Goal: Information Seeking & Learning: Find specific fact

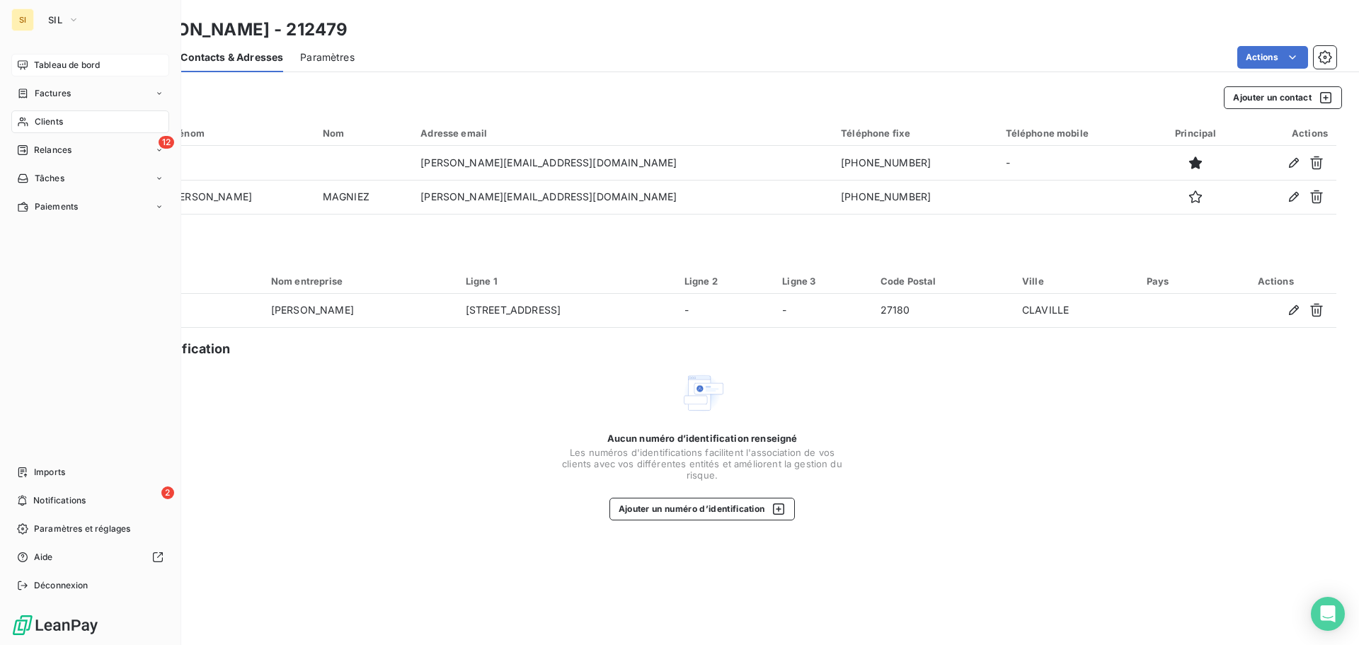
click at [86, 61] on span "Tableau de bord" at bounding box center [67, 65] width 66 height 13
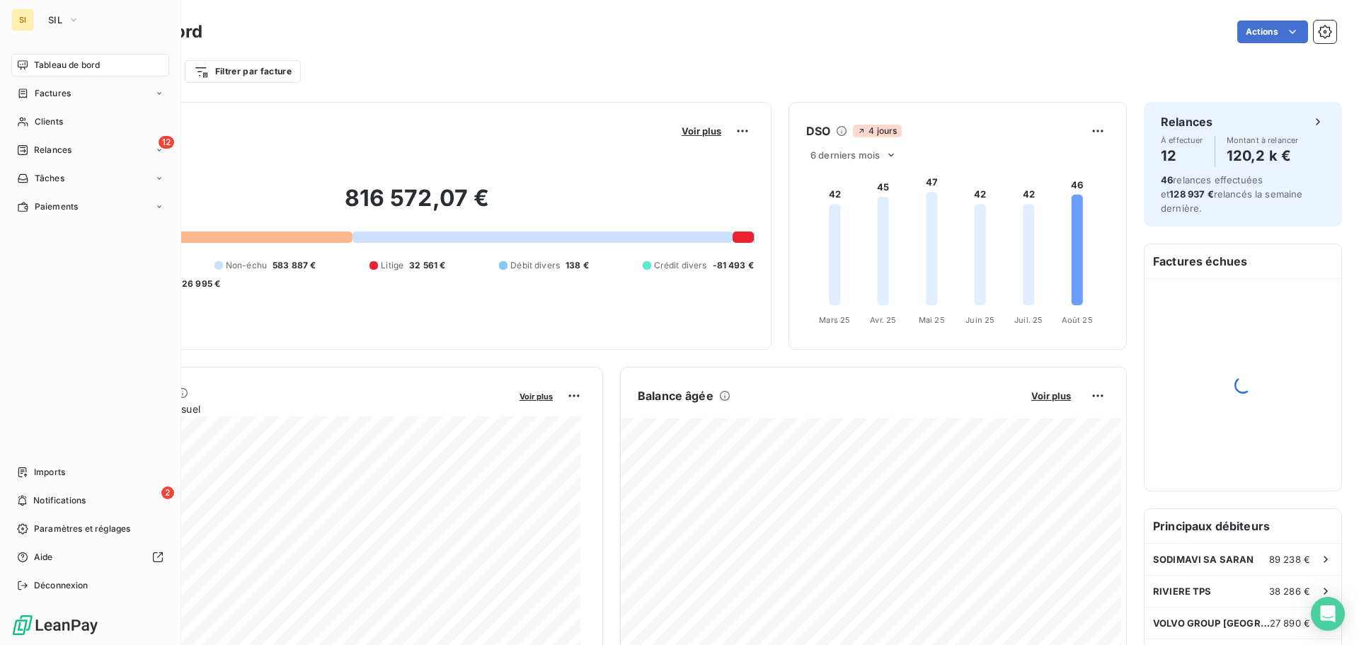
click at [47, 64] on span "Tableau de bord" at bounding box center [67, 65] width 66 height 13
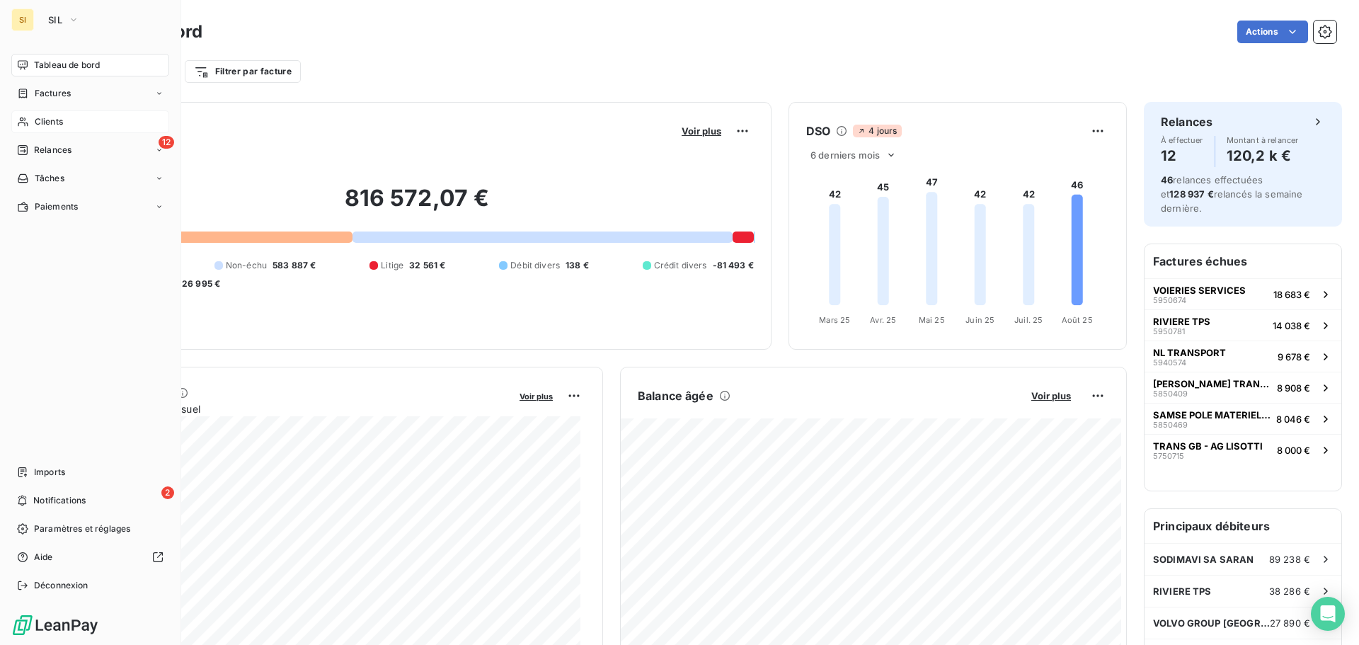
click at [54, 122] on span "Clients" at bounding box center [49, 121] width 28 height 13
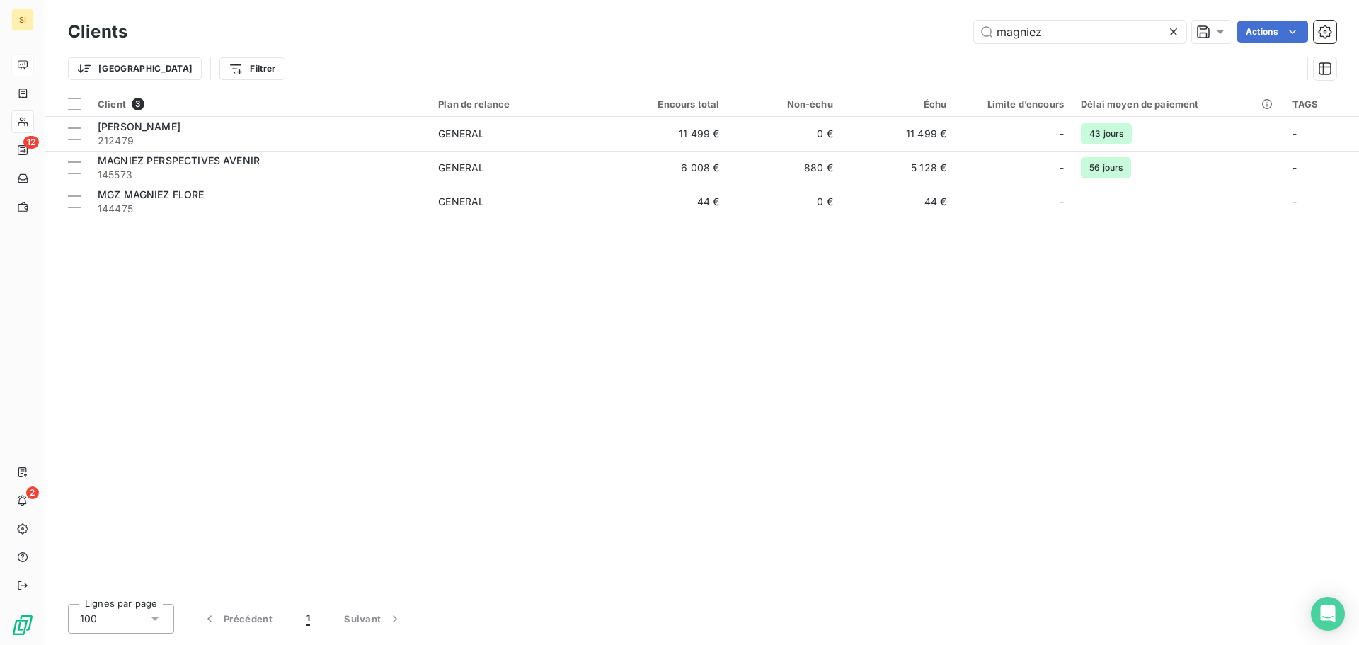
drag, startPoint x: 1089, startPoint y: 29, endPoint x: 859, endPoint y: -3, distance: 232.2
click at [859, 0] on html "SI 12 2 Clients magniez Actions Trier Filtrer Client 3 Plan de relance Encours …" at bounding box center [679, 322] width 1359 height 645
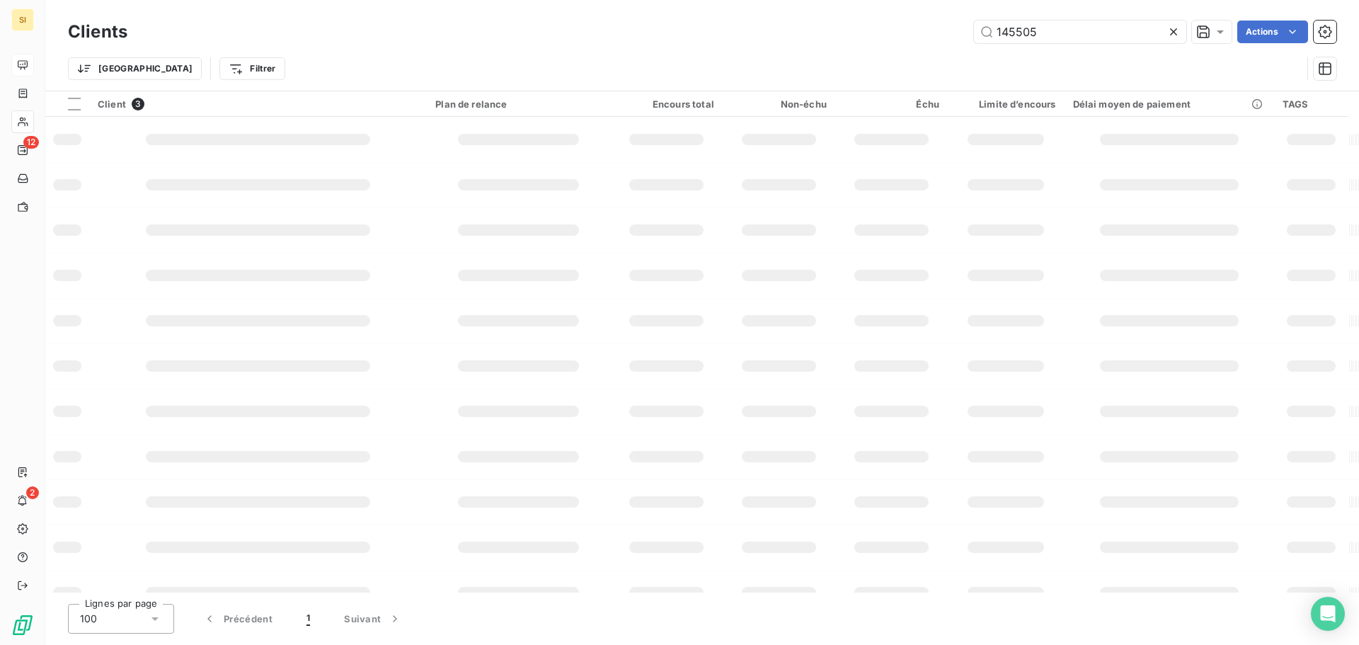
type input "145505"
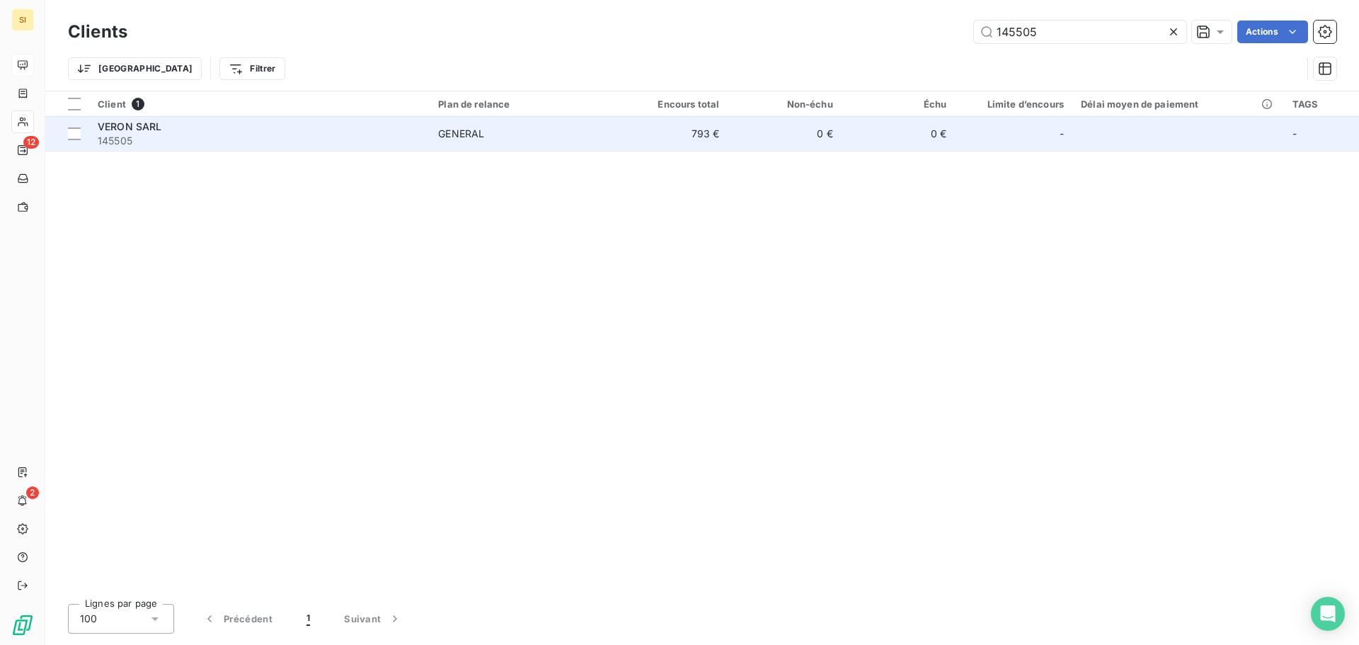
click at [119, 121] on span "VERON SARL" at bounding box center [130, 126] width 64 height 12
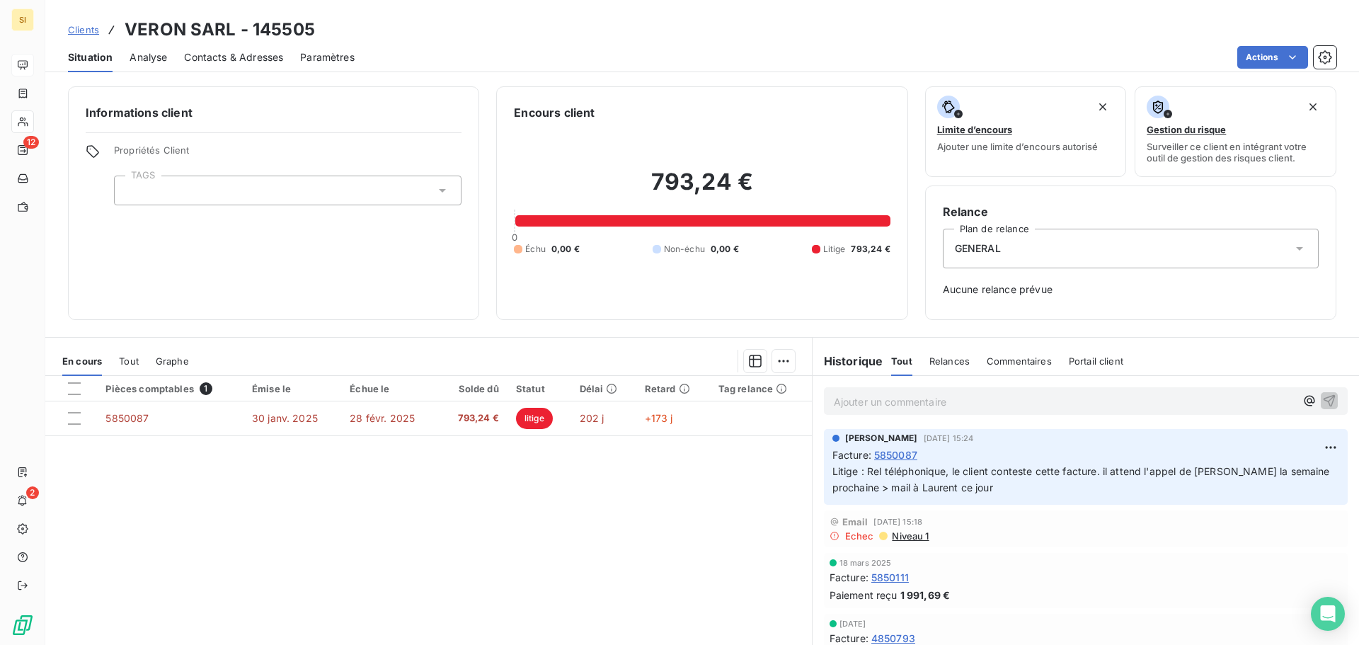
drag, startPoint x: 863, startPoint y: 398, endPoint x: 830, endPoint y: 342, distance: 64.7
click at [854, 396] on p "Ajouter un commentaire ﻿" at bounding box center [1064, 402] width 461 height 18
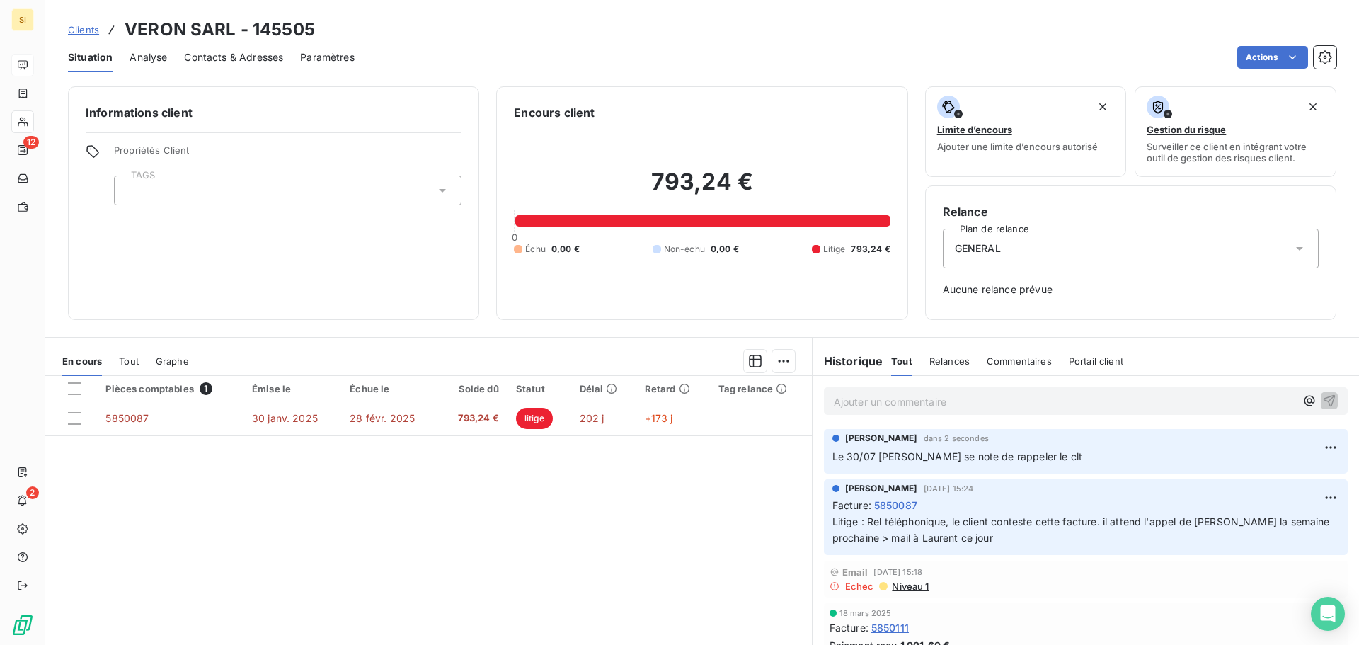
click at [839, 396] on p "Ajouter un commentaire ﻿" at bounding box center [1064, 402] width 461 height 18
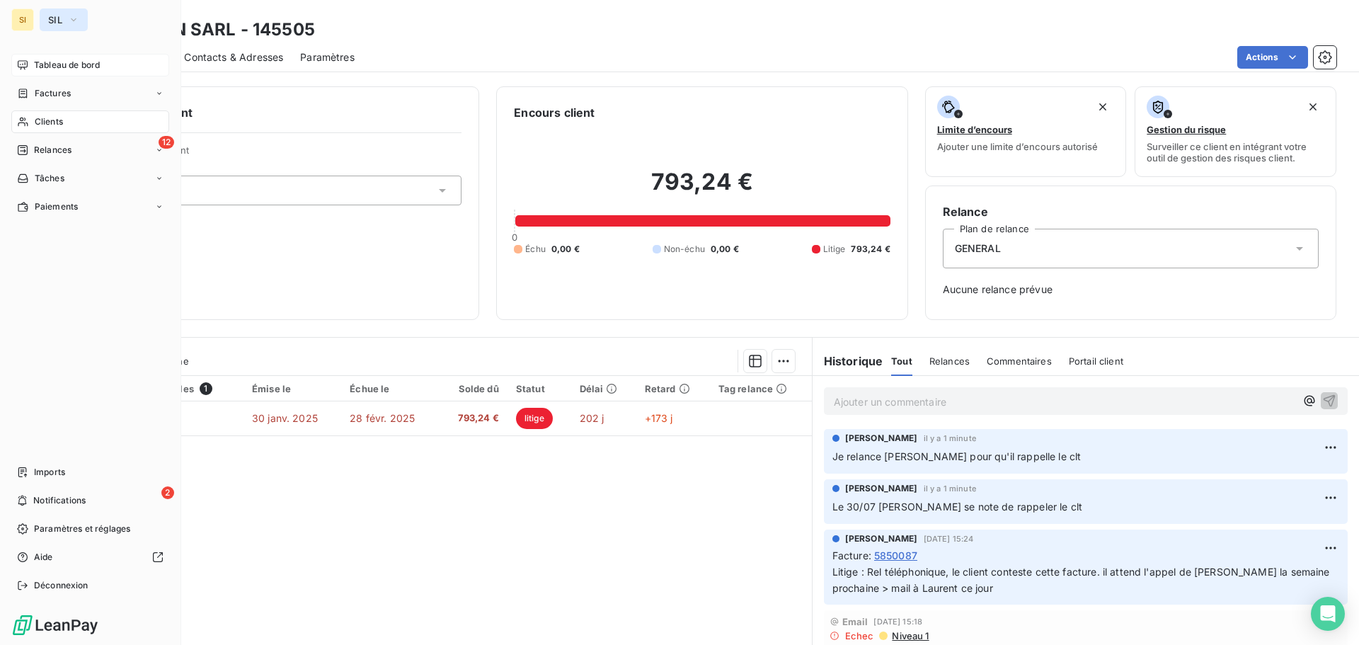
click at [42, 16] on button "SIL" at bounding box center [64, 19] width 48 height 23
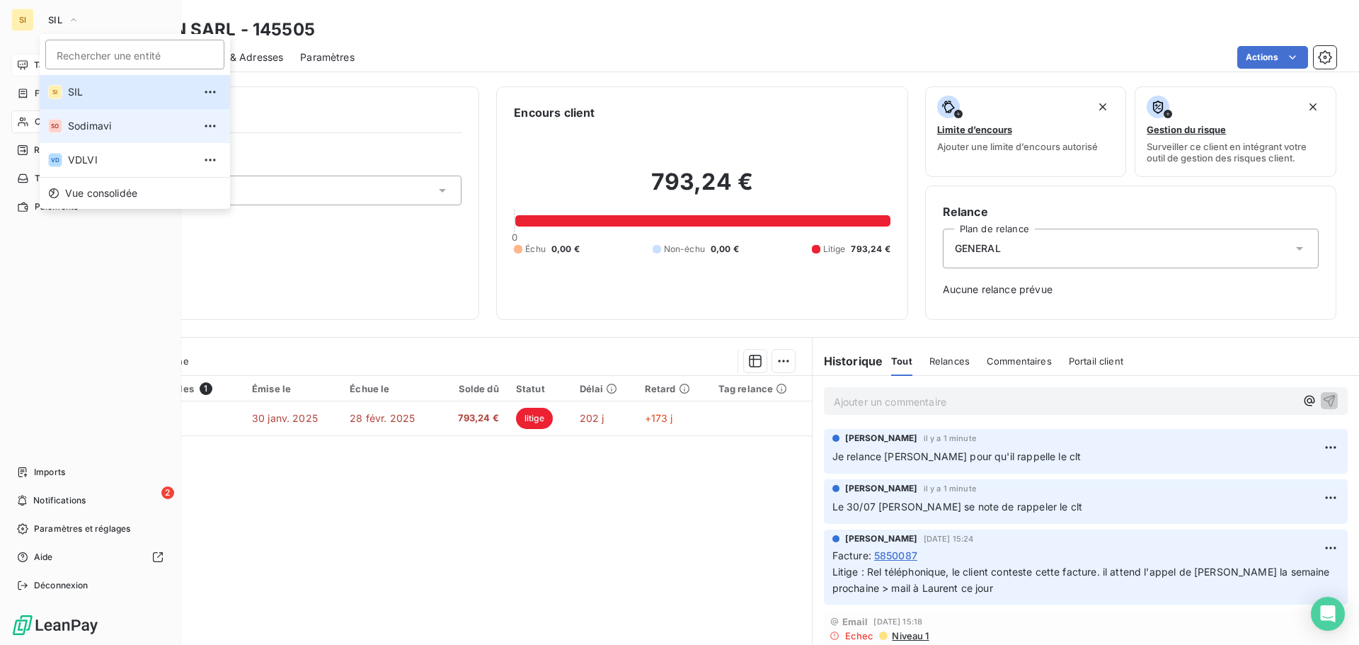
click at [68, 127] on span "Sodimavi" at bounding box center [130, 126] width 125 height 14
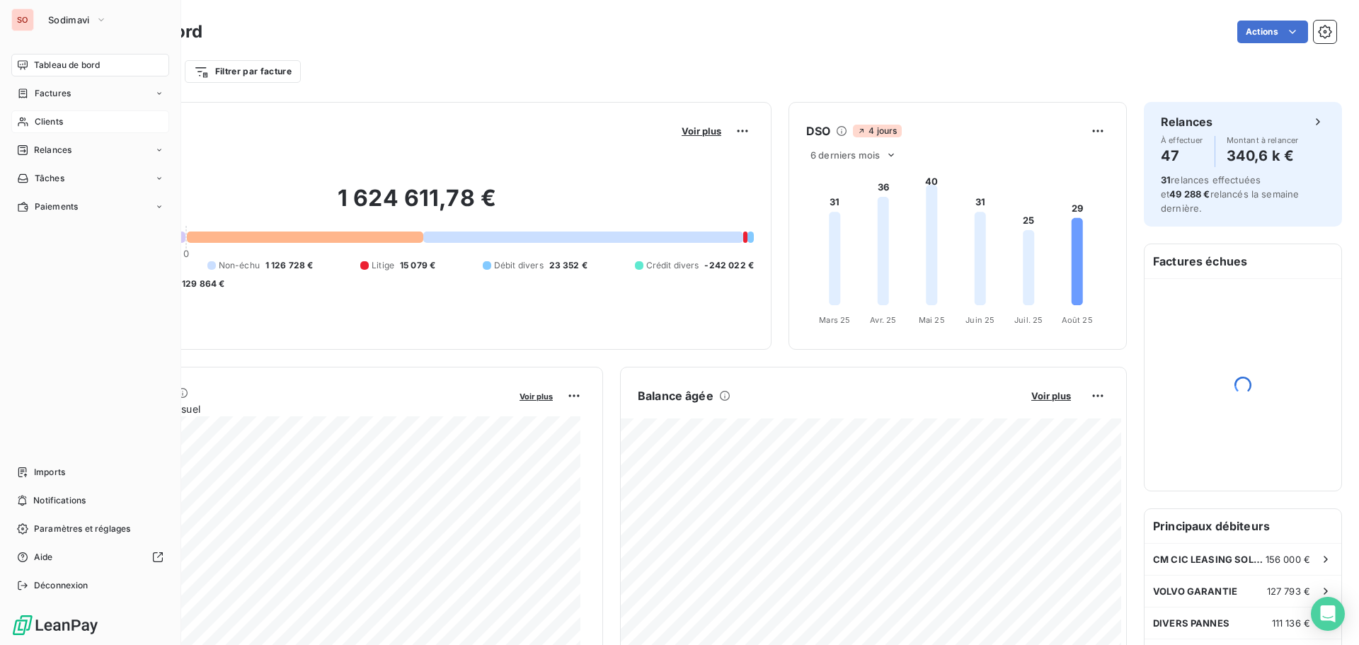
click at [38, 120] on span "Clients" at bounding box center [49, 121] width 28 height 13
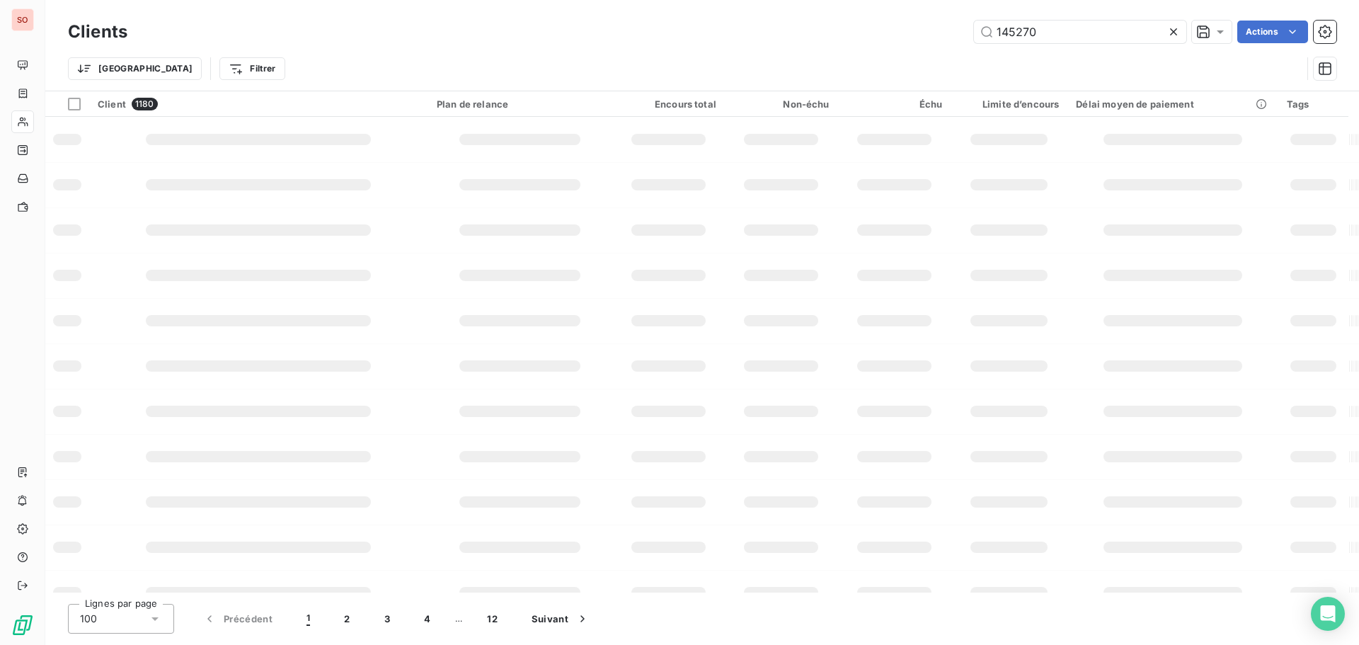
type input "145270"
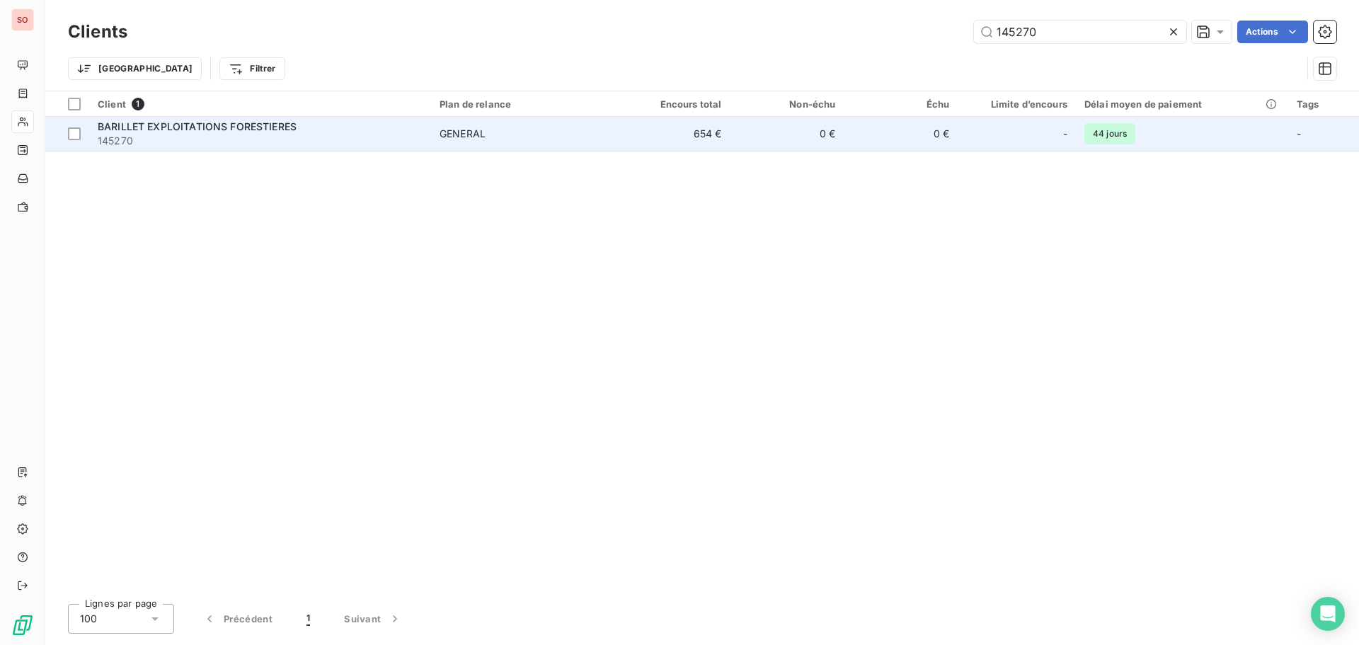
click at [280, 125] on span "BARILLET EXPLOITATIONS FORESTIERES" at bounding box center [197, 126] width 199 height 12
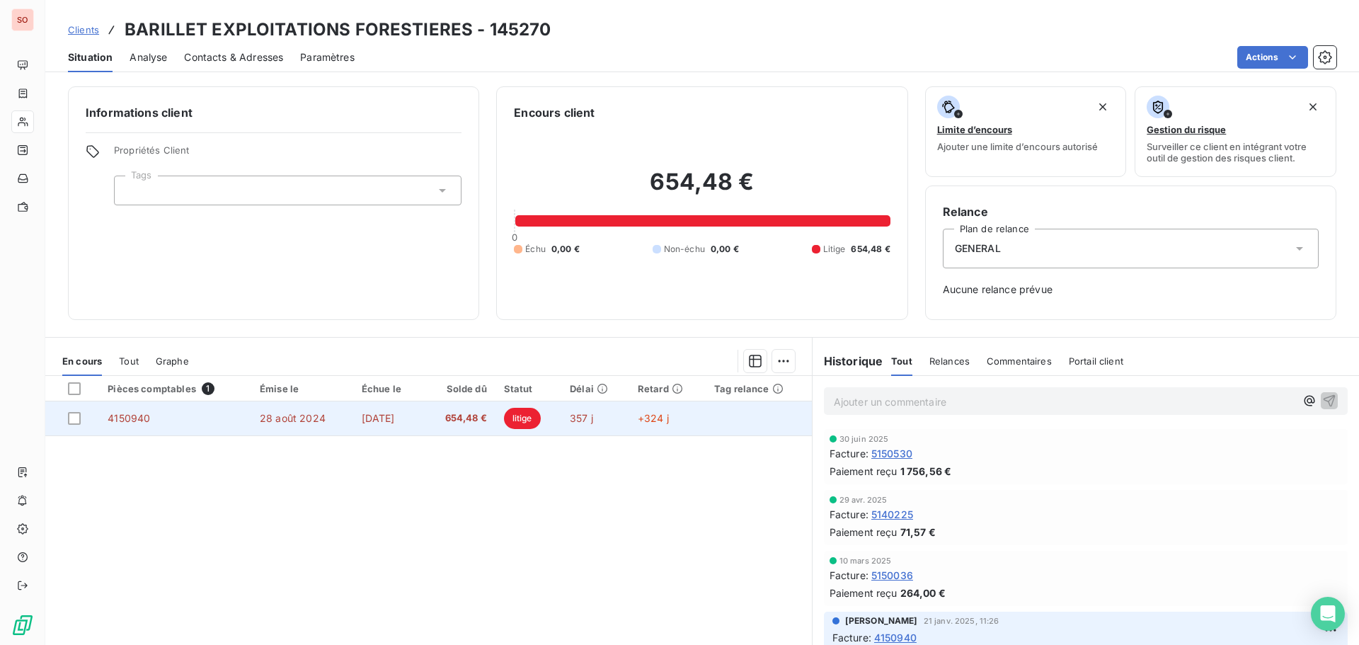
click at [438, 420] on td "654,48 €" at bounding box center [459, 418] width 72 height 34
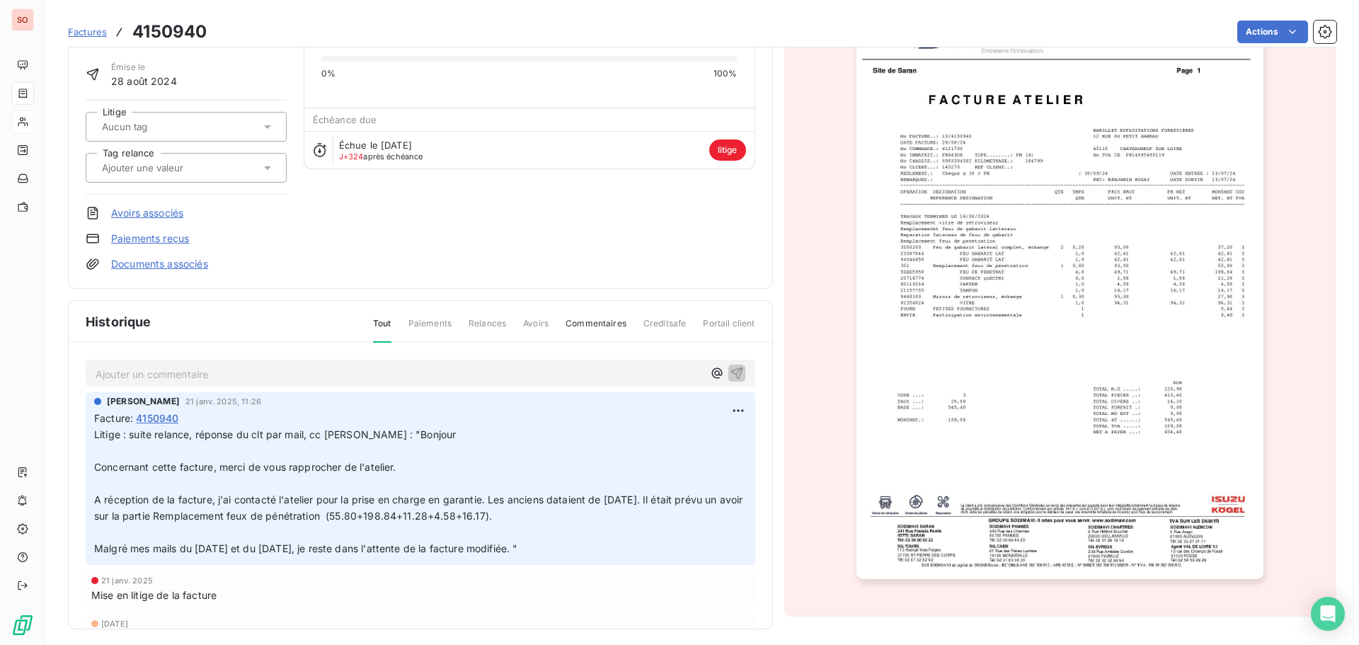
scroll to position [98, 0]
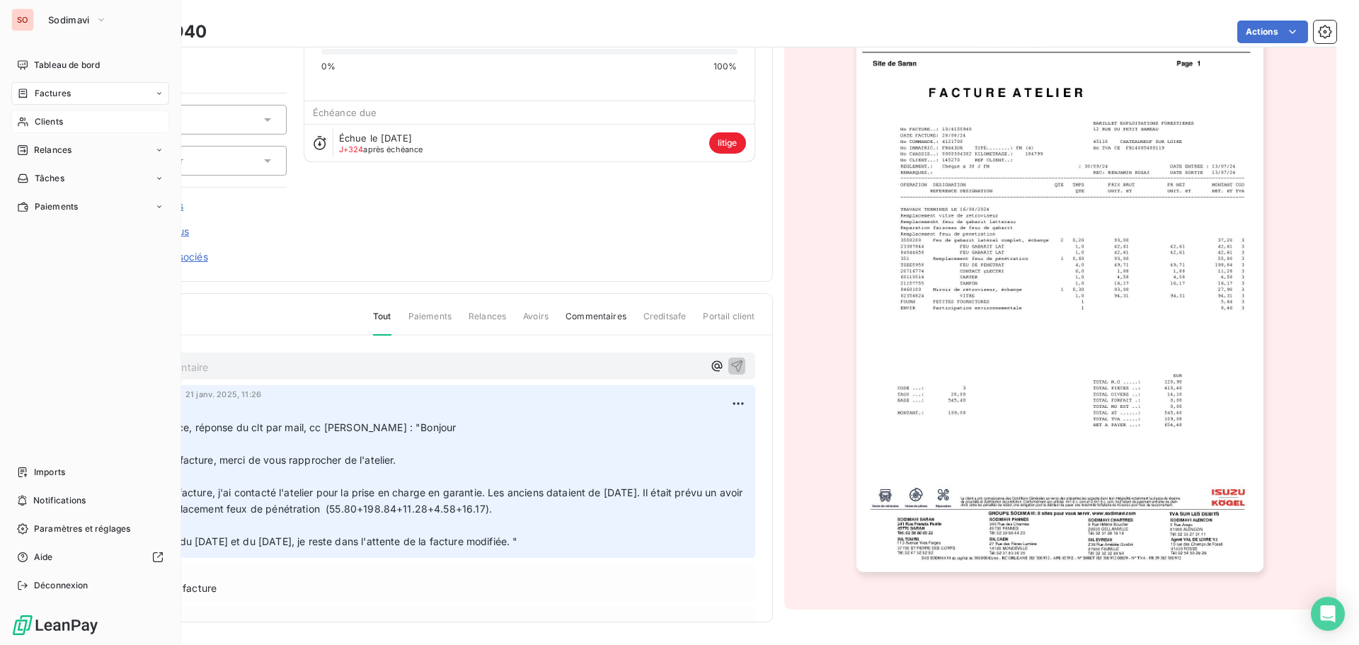
click at [54, 95] on span "Factures" at bounding box center [53, 93] width 36 height 13
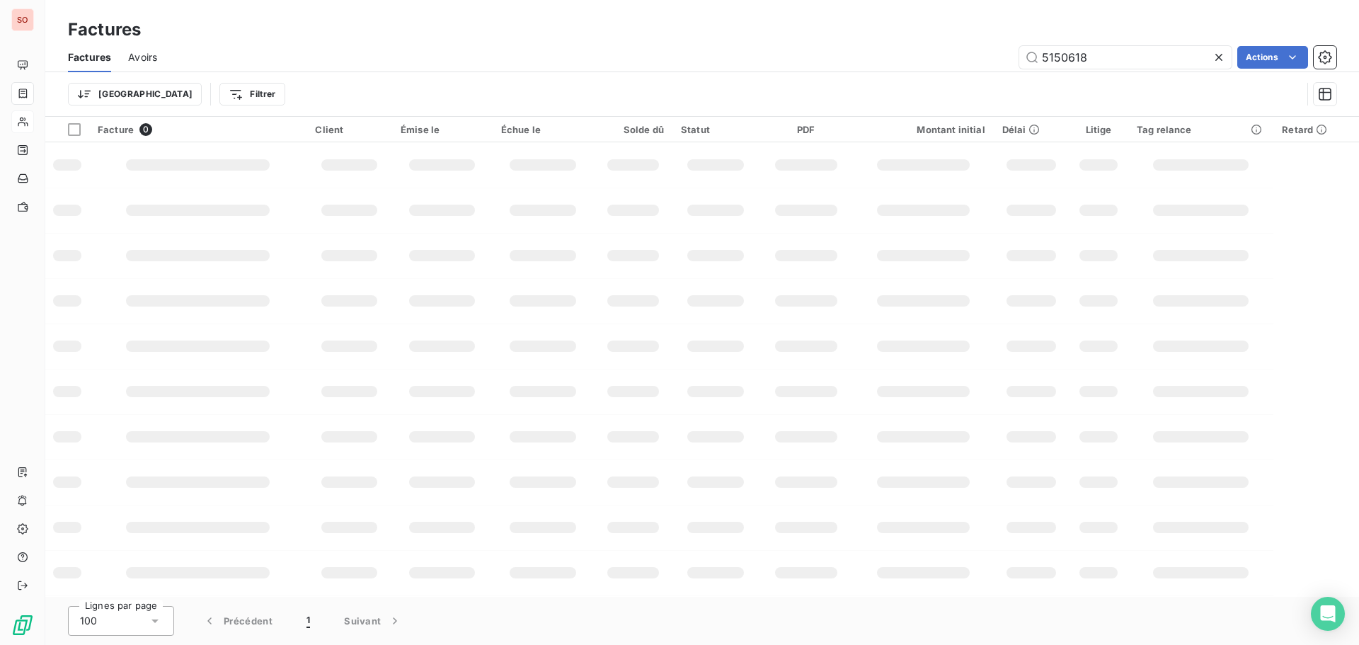
drag, startPoint x: 1110, startPoint y: 57, endPoint x: 941, endPoint y: 53, distance: 168.5
click at [941, 53] on div "5150618 Actions" at bounding box center [755, 57] width 1162 height 23
type input "5550182"
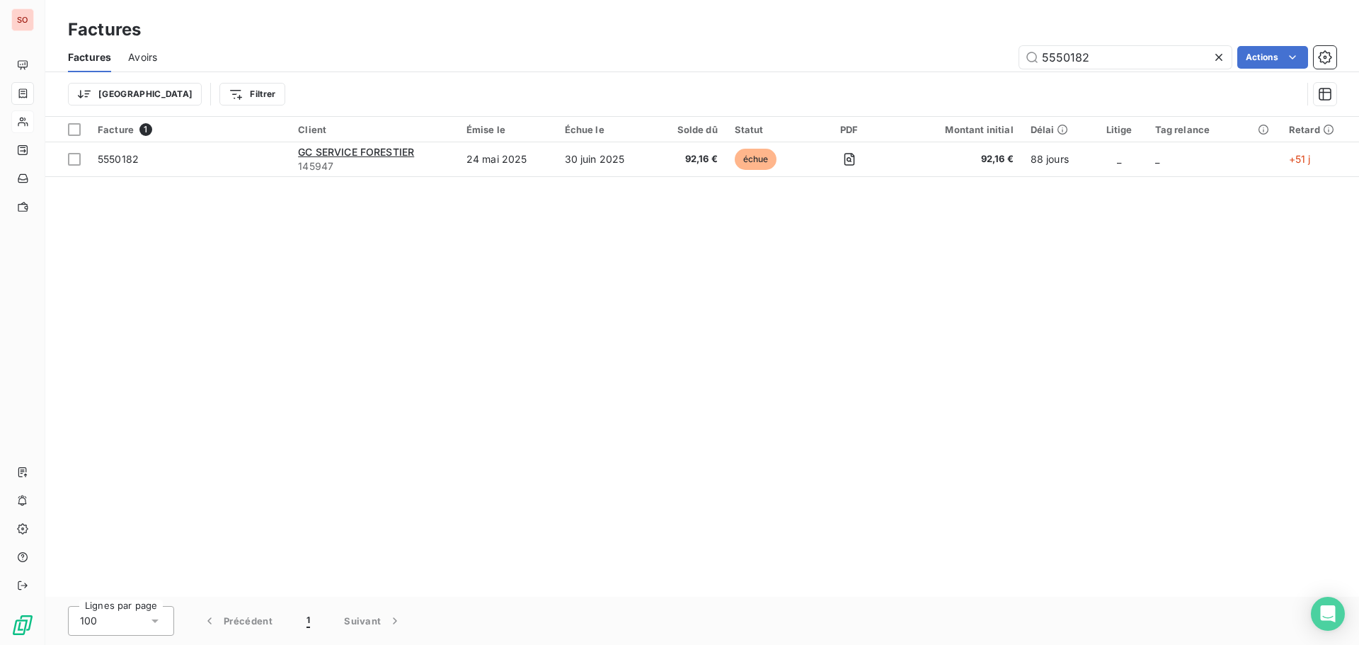
click at [1218, 57] on icon at bounding box center [1218, 57] width 7 height 7
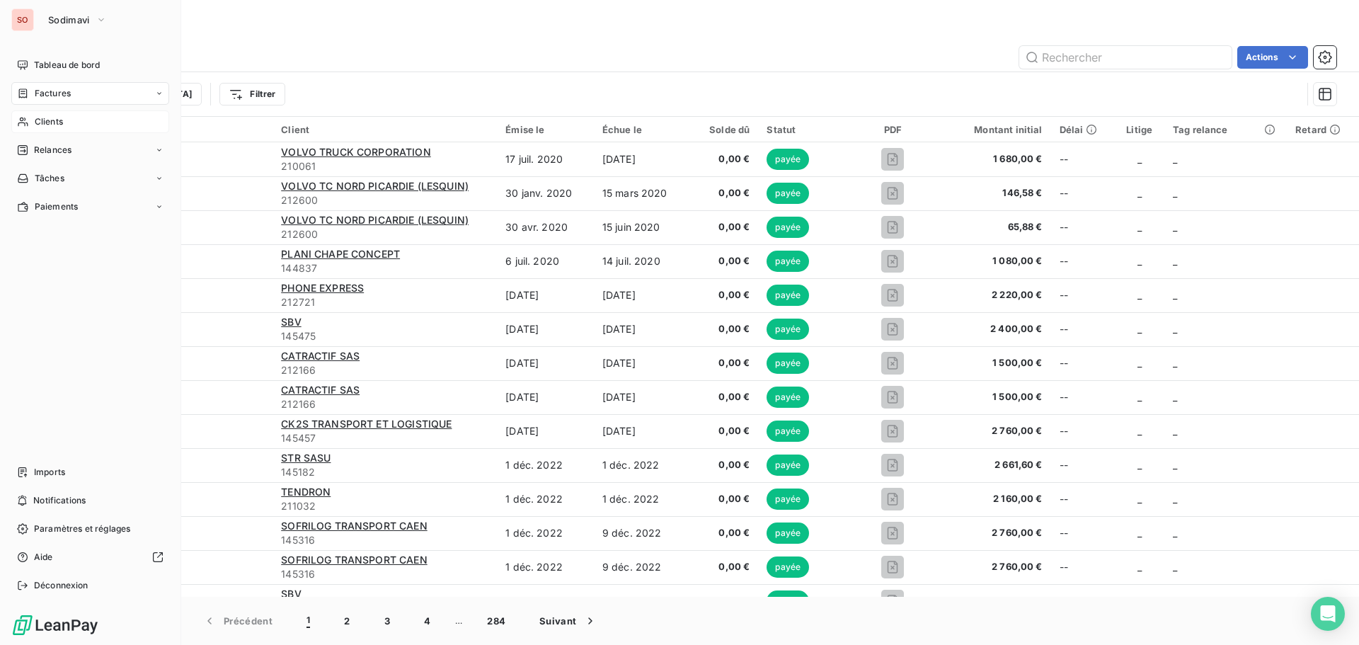
drag, startPoint x: 47, startPoint y: 122, endPoint x: 127, endPoint y: 111, distance: 80.0
click at [47, 122] on span "Clients" at bounding box center [49, 121] width 28 height 13
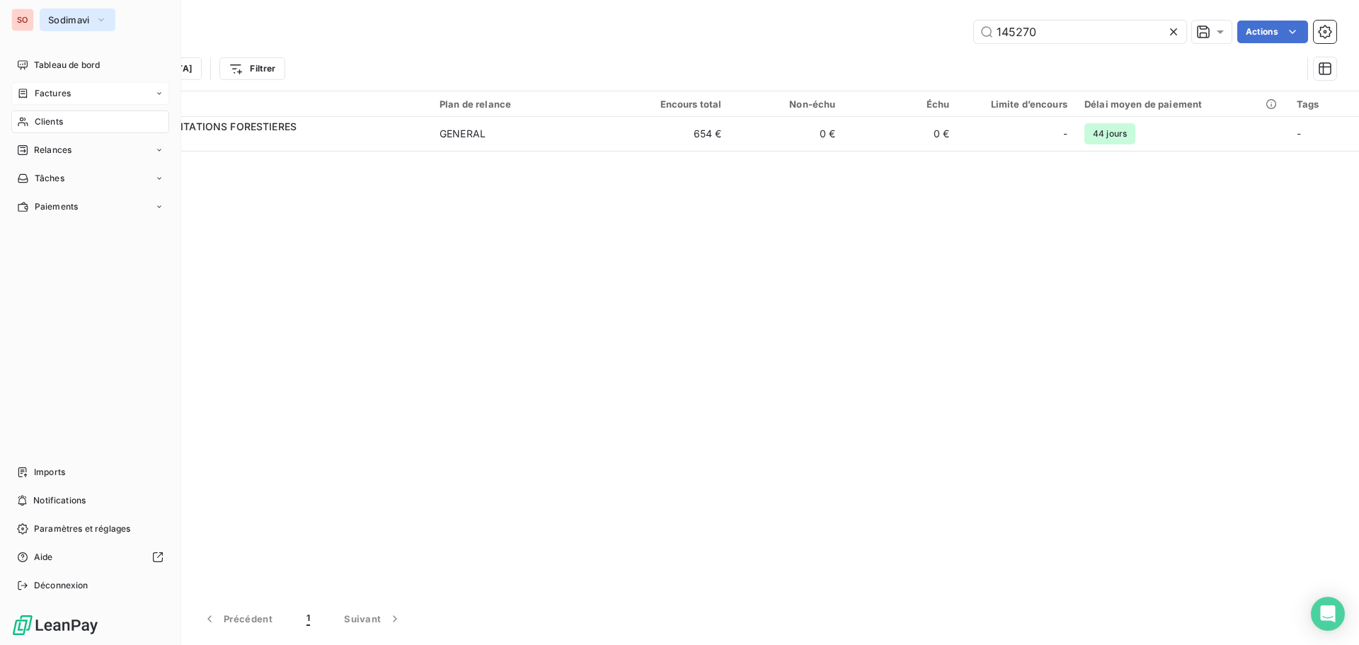
click at [61, 20] on span "Sodimavi" at bounding box center [69, 19] width 42 height 11
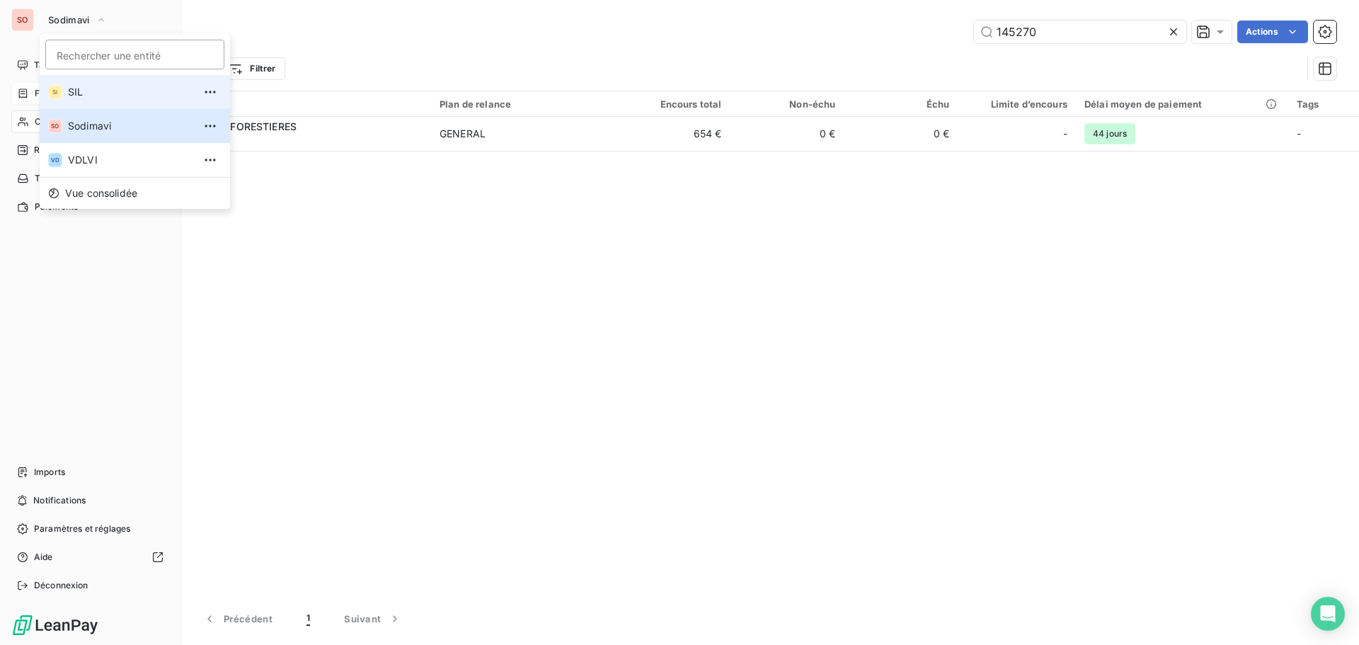
click at [73, 92] on span "SIL" at bounding box center [130, 92] width 125 height 14
type input "145505"
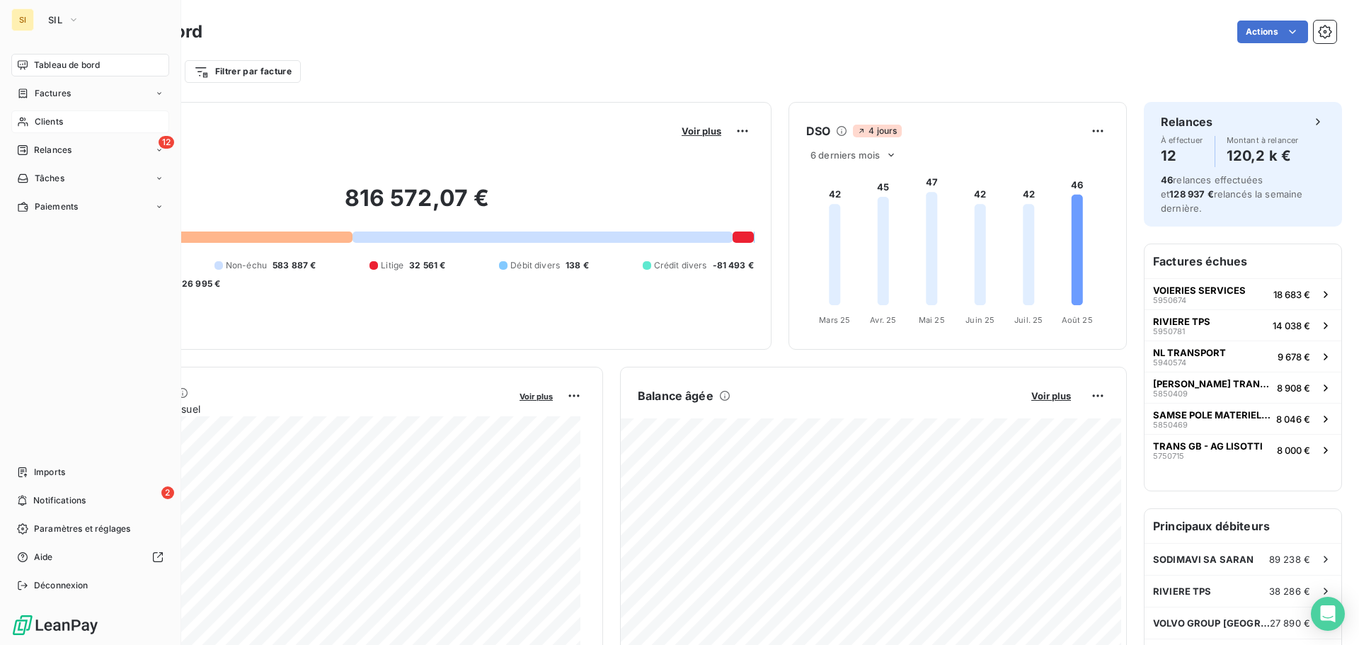
click at [68, 112] on div "Clients" at bounding box center [90, 121] width 158 height 23
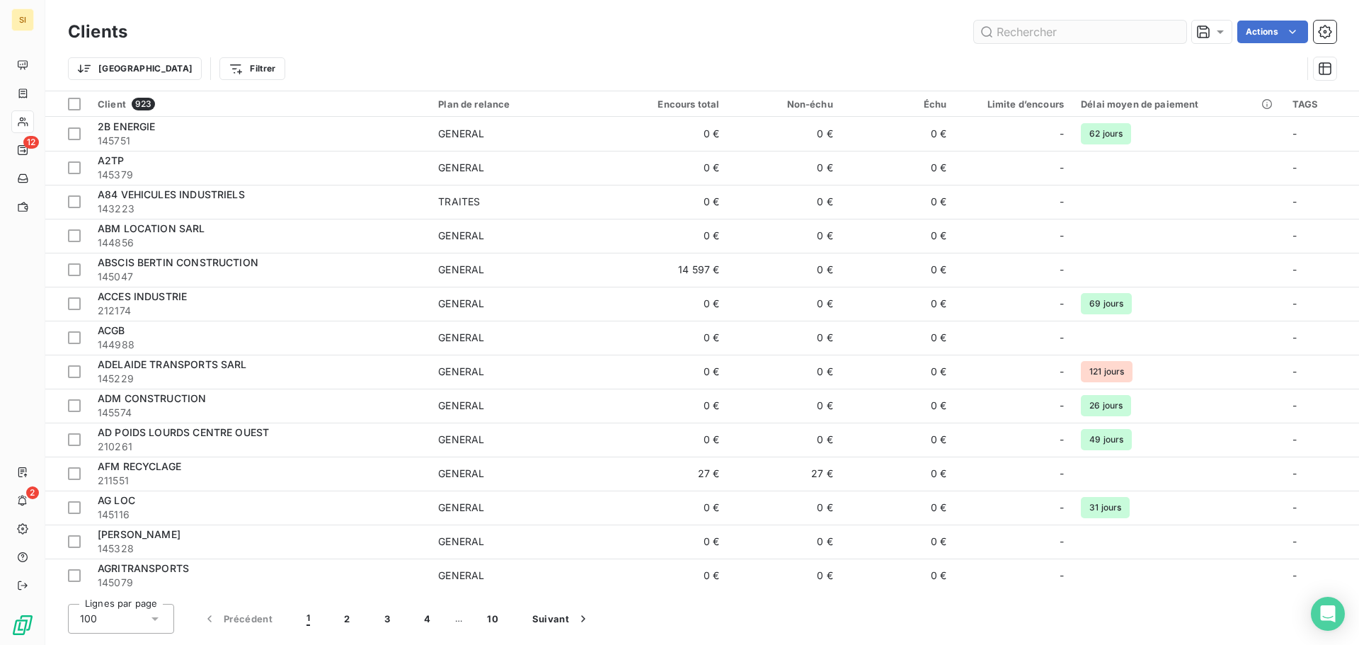
click at [1035, 30] on input "text" at bounding box center [1080, 32] width 212 height 23
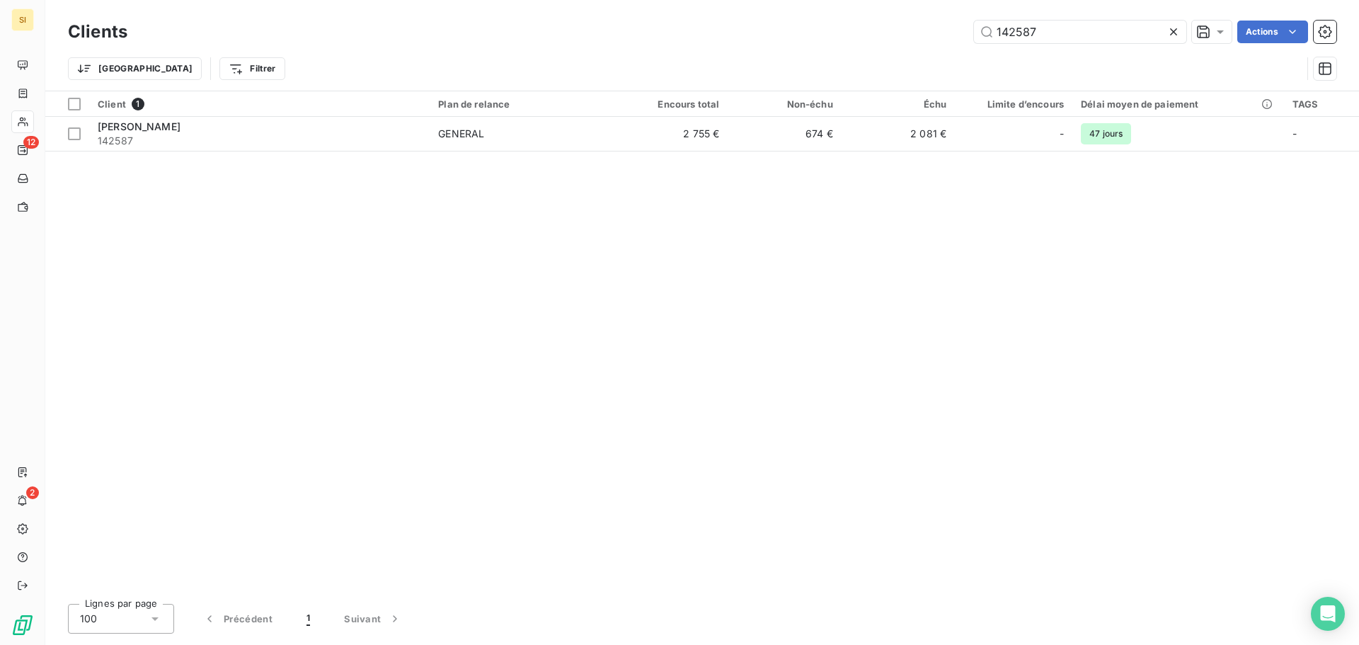
drag, startPoint x: 998, startPoint y: 20, endPoint x: 946, endPoint y: 22, distance: 51.7
click at [947, 22] on div "142587 Actions" at bounding box center [740, 32] width 1192 height 23
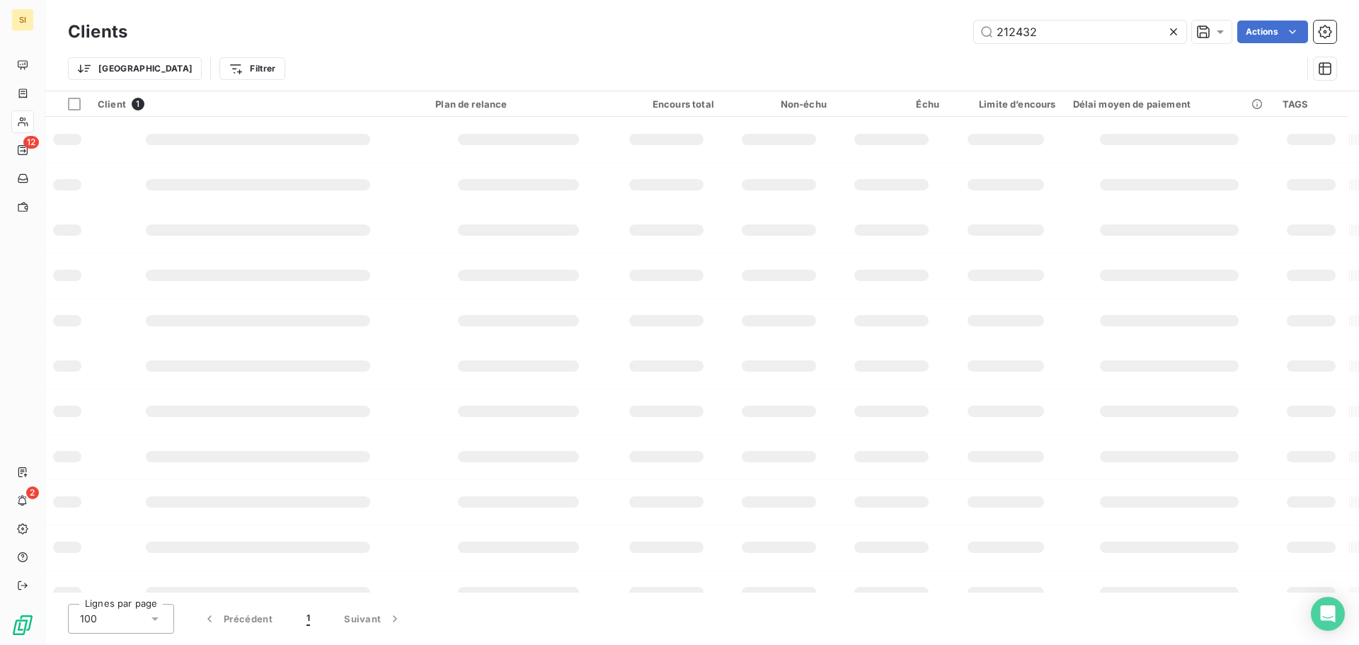
type input "212432"
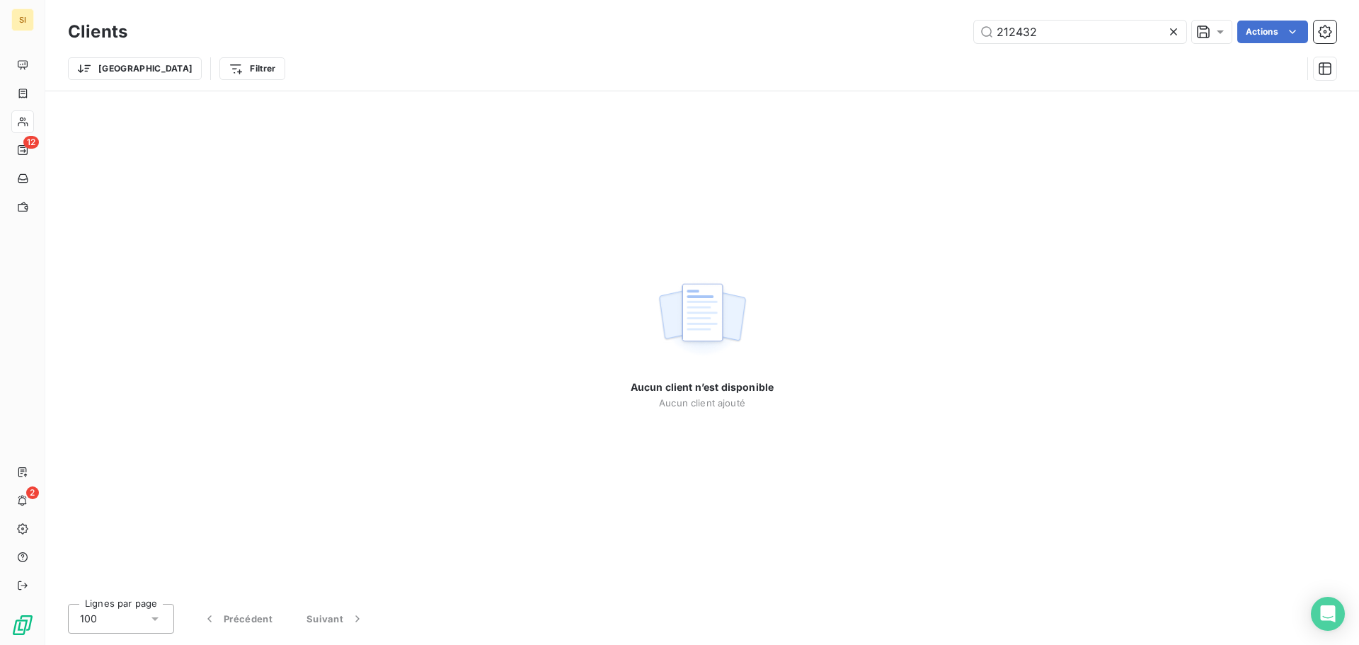
click at [1174, 29] on icon at bounding box center [1173, 32] width 14 height 14
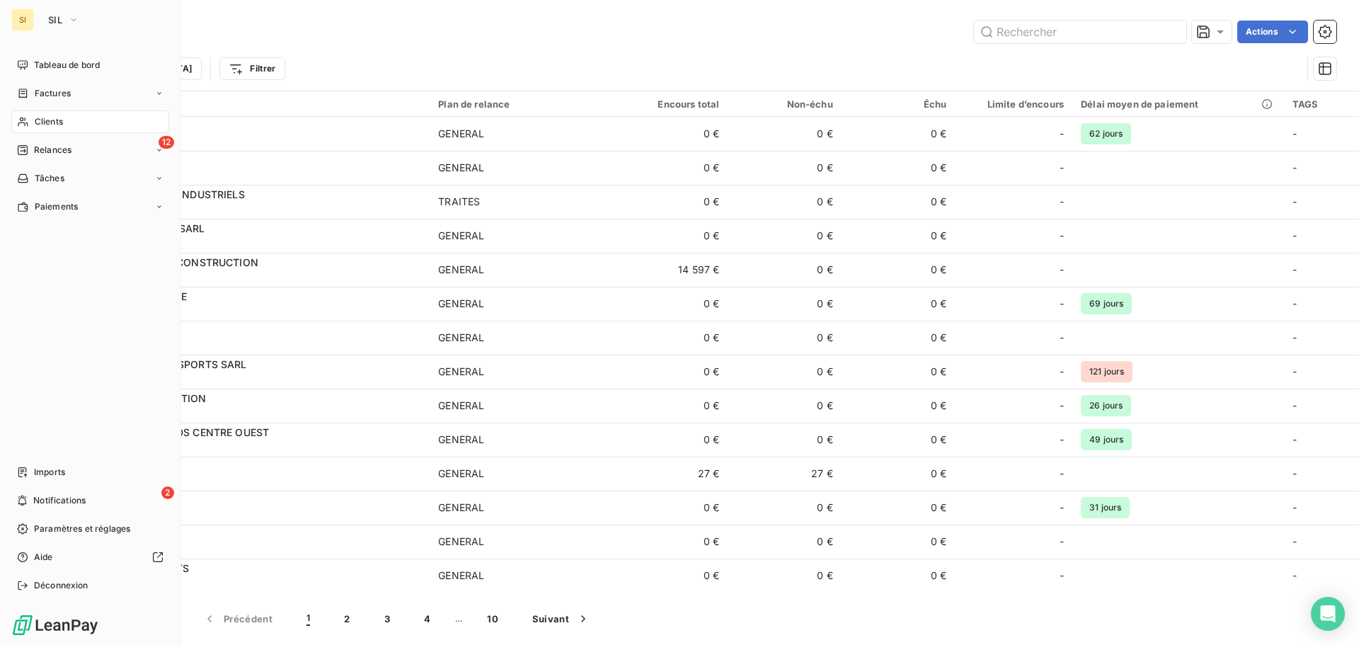
click at [21, 18] on div "SI" at bounding box center [22, 19] width 23 height 23
click at [59, 15] on span "SIL" at bounding box center [55, 19] width 14 height 11
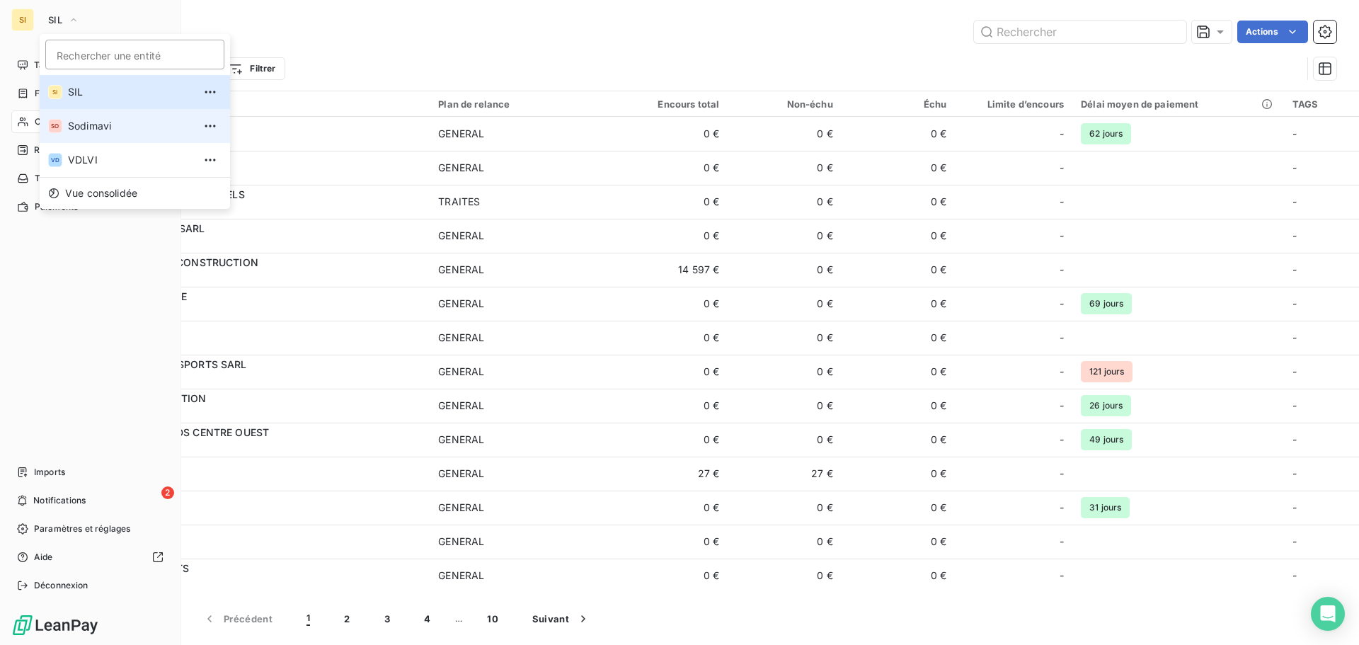
click at [98, 124] on span "Sodimavi" at bounding box center [130, 126] width 125 height 14
type input "145270"
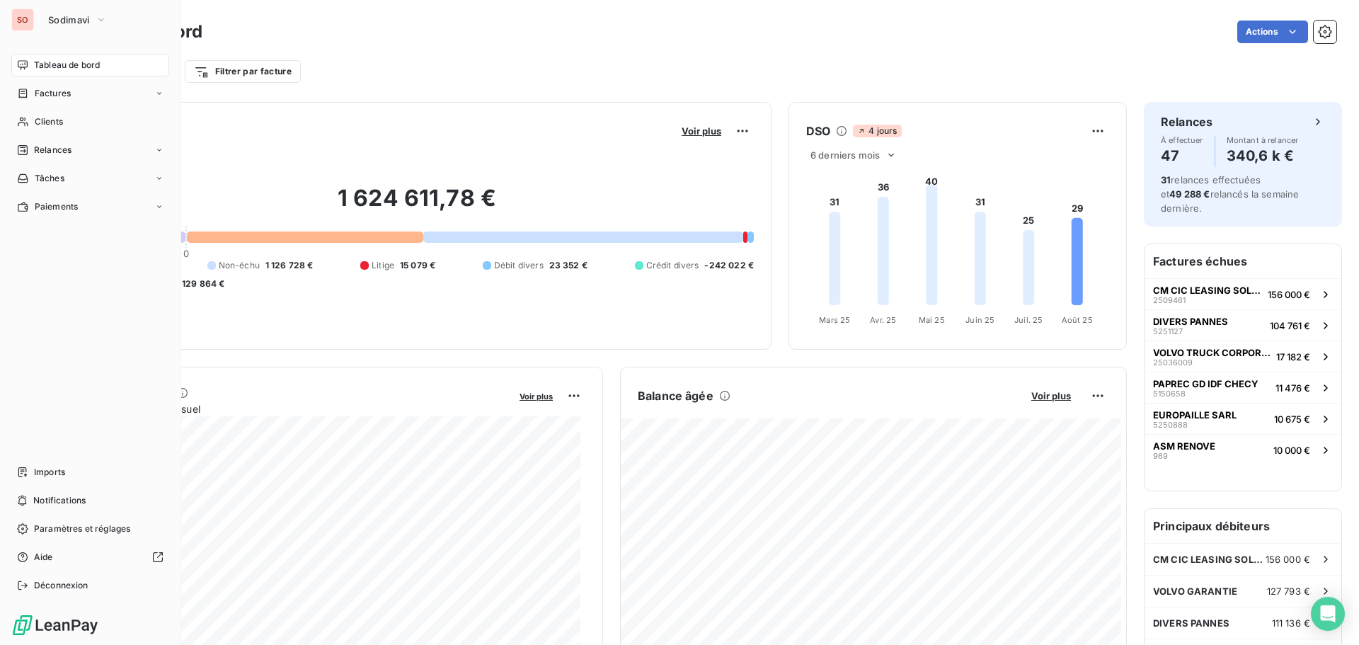
click at [38, 122] on span "Clients" at bounding box center [49, 121] width 28 height 13
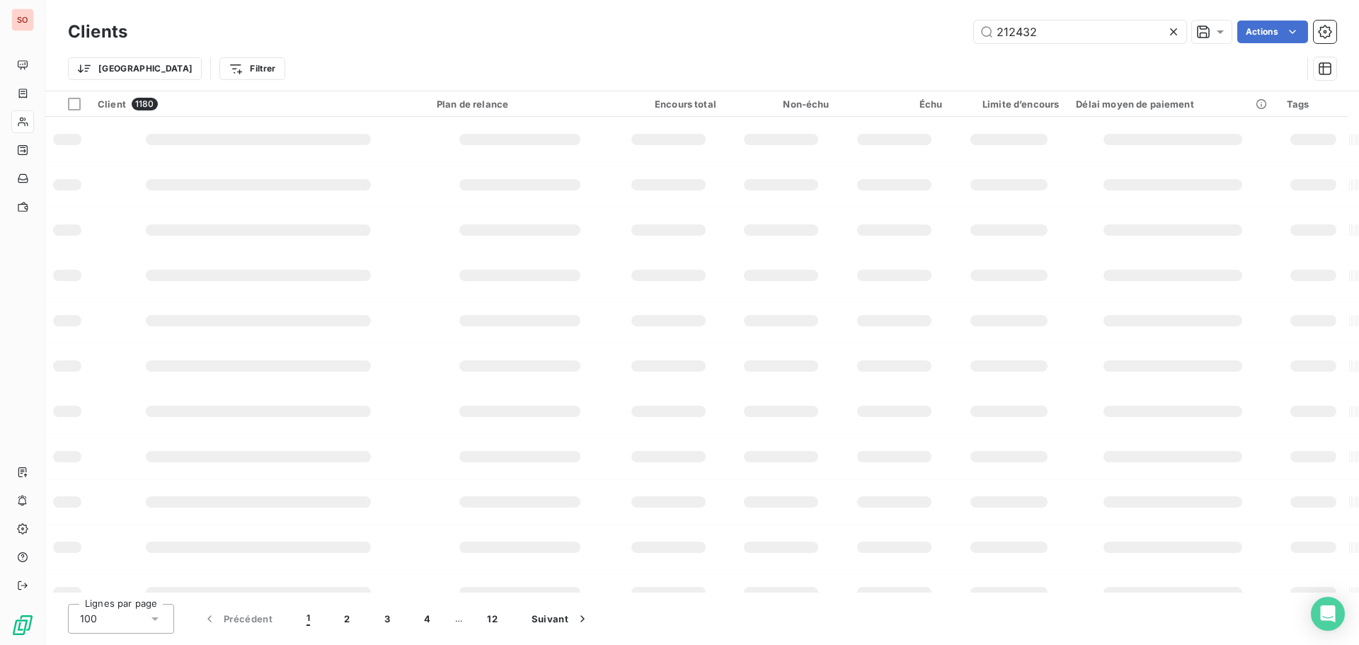
type input "212432"
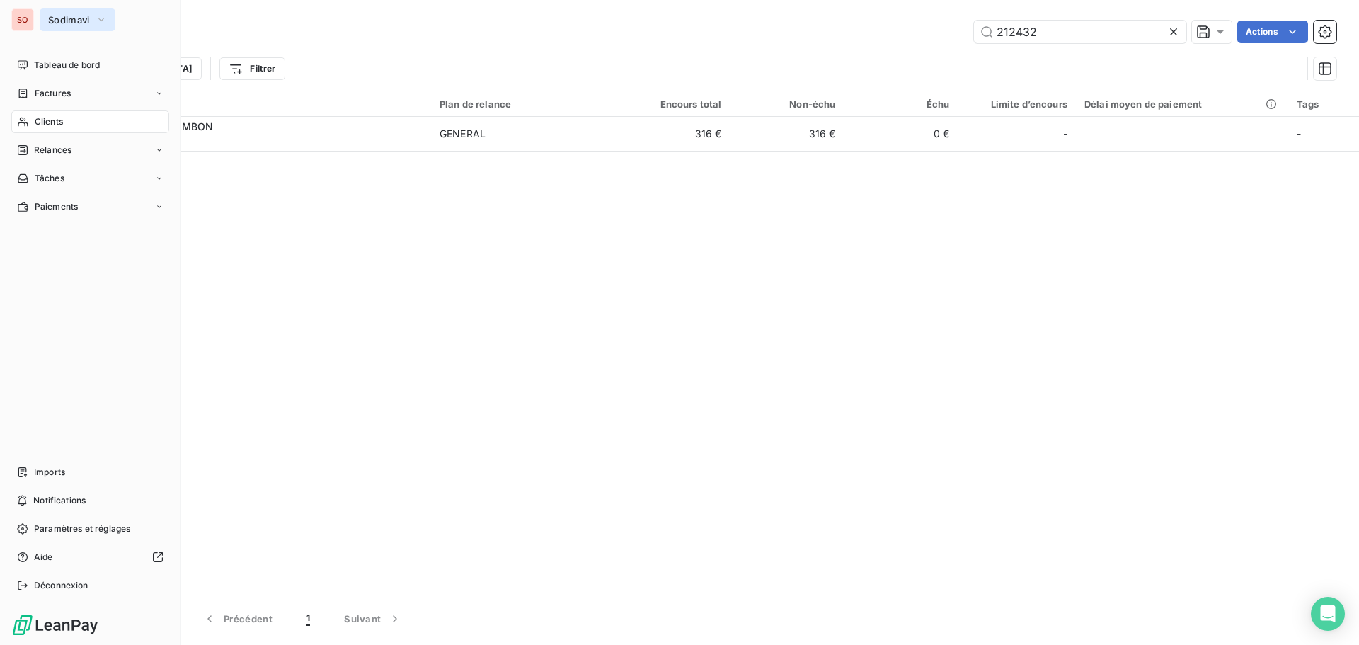
click at [62, 20] on span "Sodimavi" at bounding box center [69, 19] width 42 height 11
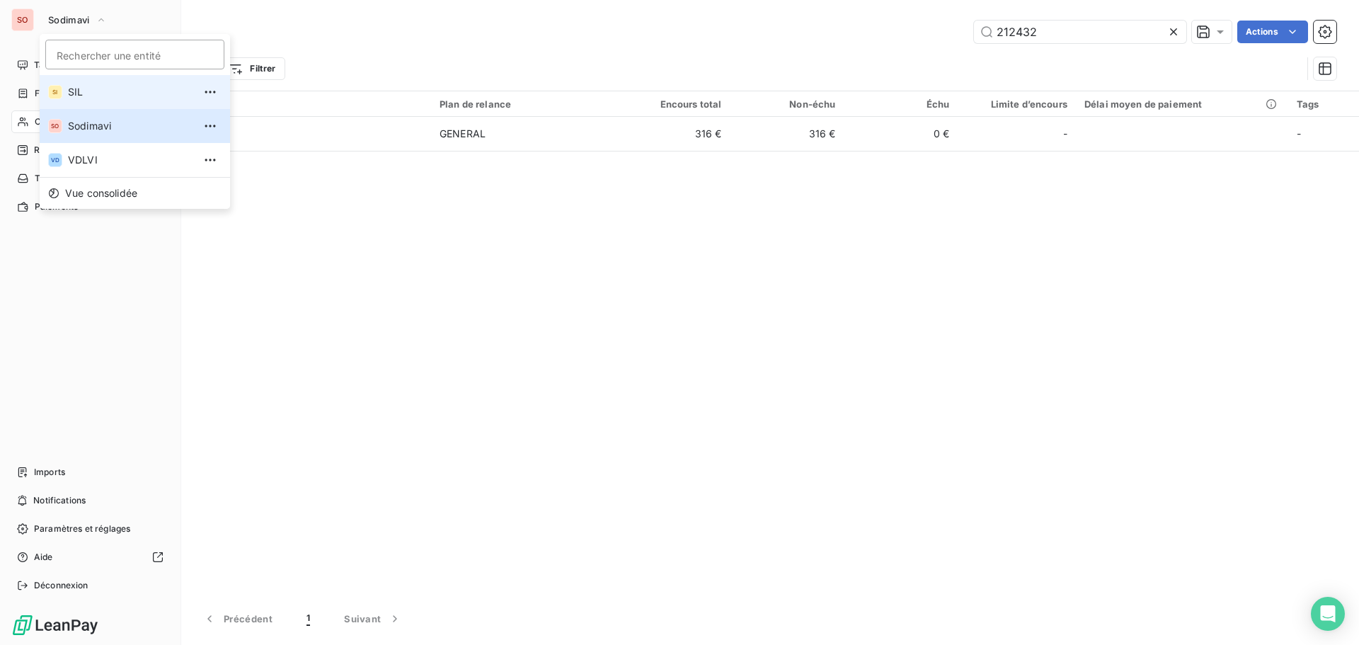
click at [78, 93] on span "SIL" at bounding box center [130, 92] width 125 height 14
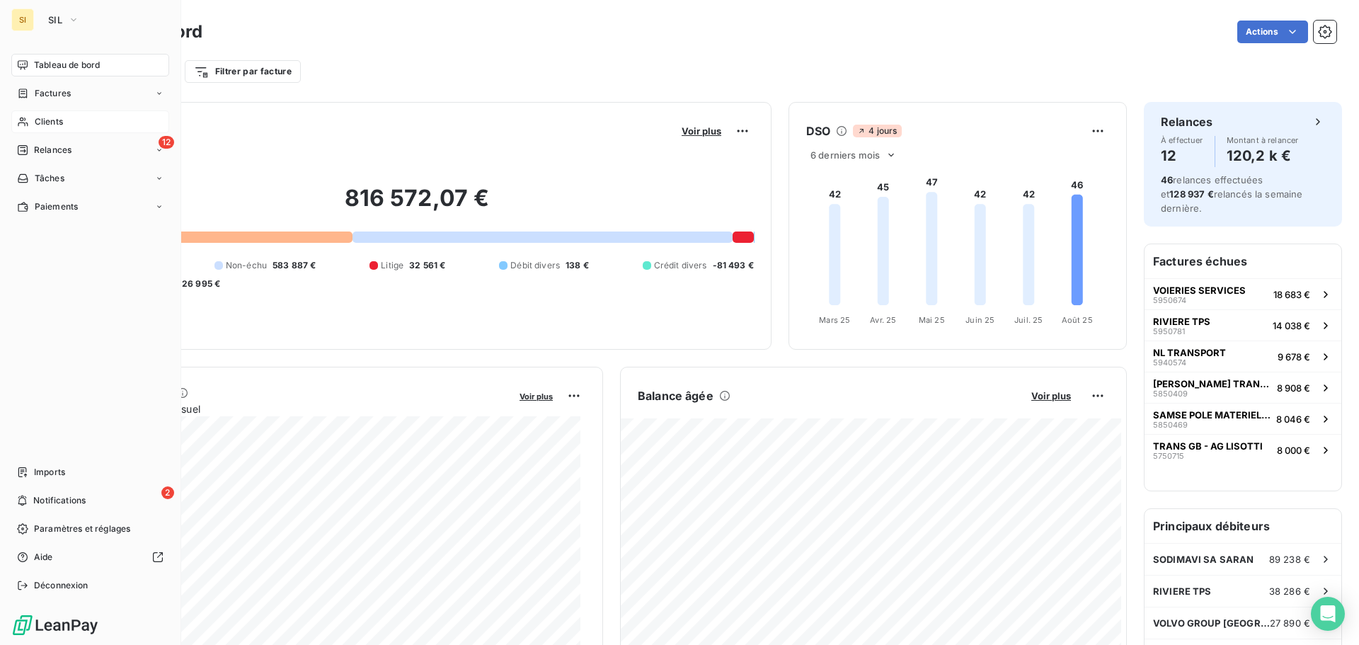
click at [38, 117] on span "Clients" at bounding box center [49, 121] width 28 height 13
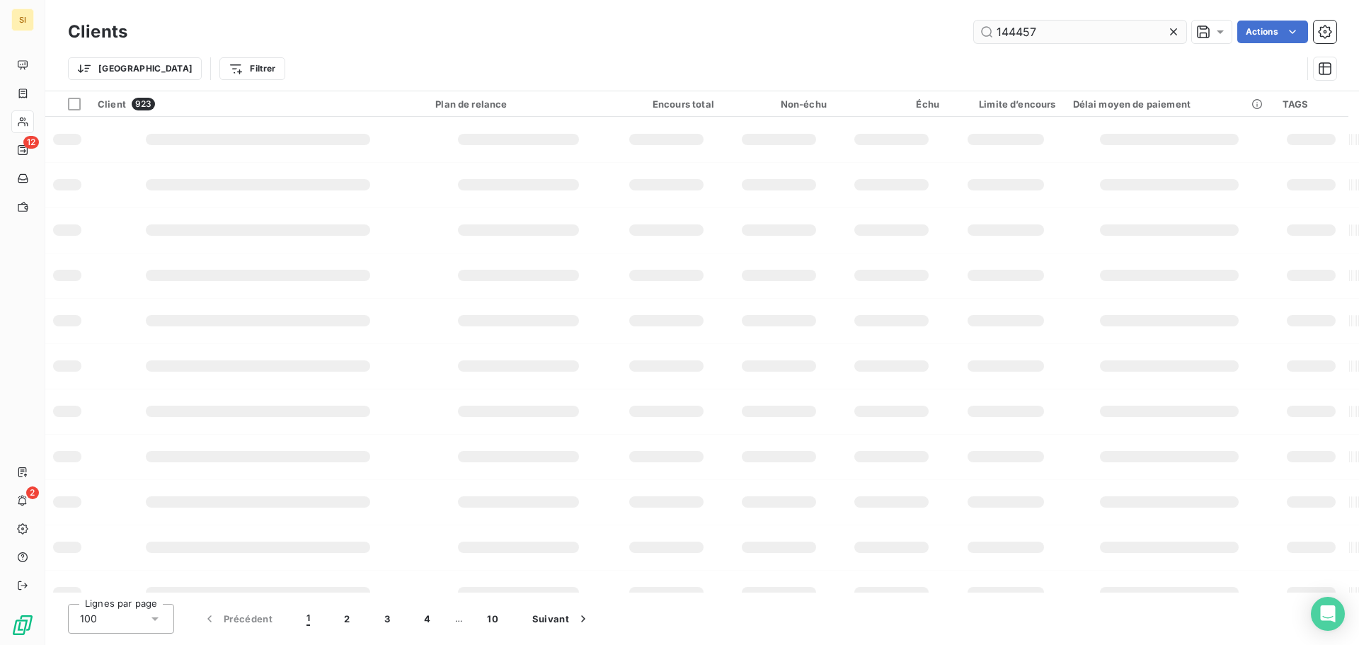
type input "144457"
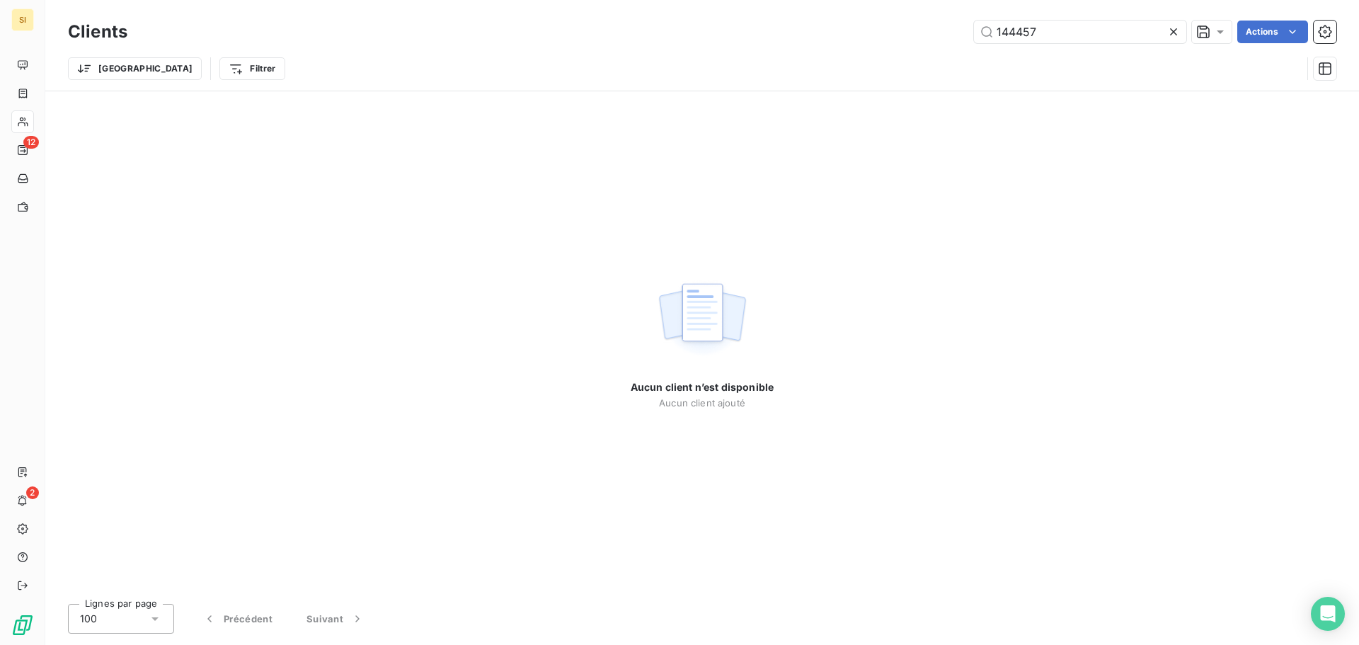
click at [1174, 33] on icon at bounding box center [1173, 31] width 7 height 7
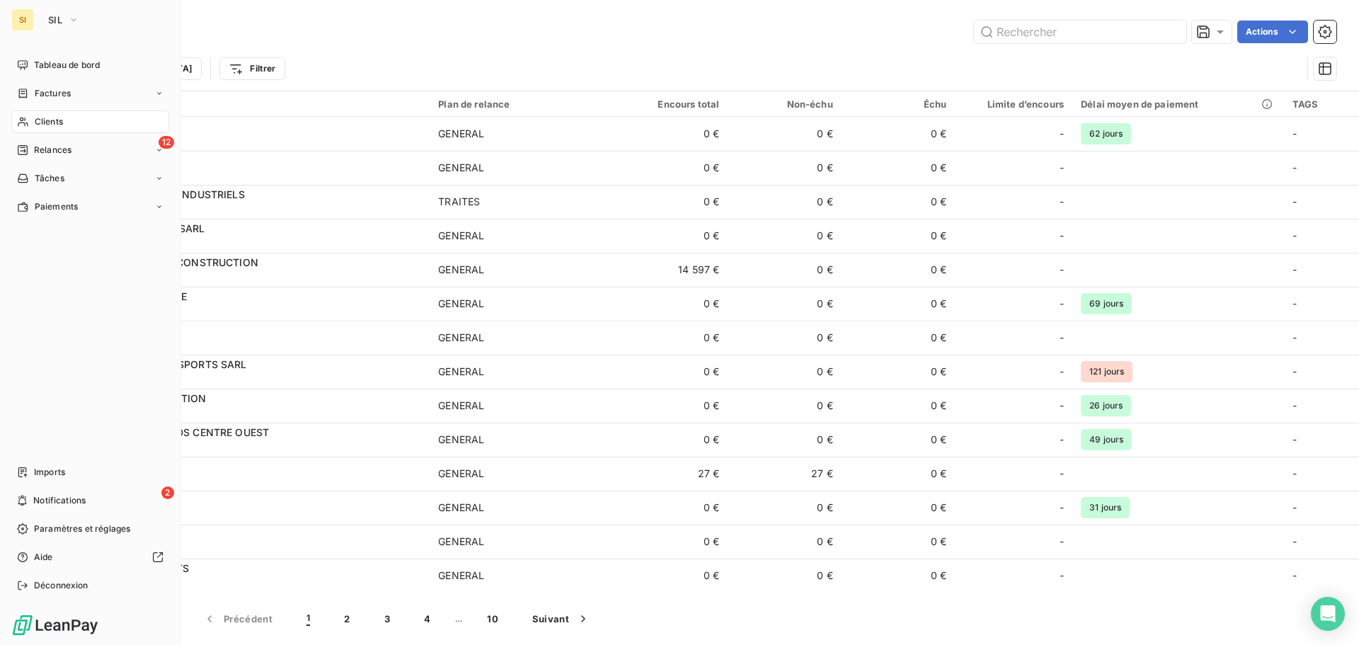
click at [33, 122] on div "Clients" at bounding box center [90, 121] width 158 height 23
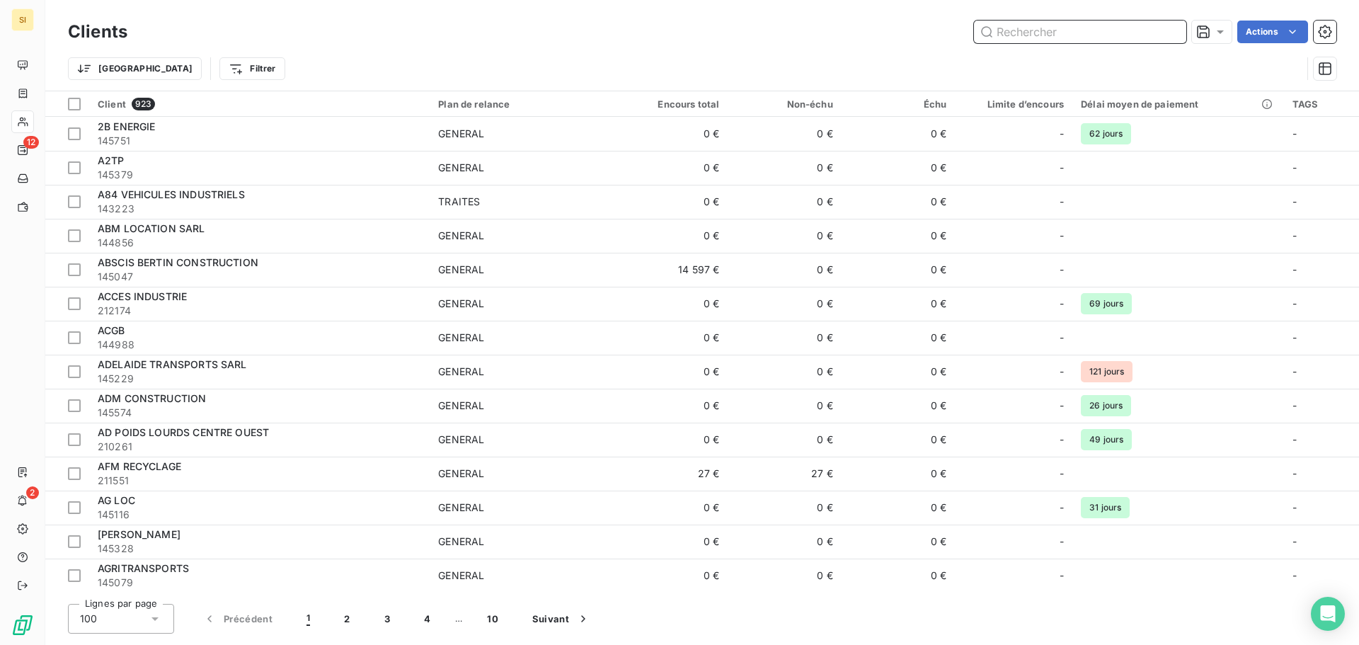
click at [1074, 32] on input "text" at bounding box center [1080, 32] width 212 height 23
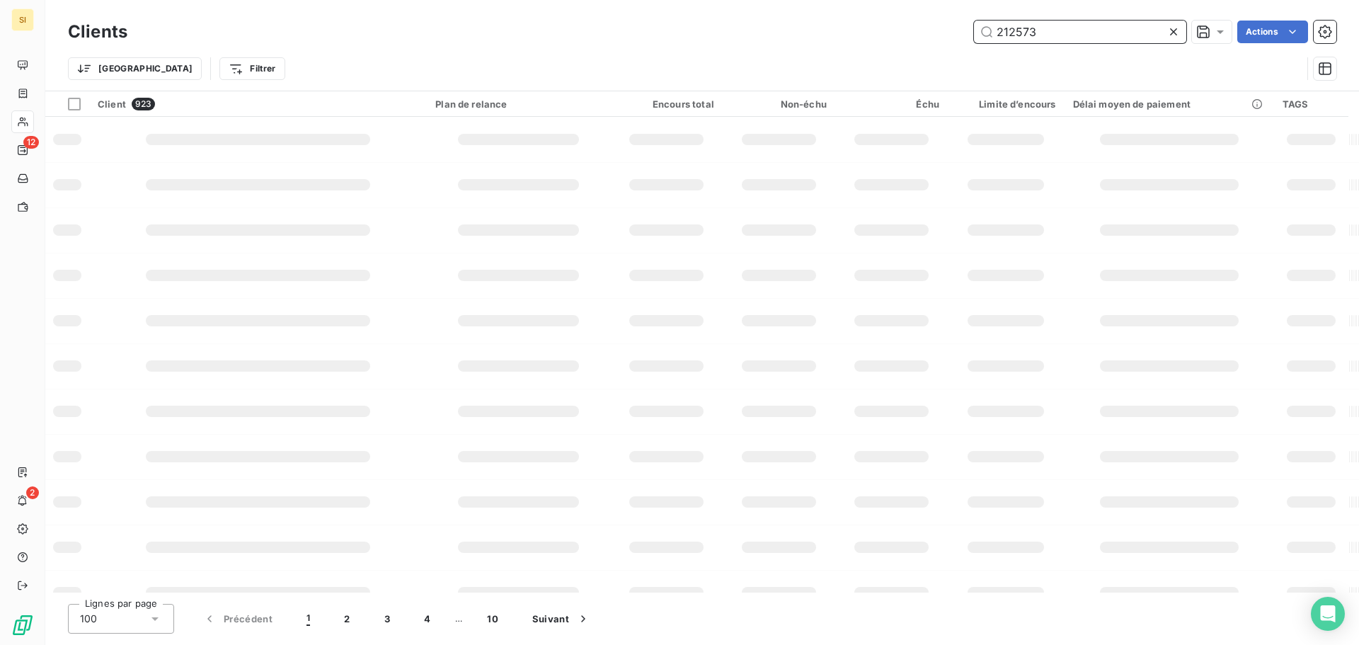
type input "212573"
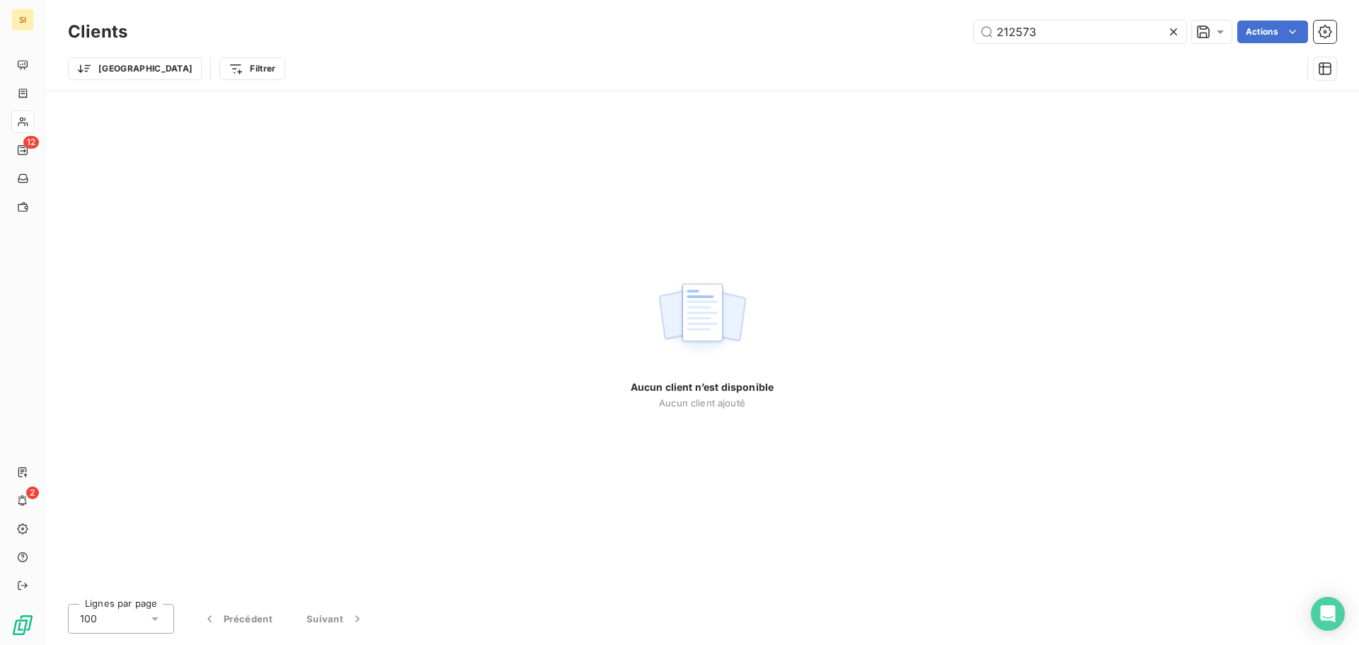
click at [1176, 33] on icon at bounding box center [1173, 32] width 14 height 14
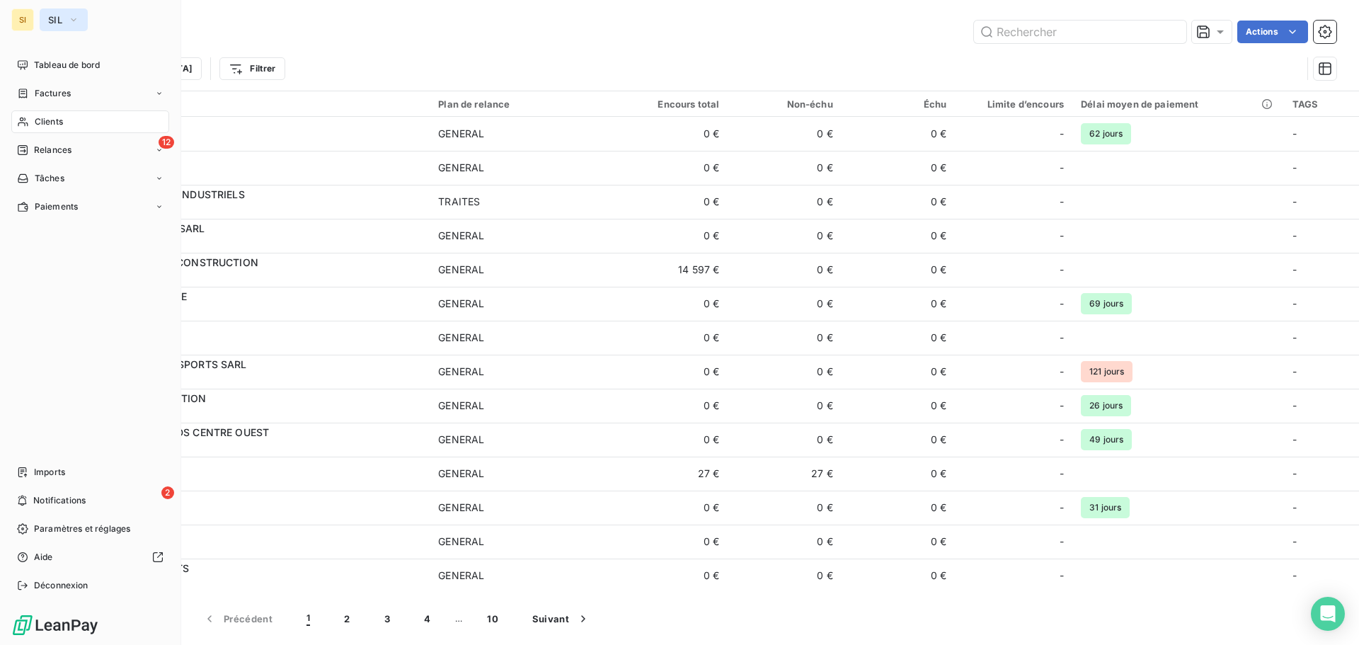
click at [50, 16] on span "SIL" at bounding box center [55, 19] width 14 height 11
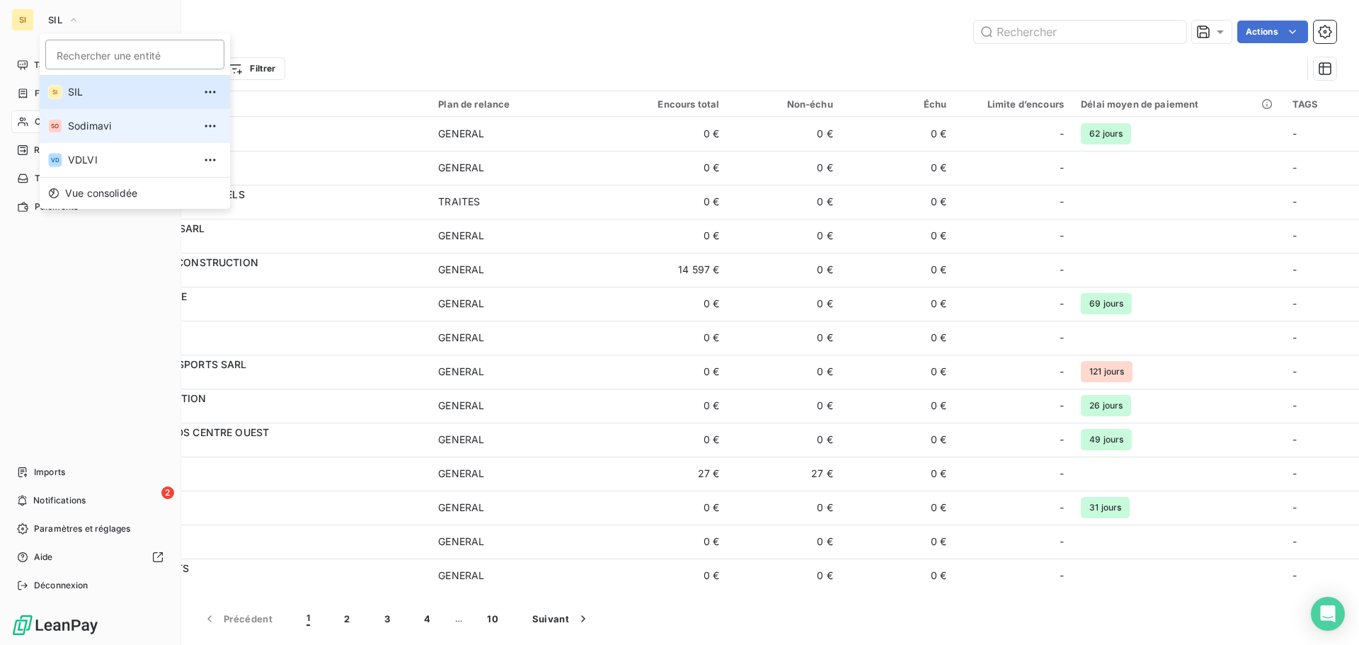
click at [108, 131] on span "Sodimavi" at bounding box center [130, 126] width 125 height 14
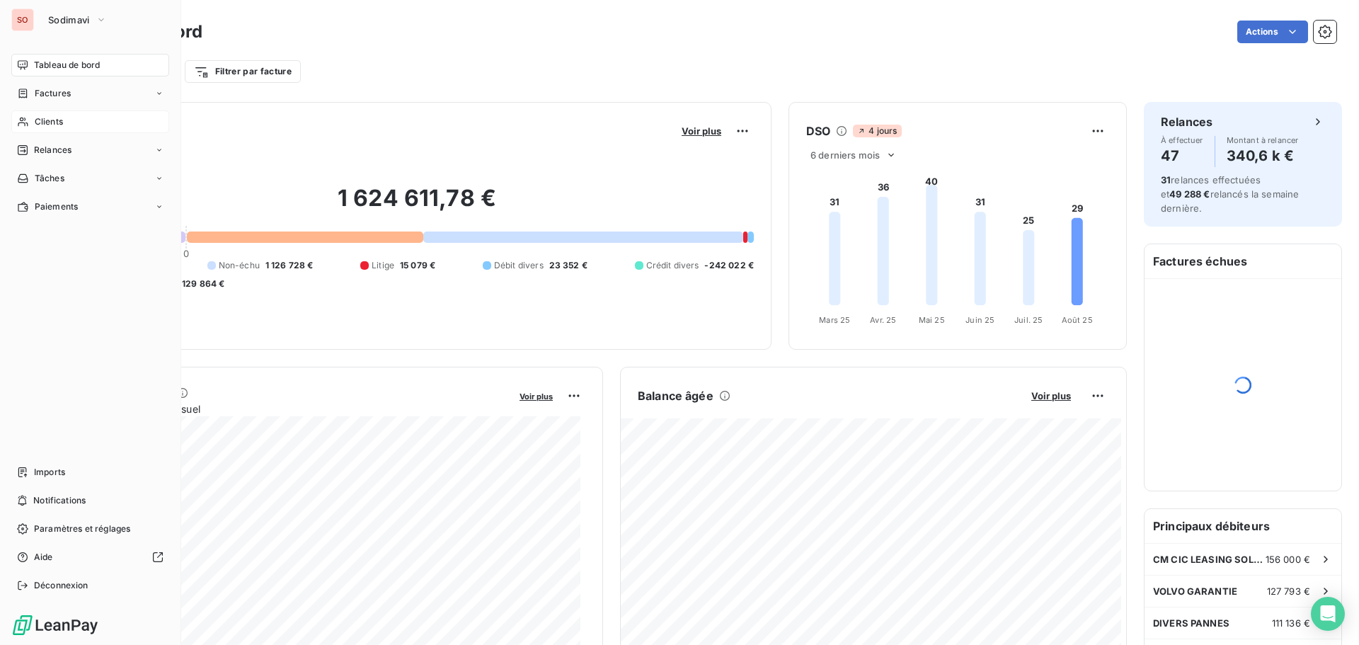
click at [30, 120] on div "Clients" at bounding box center [90, 121] width 158 height 23
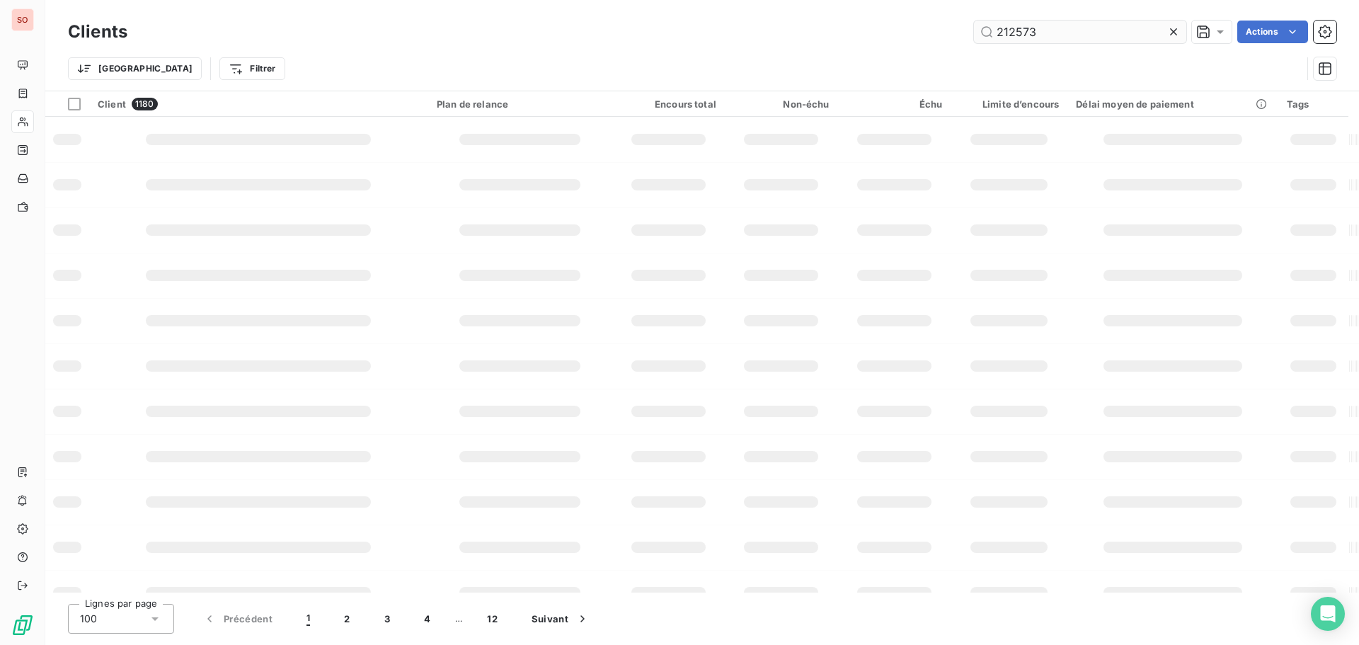
type input "212573"
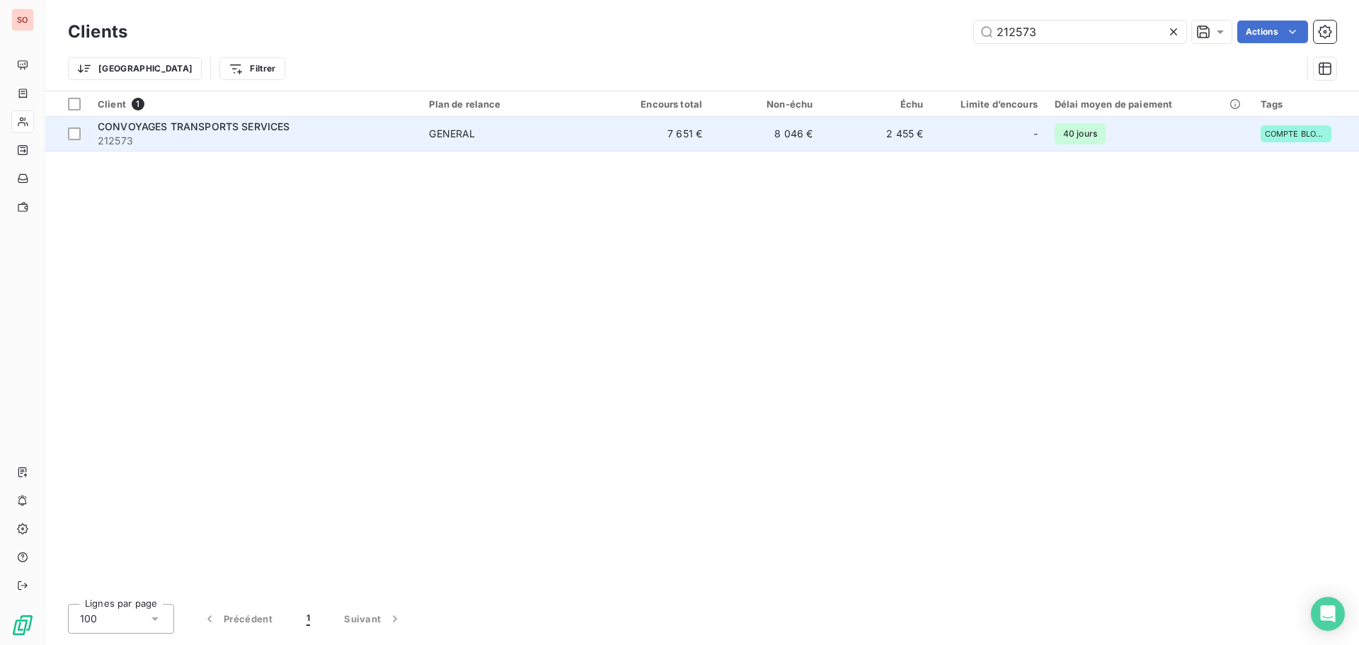
click at [159, 129] on span "CONVOYAGES TRANSPORTS SERVICES" at bounding box center [194, 126] width 193 height 12
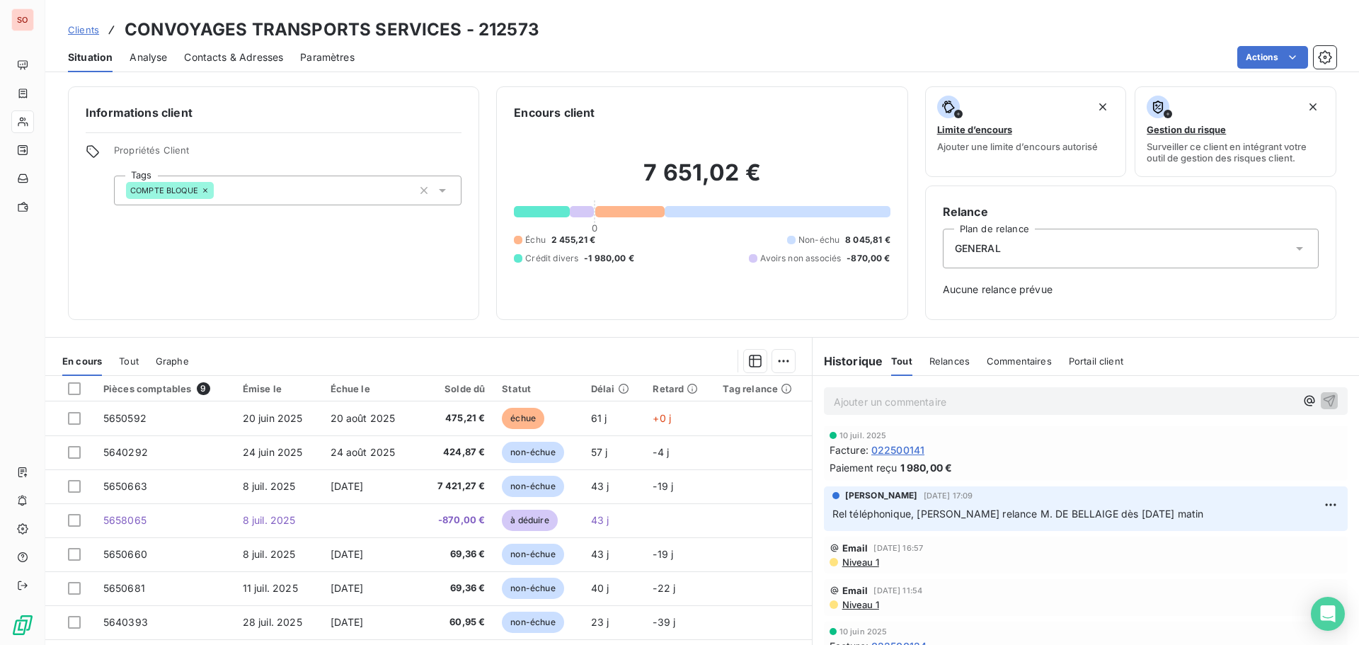
scroll to position [354, 0]
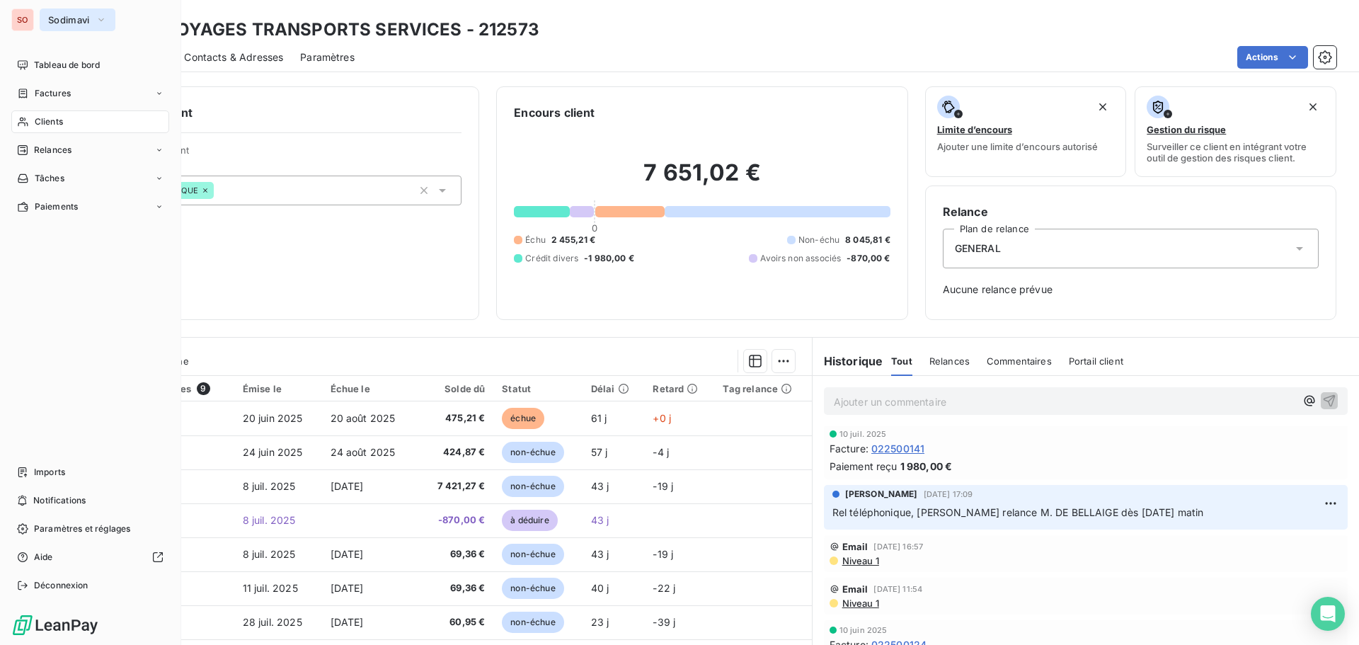
click at [56, 11] on button "Sodimavi" at bounding box center [78, 19] width 76 height 23
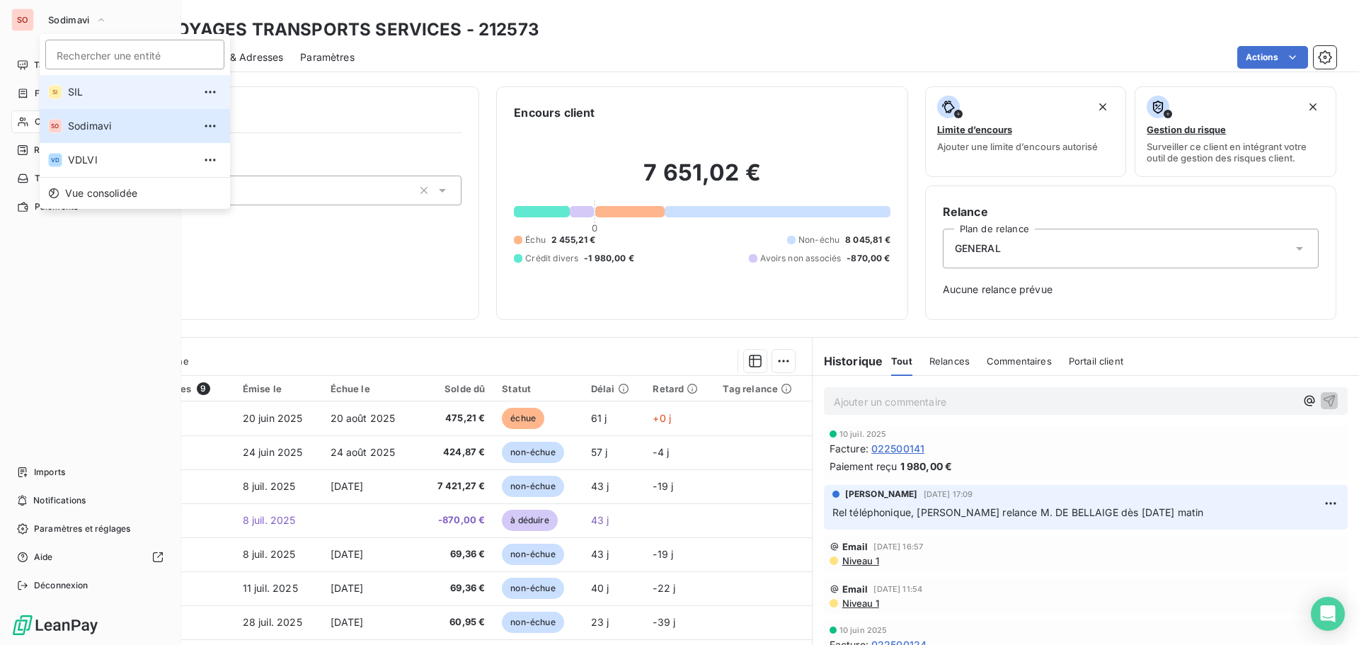
click at [88, 91] on span "SIL" at bounding box center [130, 92] width 125 height 14
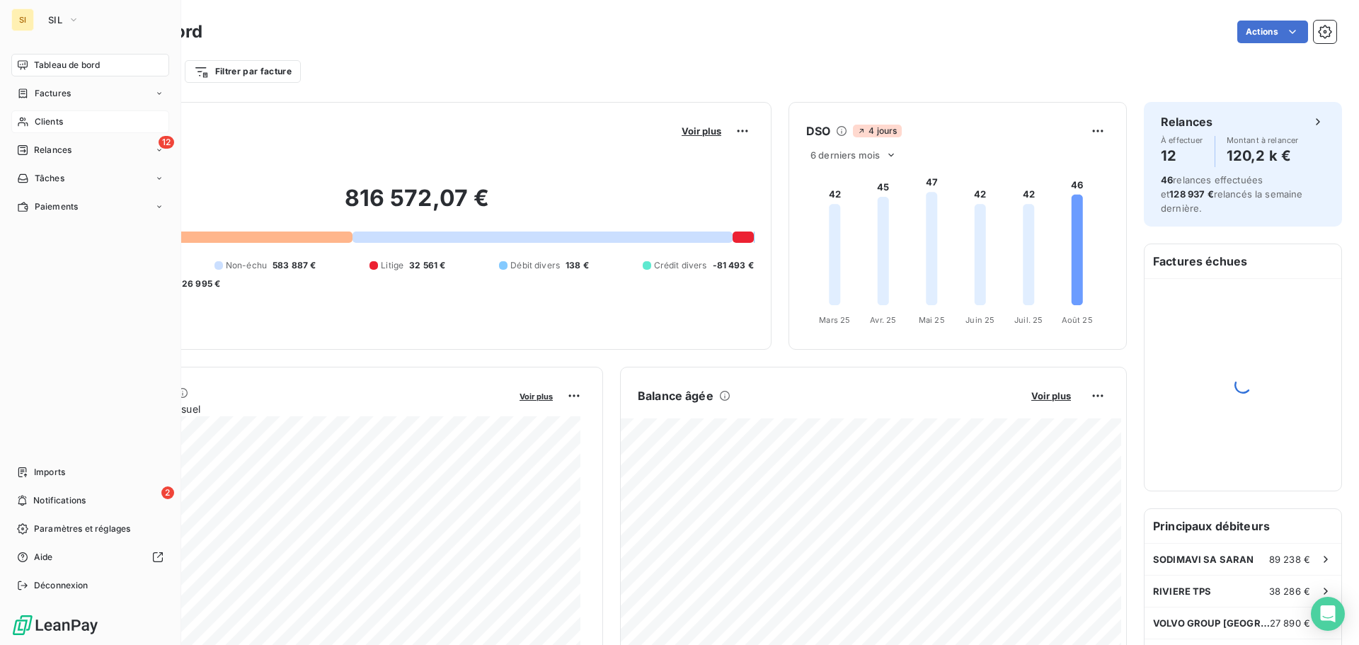
click at [31, 124] on div "Clients" at bounding box center [90, 121] width 158 height 23
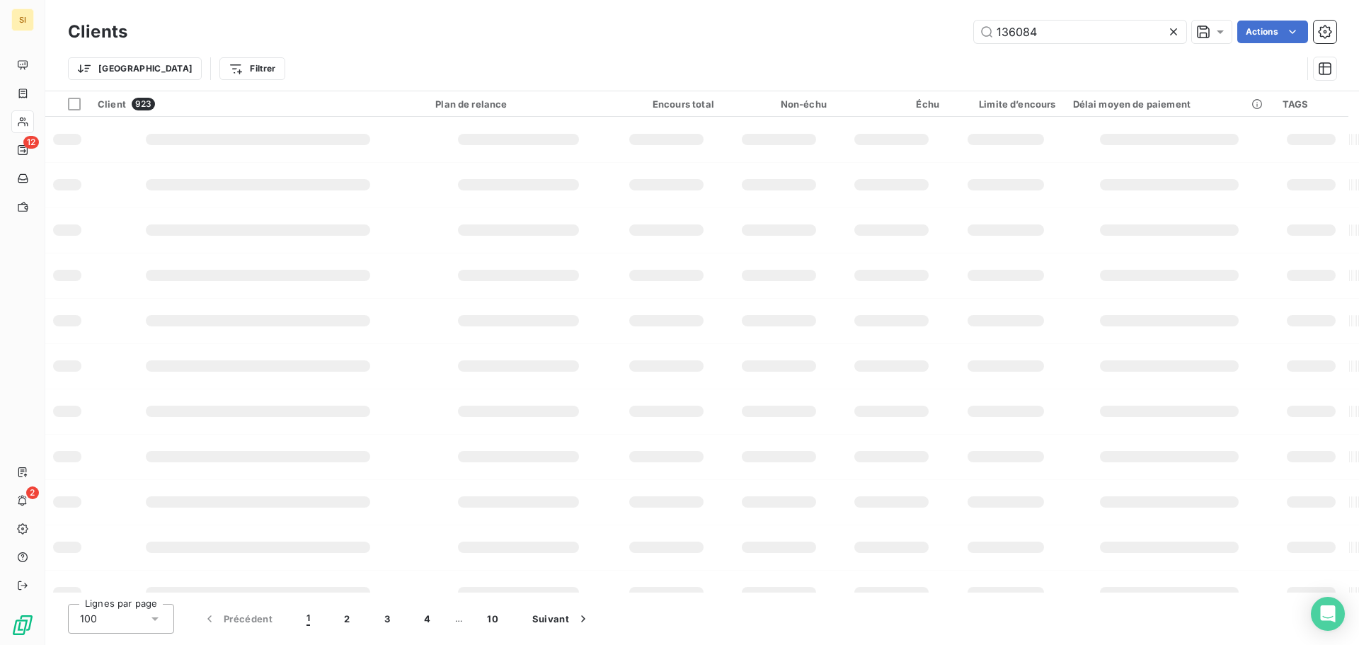
type input "136084"
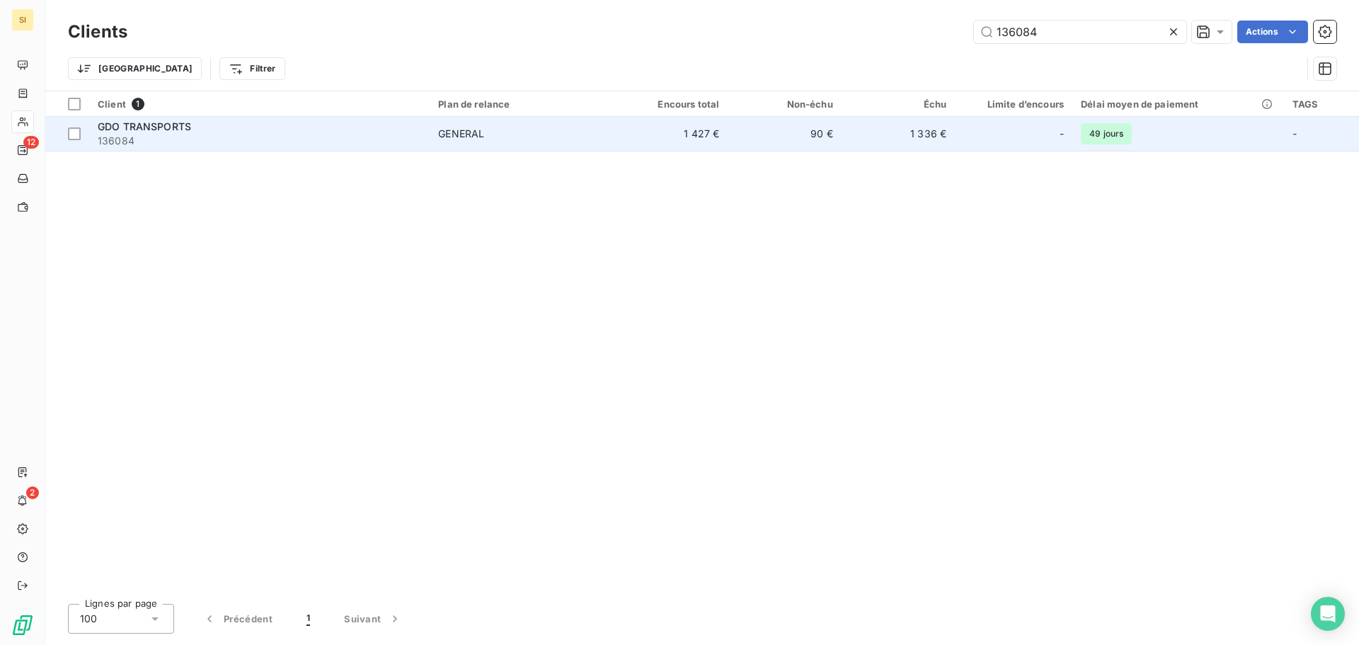
click at [163, 134] on span "136084" at bounding box center [259, 141] width 323 height 14
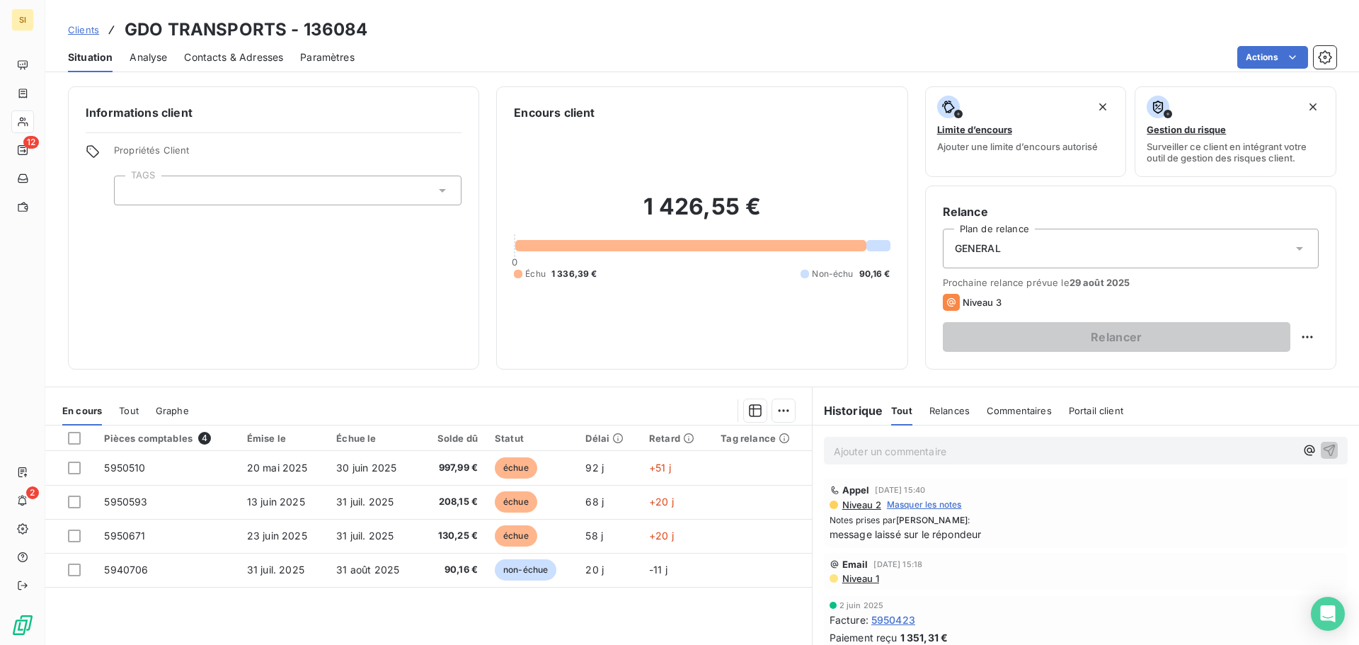
click at [245, 57] on span "Contacts & Adresses" at bounding box center [233, 57] width 99 height 14
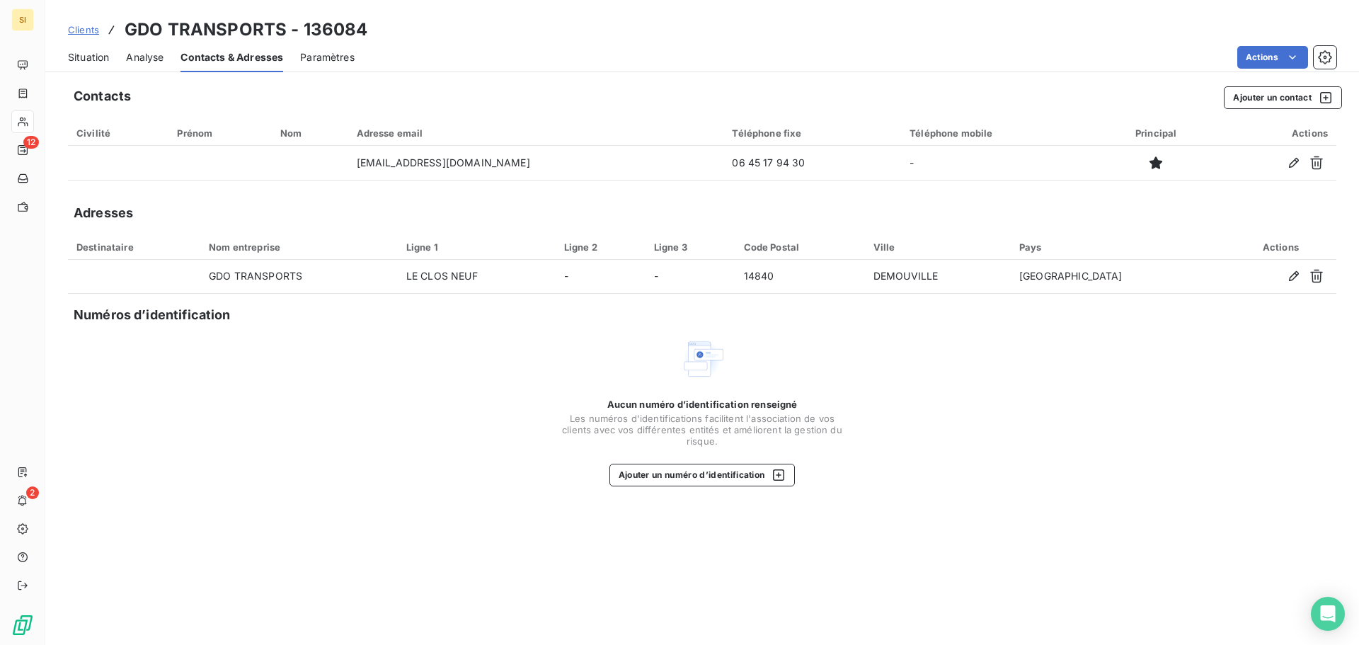
click at [76, 56] on span "Situation" at bounding box center [88, 57] width 41 height 14
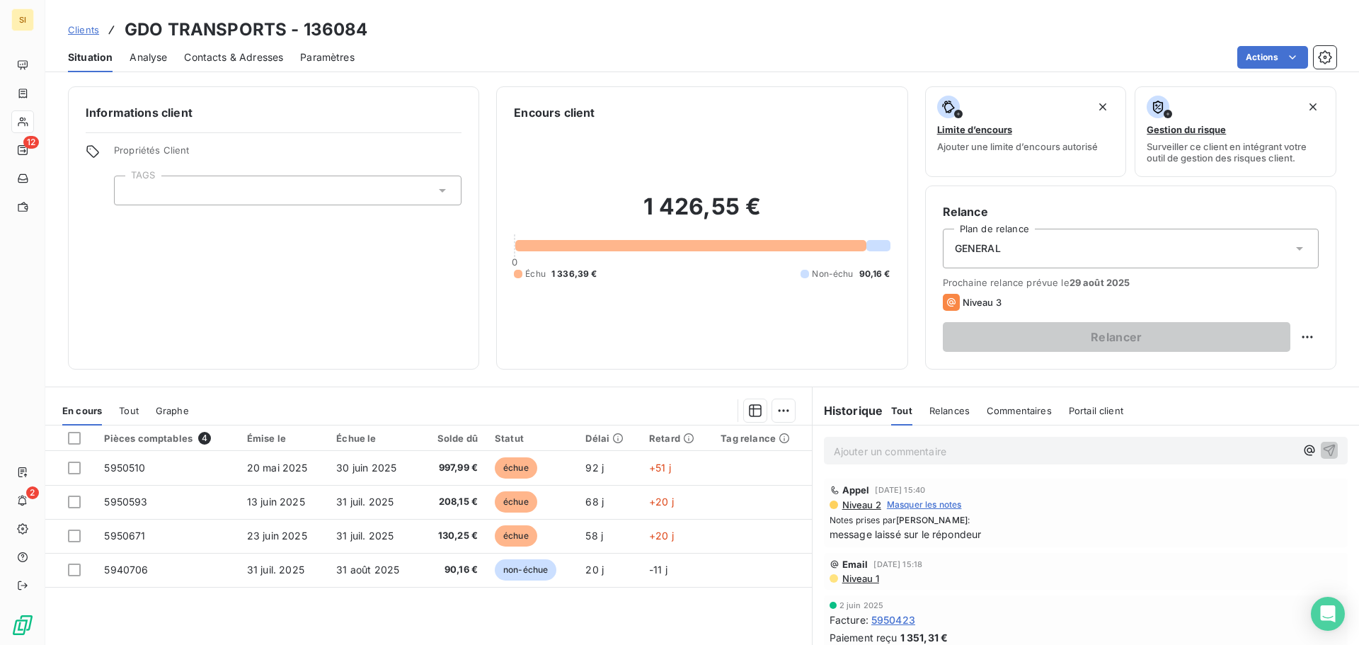
click at [890, 447] on p "Ajouter un commentaire ﻿" at bounding box center [1064, 451] width 461 height 18
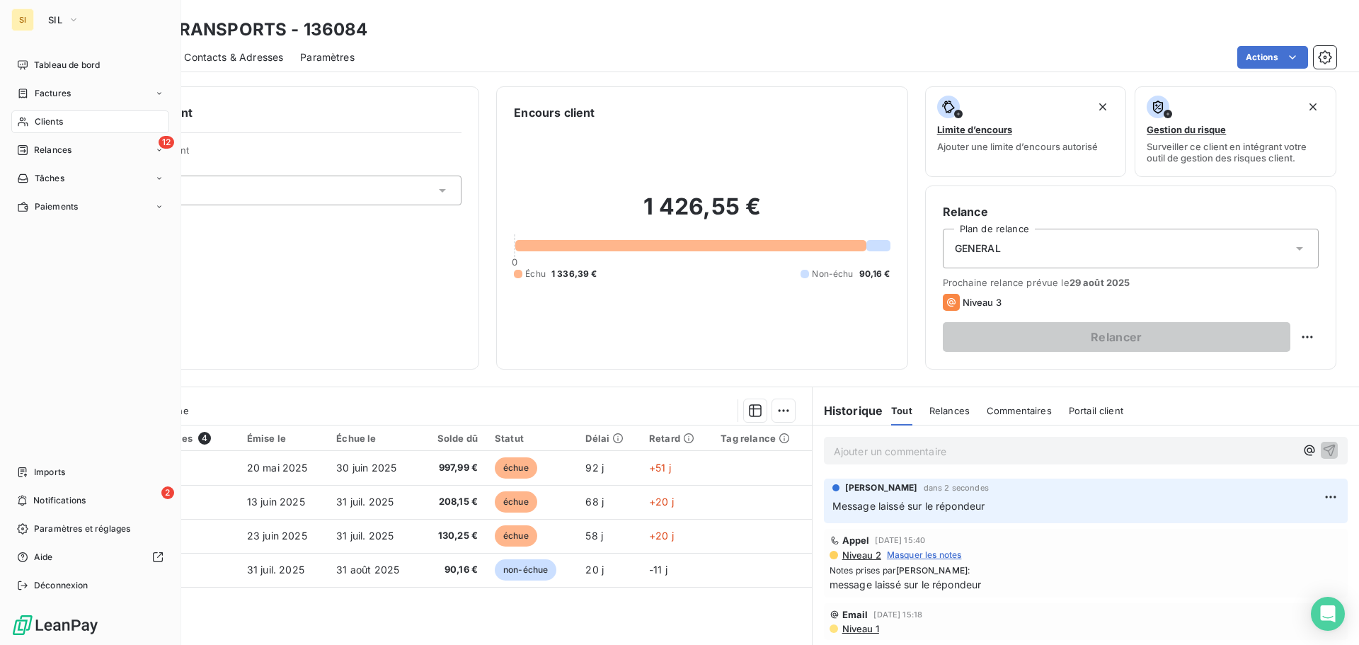
click at [39, 122] on span "Clients" at bounding box center [49, 121] width 28 height 13
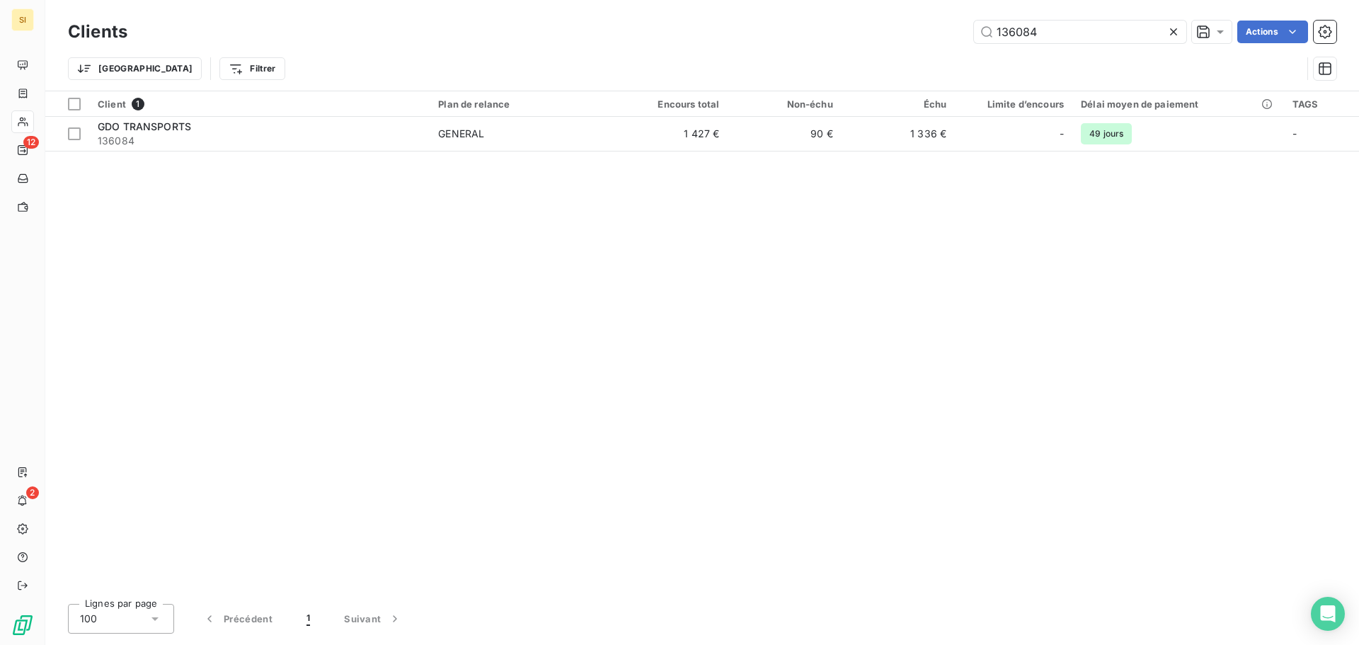
drag, startPoint x: 1057, startPoint y: 29, endPoint x: 955, endPoint y: 30, distance: 101.9
click at [974, 30] on input "136084" at bounding box center [1080, 32] width 212 height 23
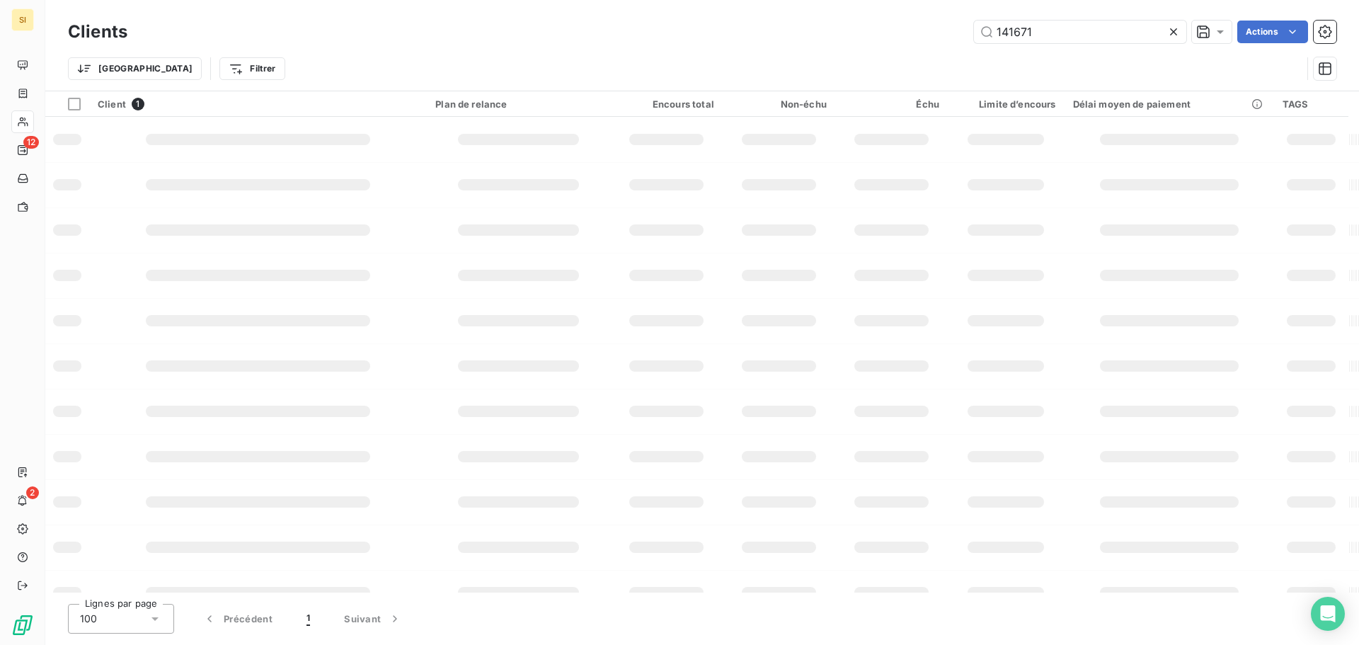
type input "141671"
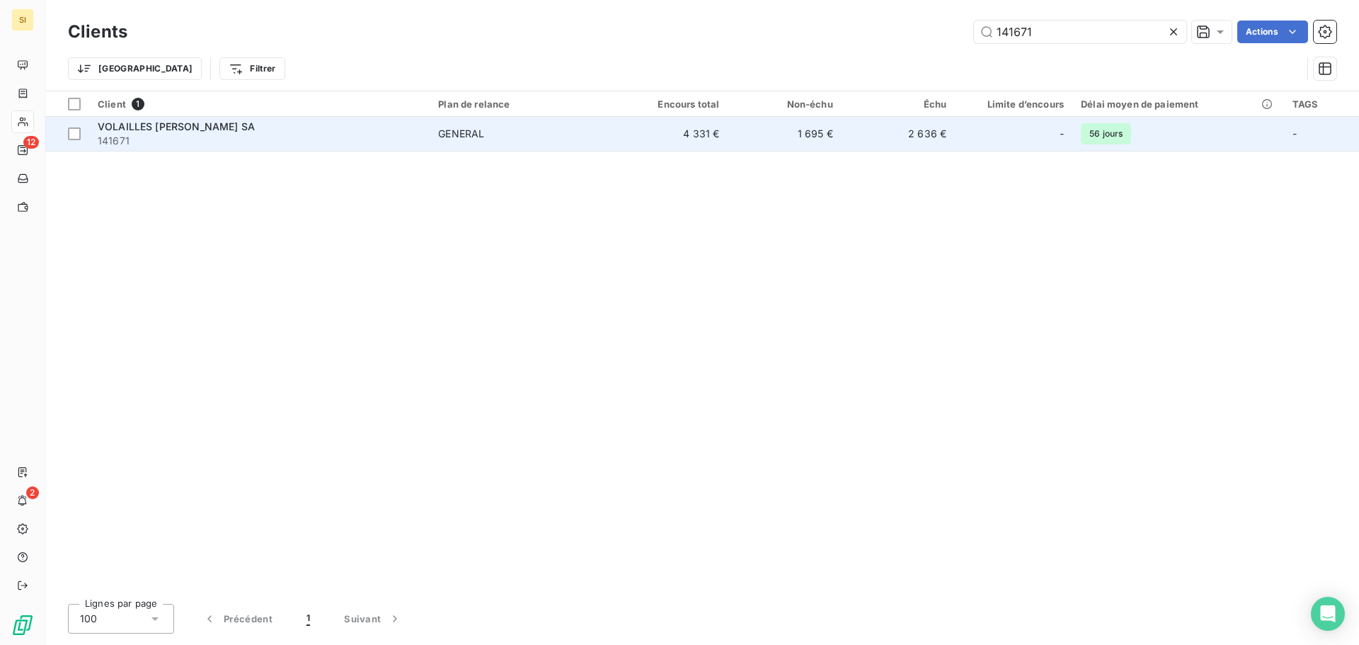
click at [211, 129] on span "VOLAILLES ADRIEN LABROUCHE SA" at bounding box center [176, 126] width 157 height 12
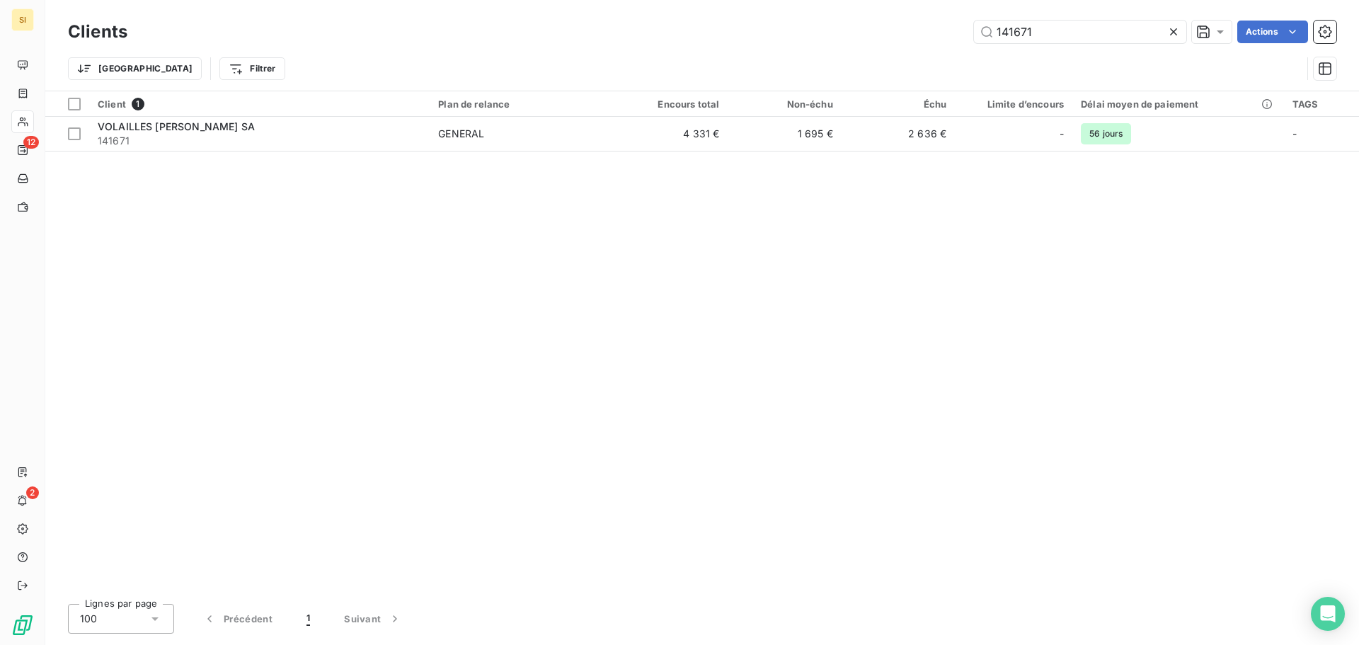
drag, startPoint x: 1046, startPoint y: 34, endPoint x: 902, endPoint y: 34, distance: 143.7
click at [909, 33] on div "141671 Actions" at bounding box center [740, 32] width 1192 height 23
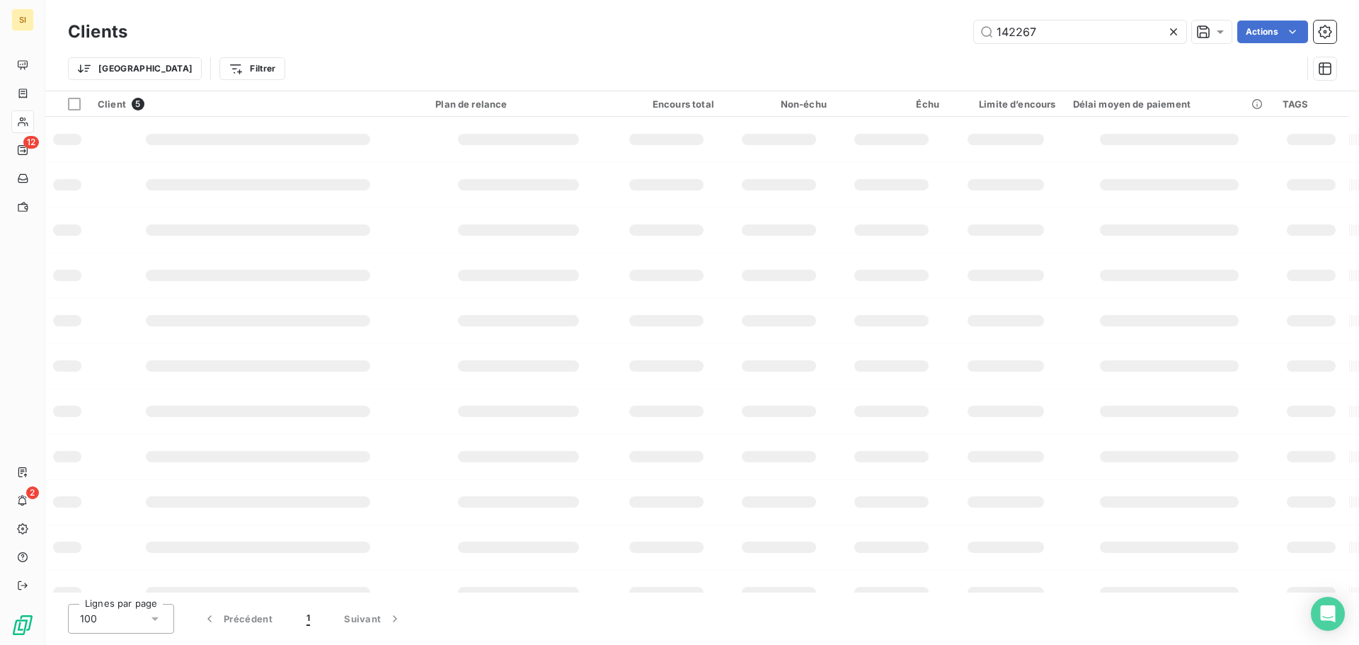
type input "142267"
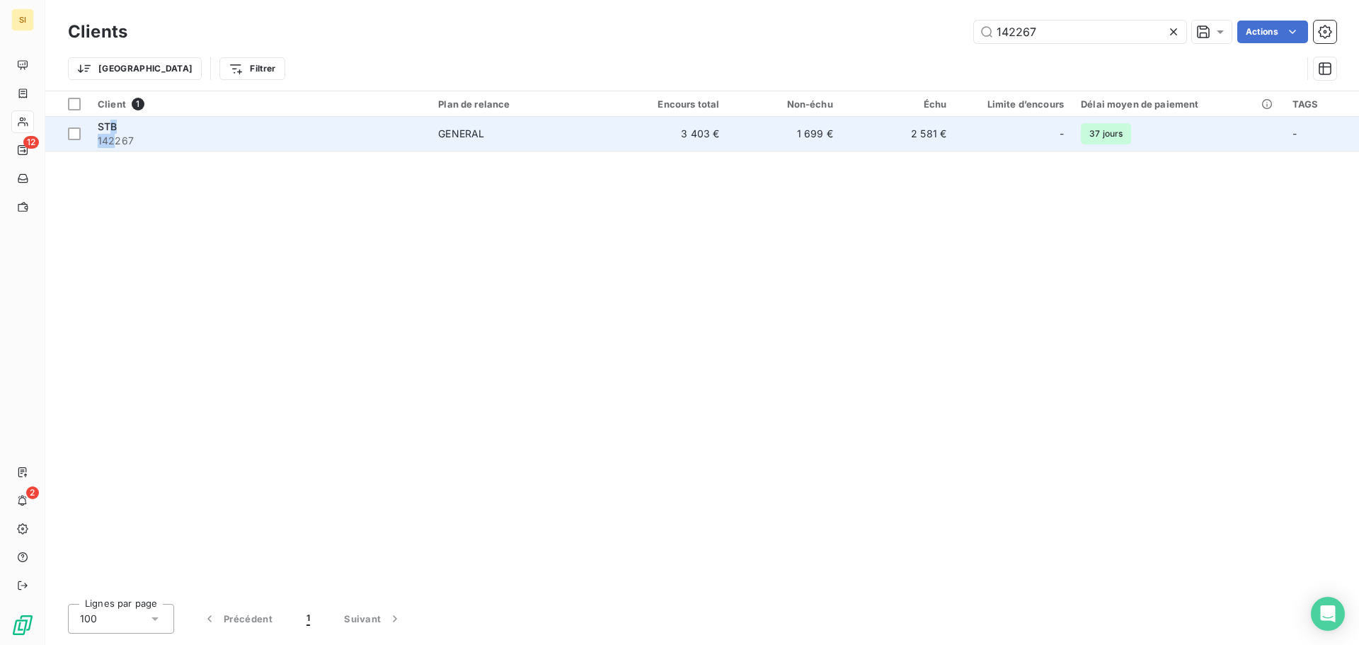
click at [114, 132] on div "STB 142267" at bounding box center [259, 134] width 323 height 28
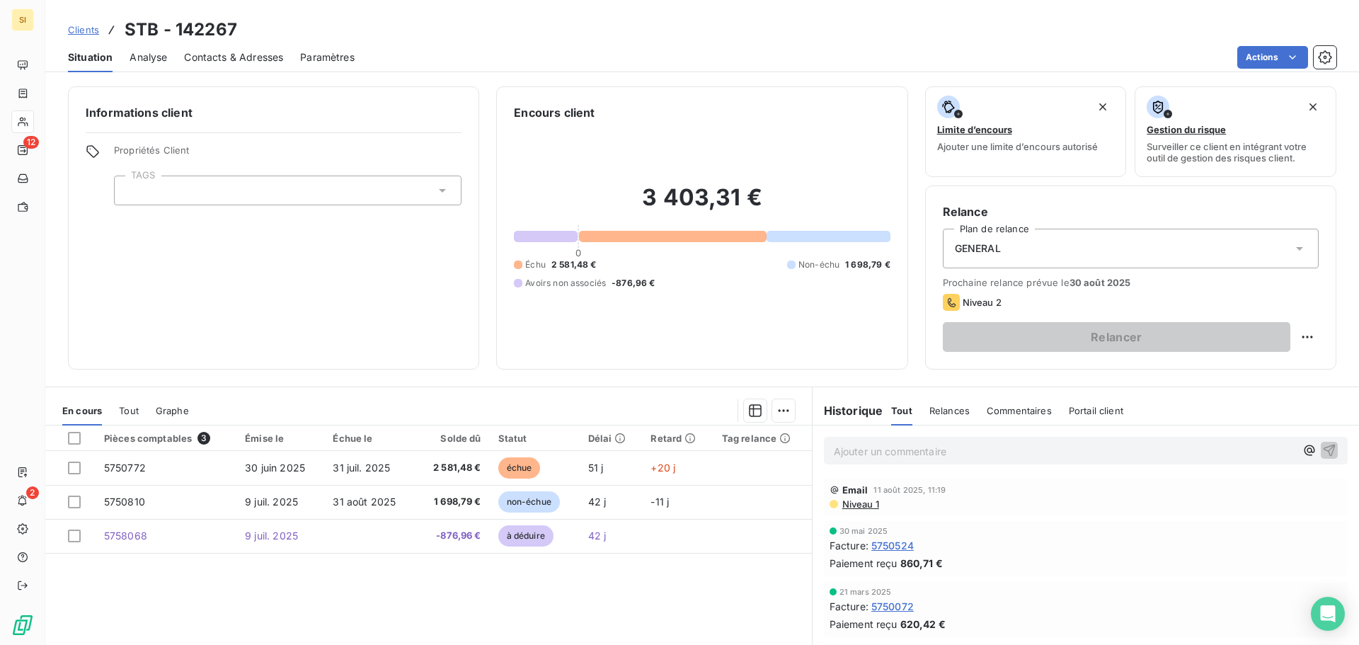
click at [239, 54] on span "Contacts & Adresses" at bounding box center [233, 57] width 99 height 14
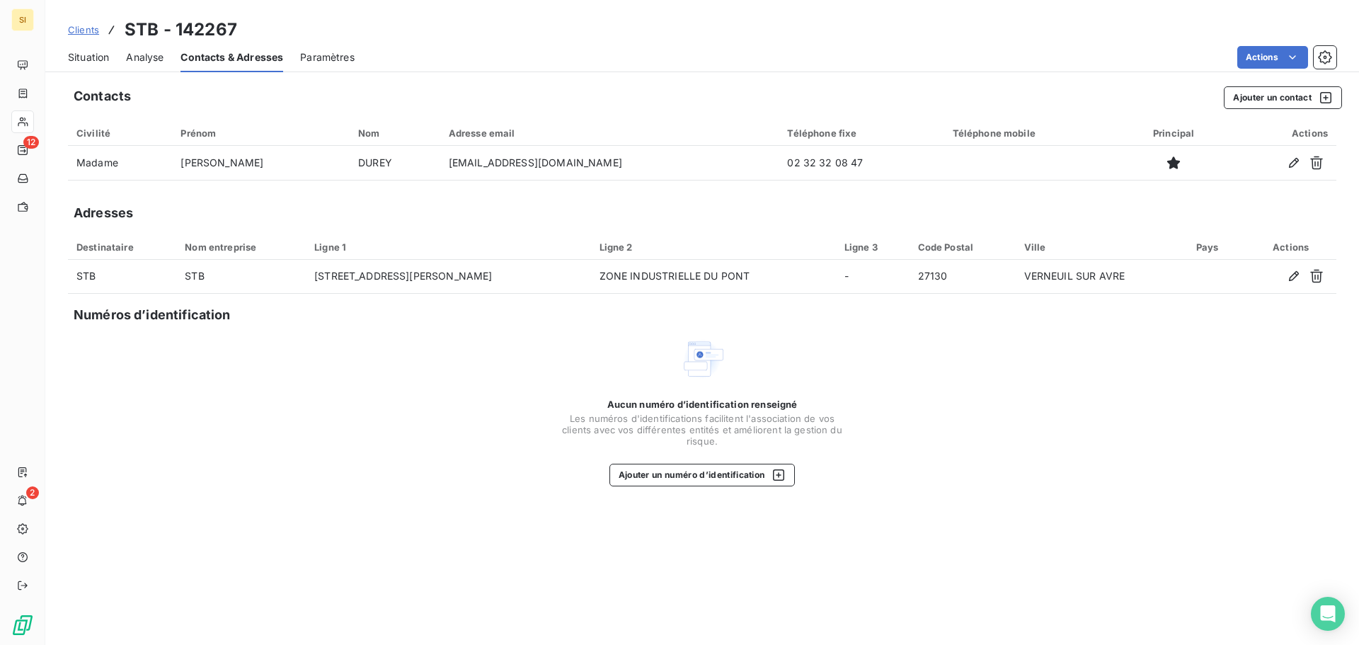
click at [78, 60] on span "Situation" at bounding box center [88, 57] width 41 height 14
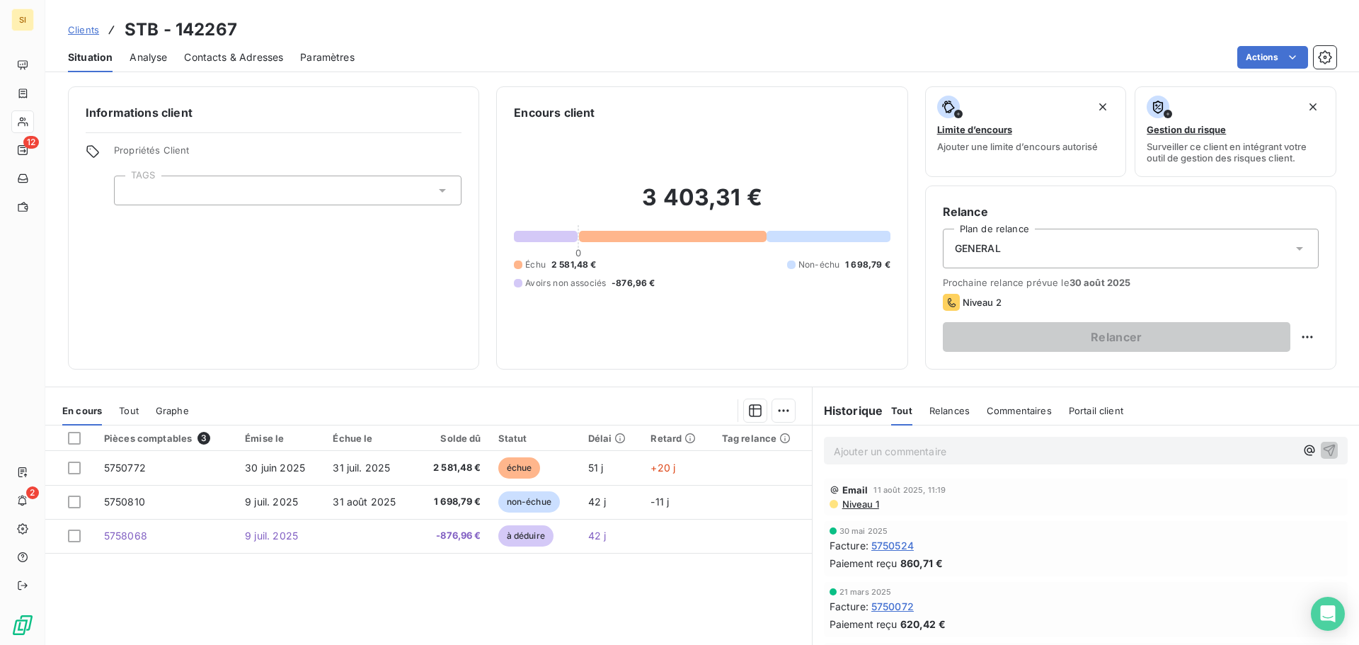
click at [866, 443] on p "Ajouter un commentaire ﻿" at bounding box center [1064, 451] width 461 height 18
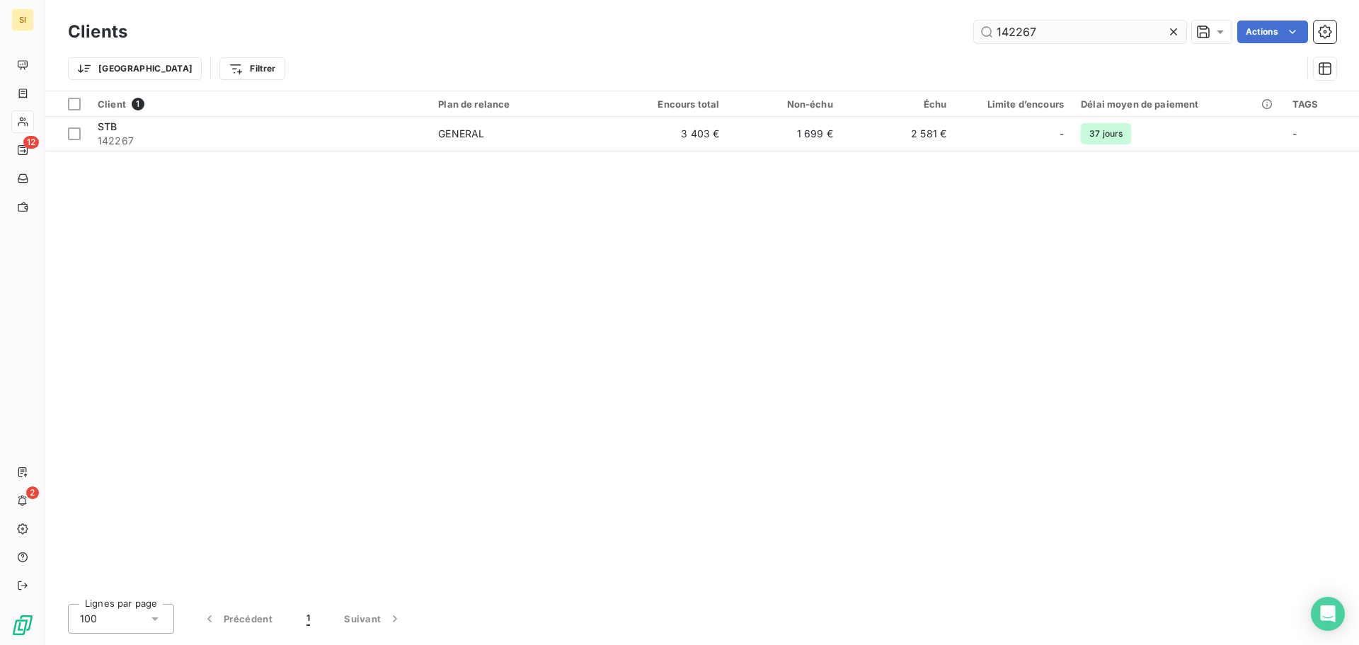
drag, startPoint x: 1040, startPoint y: 31, endPoint x: 1021, endPoint y: 29, distance: 19.2
click at [1021, 29] on input "142267" at bounding box center [1080, 32] width 212 height 23
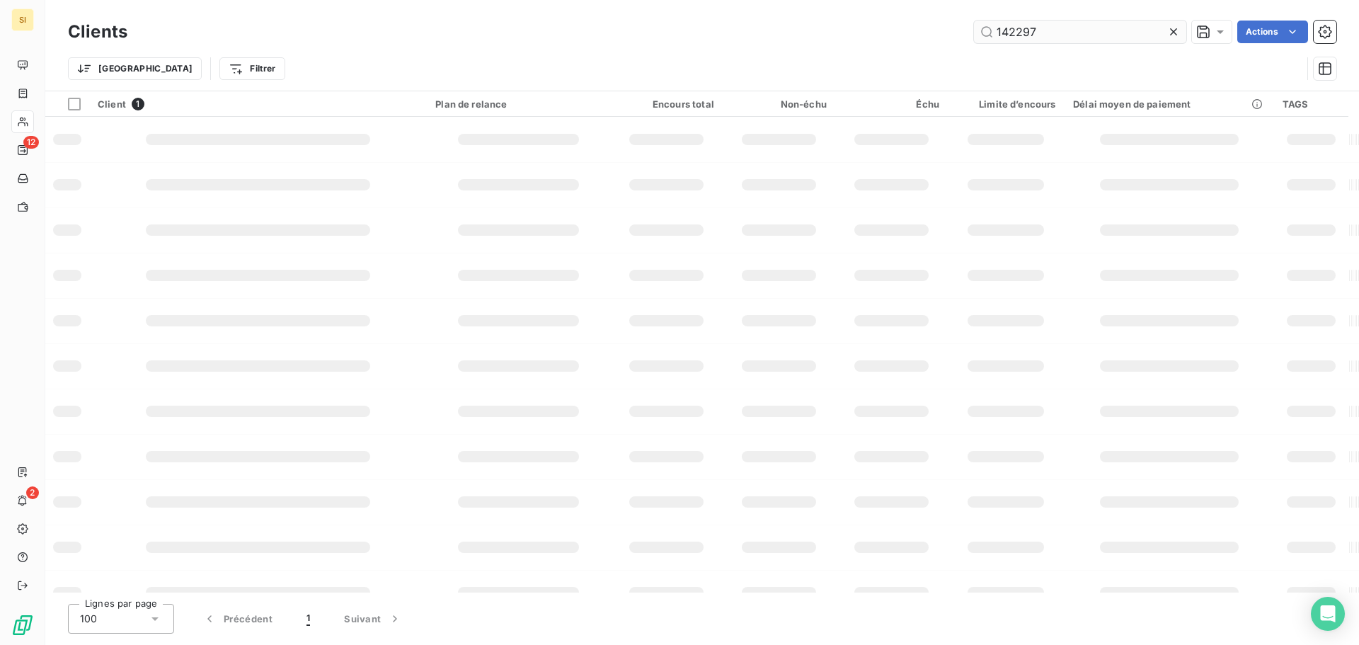
type input "142297"
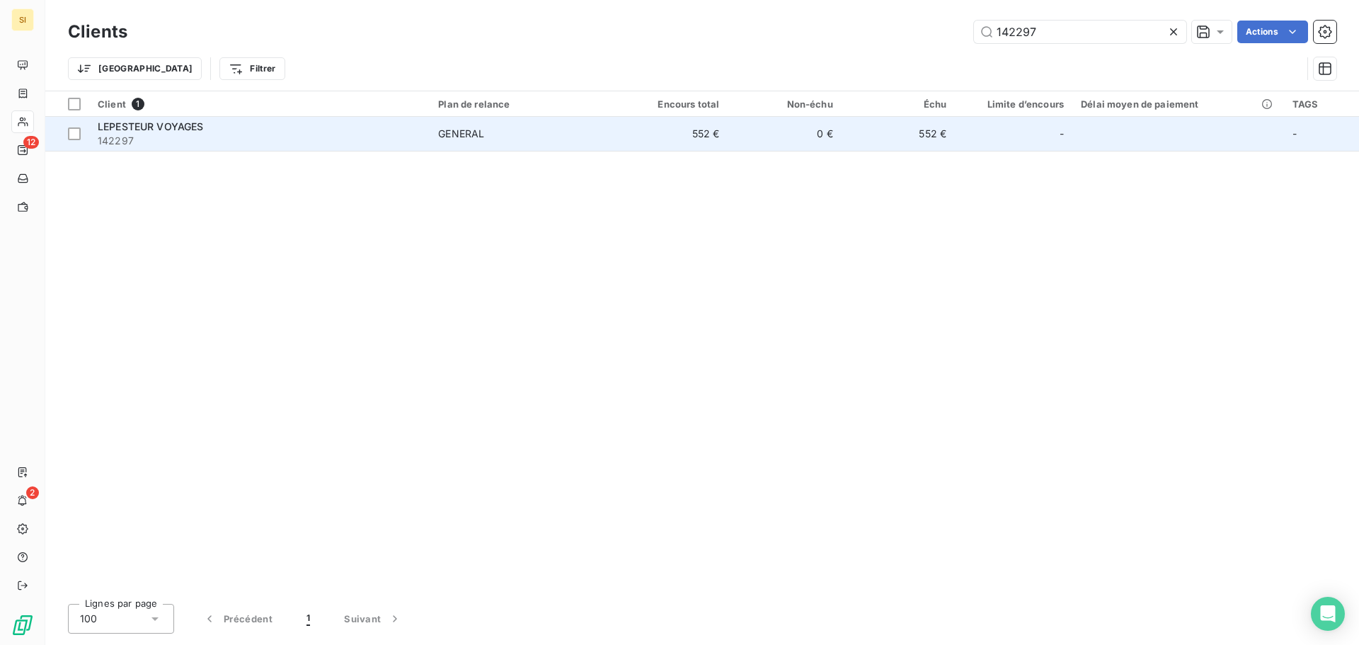
click at [125, 131] on span "LEPESTEUR VOYAGES" at bounding box center [151, 126] width 106 height 12
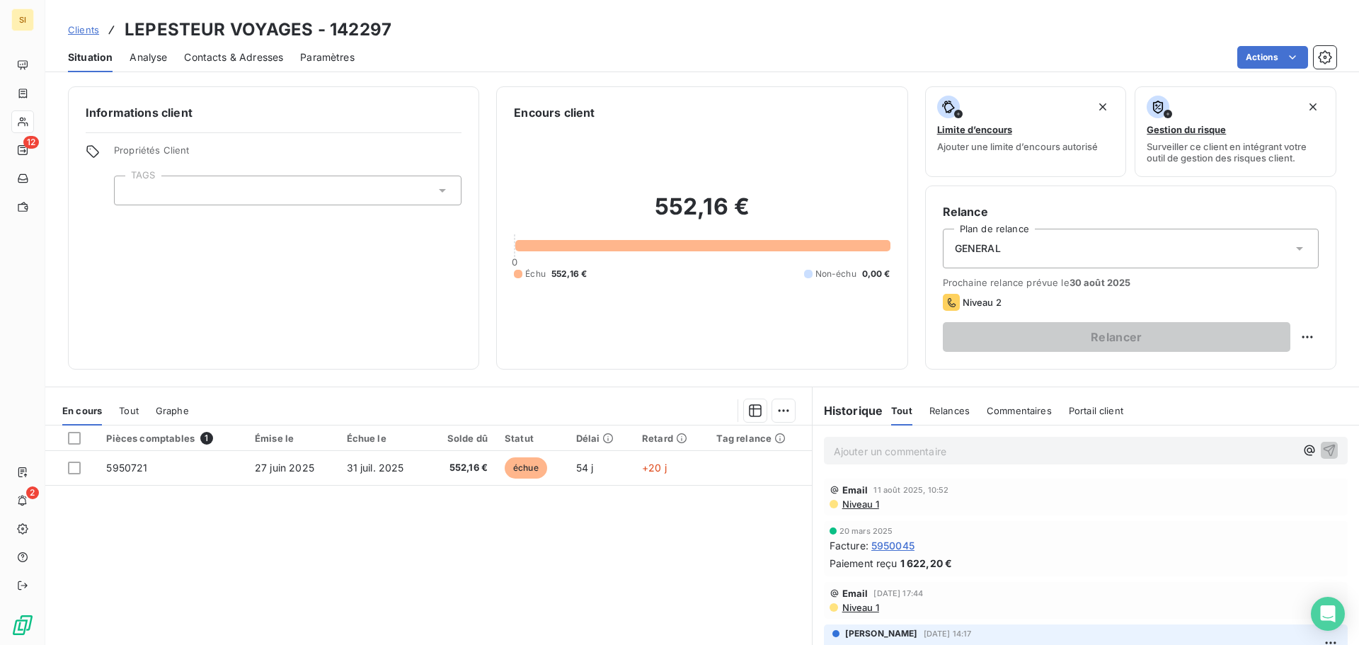
click at [219, 61] on span "Contacts & Adresses" at bounding box center [233, 57] width 99 height 14
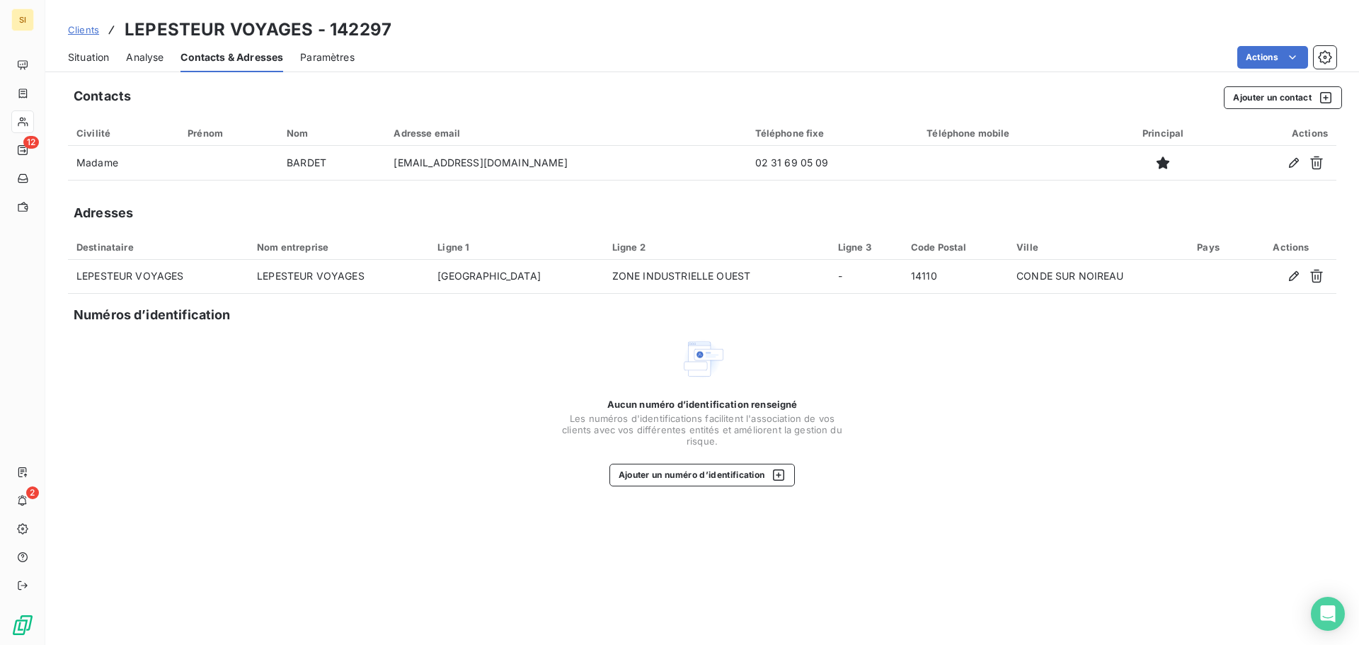
click at [83, 52] on span "Situation" at bounding box center [88, 57] width 41 height 14
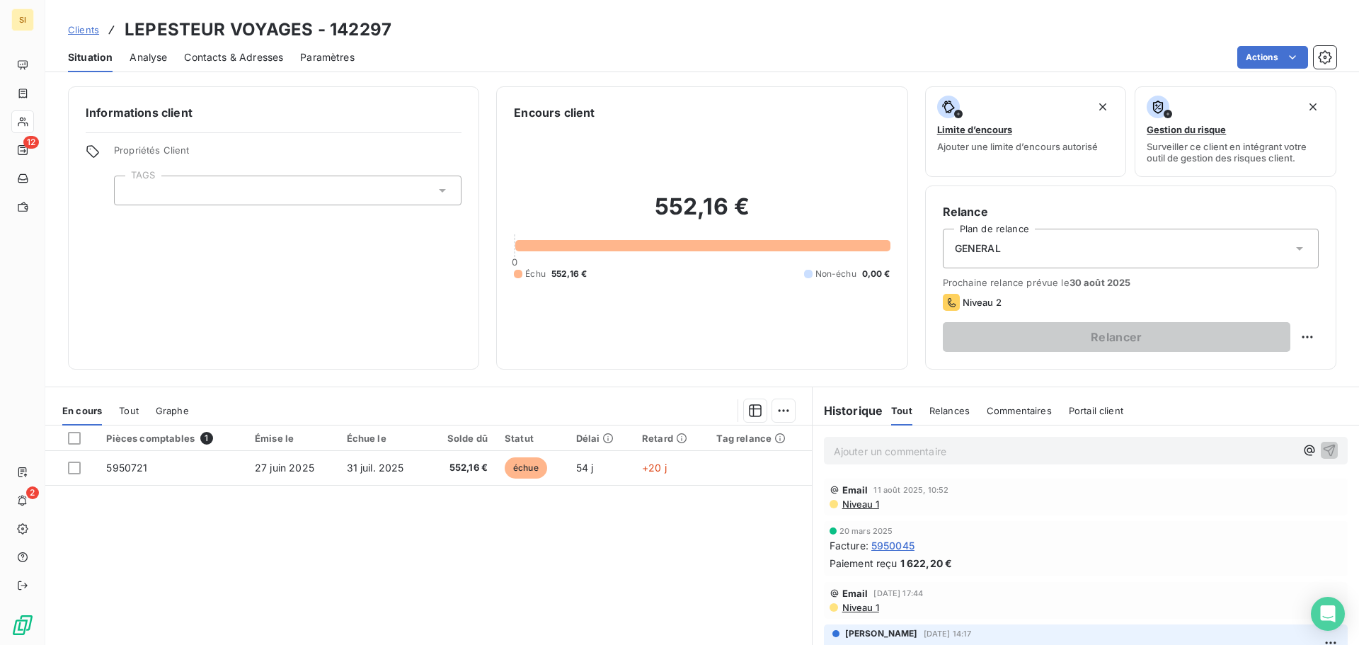
click at [863, 453] on p "Ajouter un commentaire ﻿" at bounding box center [1064, 451] width 461 height 18
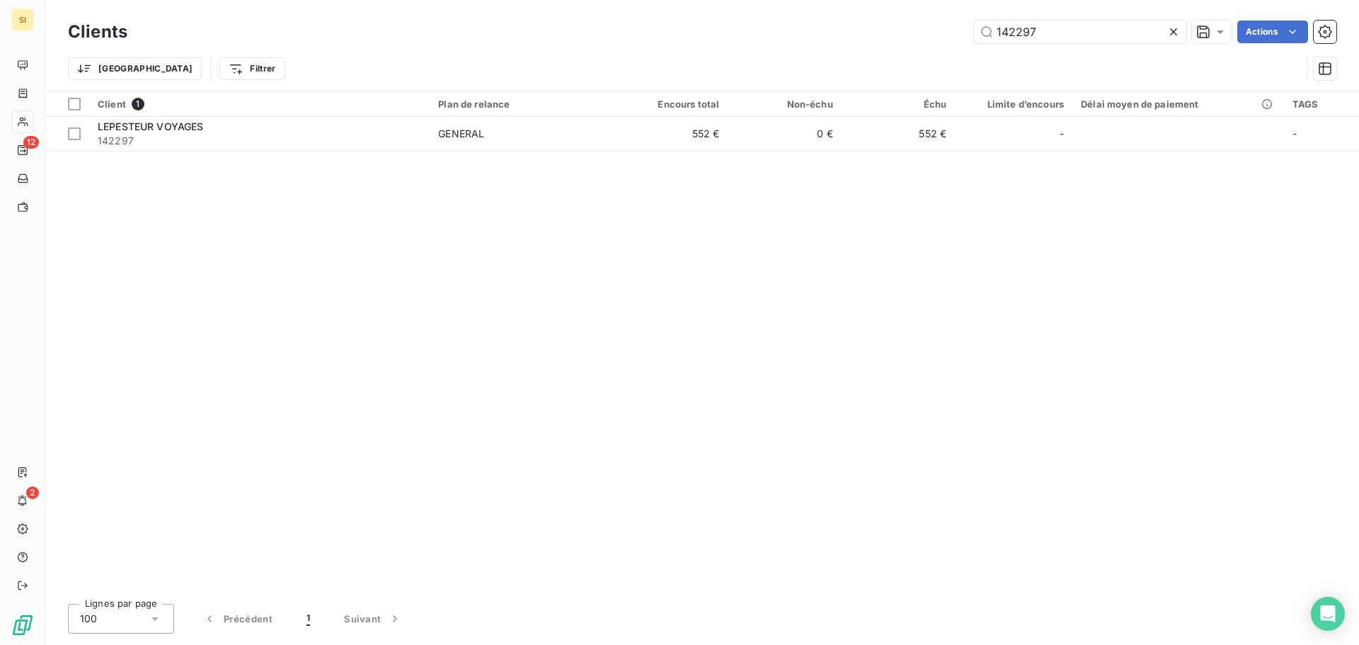
drag, startPoint x: 953, startPoint y: 29, endPoint x: 911, endPoint y: 28, distance: 42.5
click at [912, 29] on div "142297 Actions" at bounding box center [740, 32] width 1192 height 23
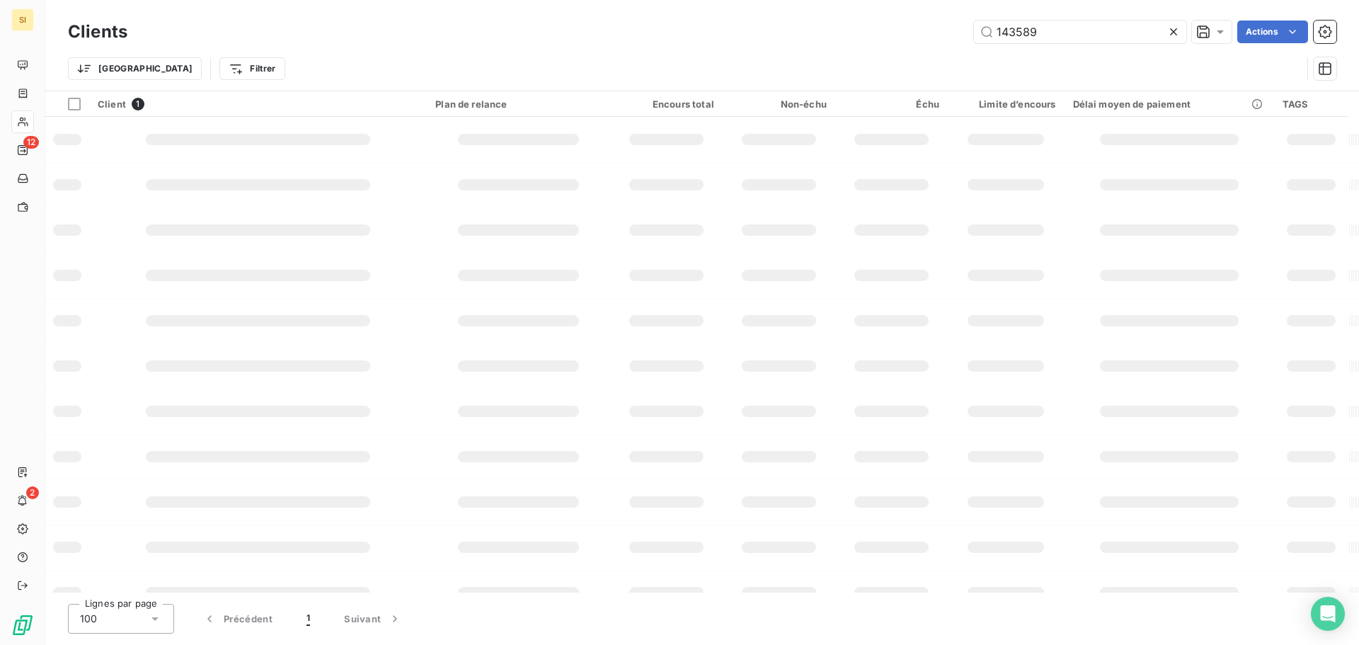
type input "143589"
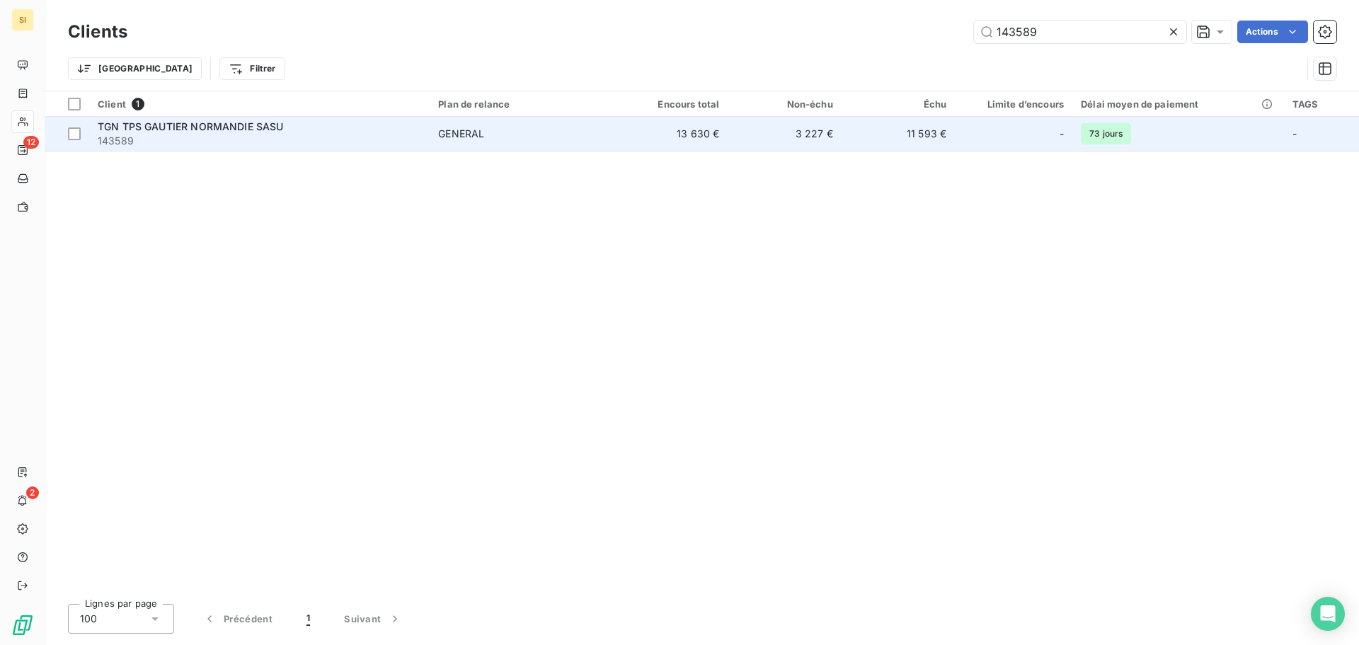
click at [189, 123] on span "TGN TPS GAUTIER NORMANDIE SASU" at bounding box center [191, 126] width 186 height 12
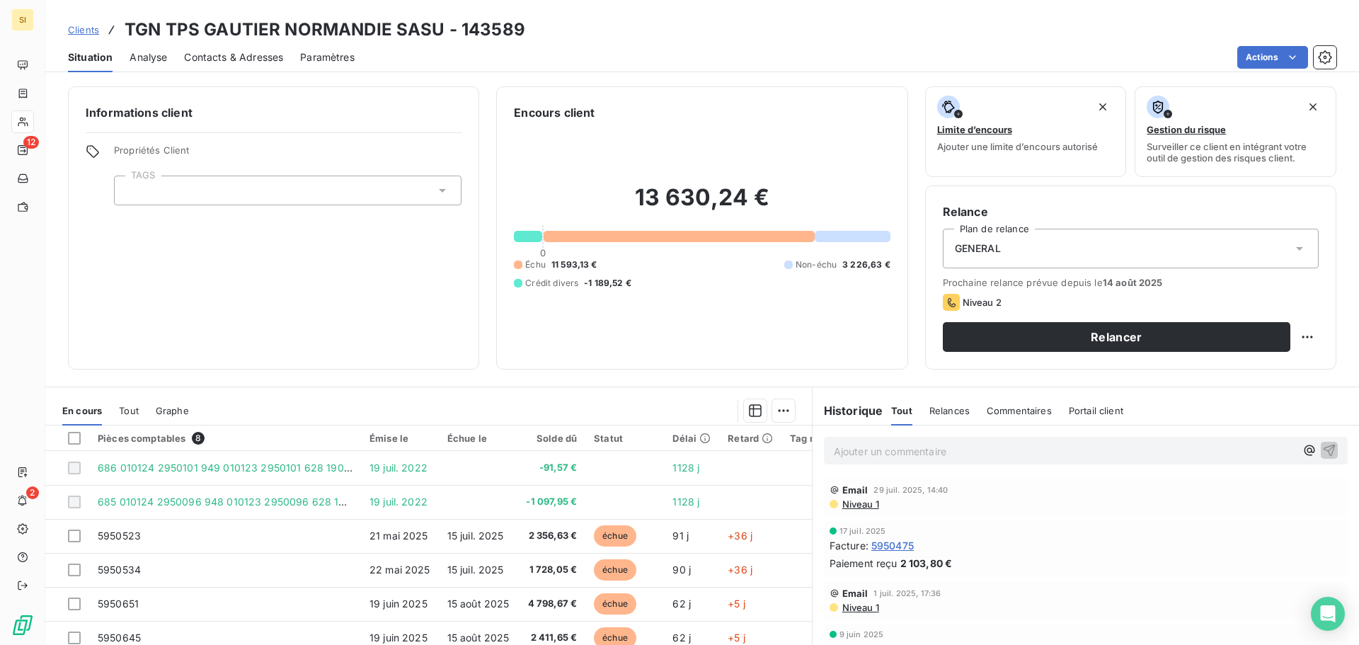
click at [199, 59] on span "Contacts & Adresses" at bounding box center [233, 57] width 99 height 14
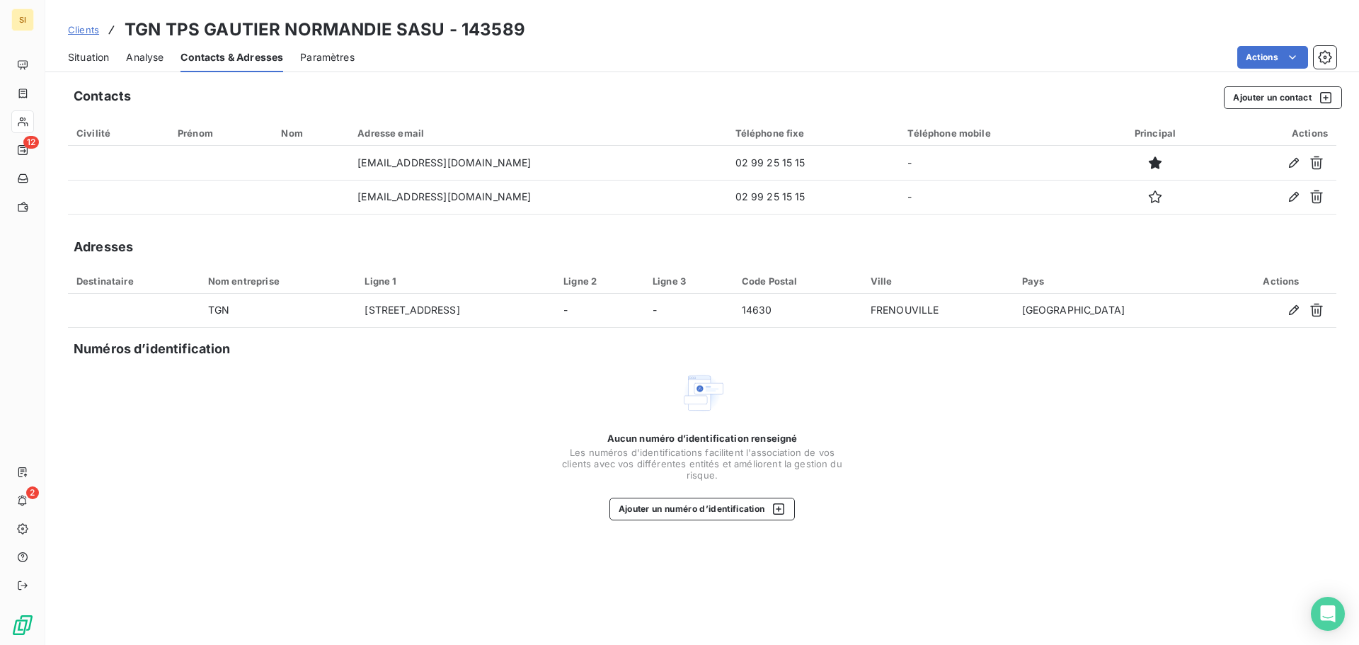
click at [94, 58] on span "Situation" at bounding box center [88, 57] width 41 height 14
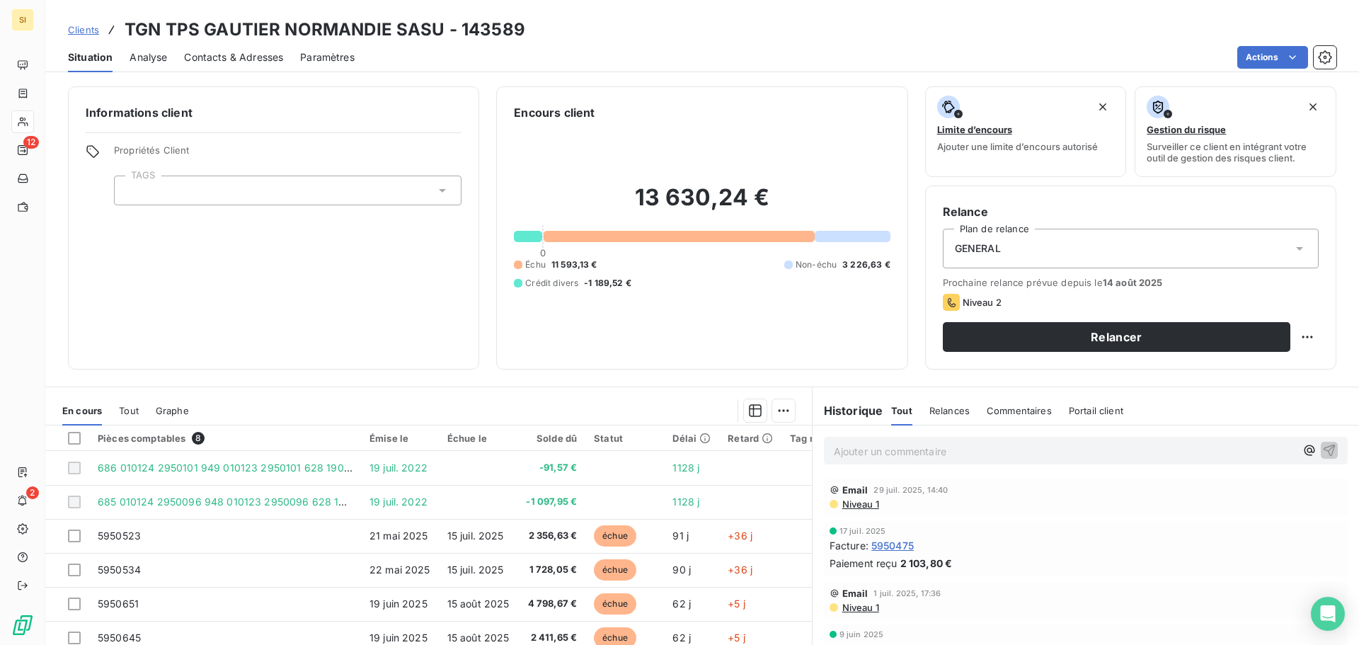
click at [245, 56] on span "Contacts & Adresses" at bounding box center [233, 57] width 99 height 14
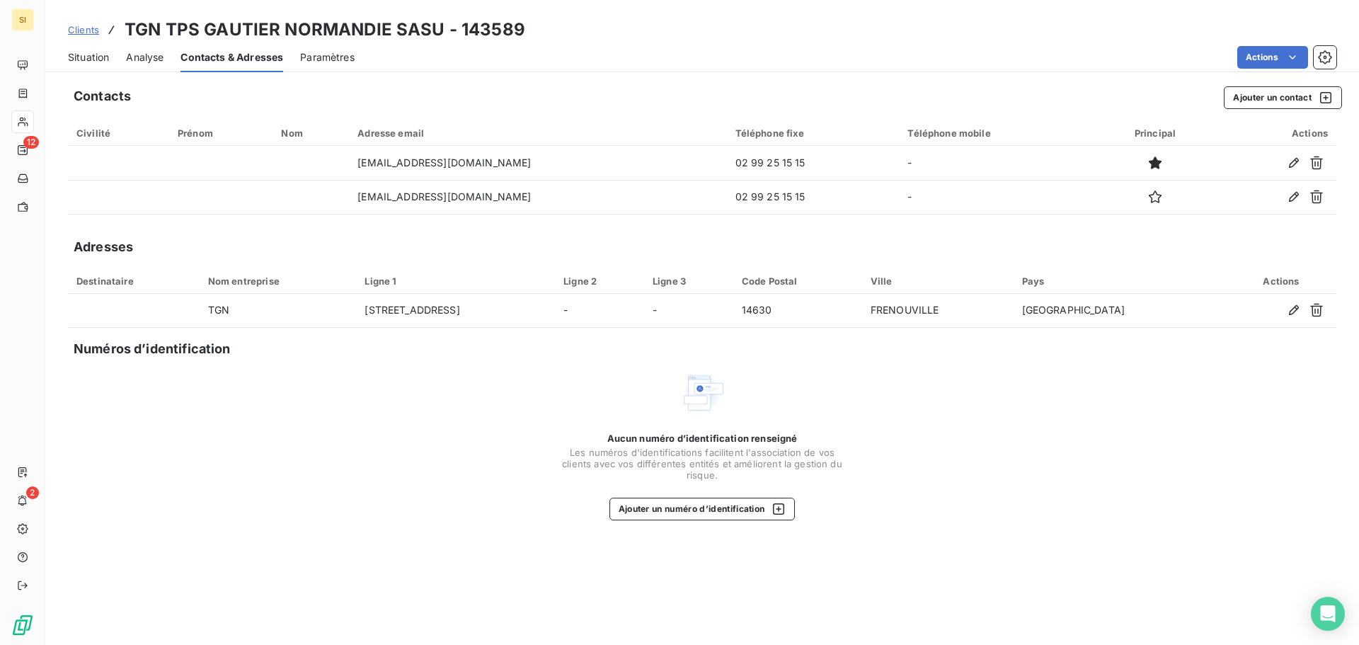
click at [90, 60] on span "Situation" at bounding box center [88, 57] width 41 height 14
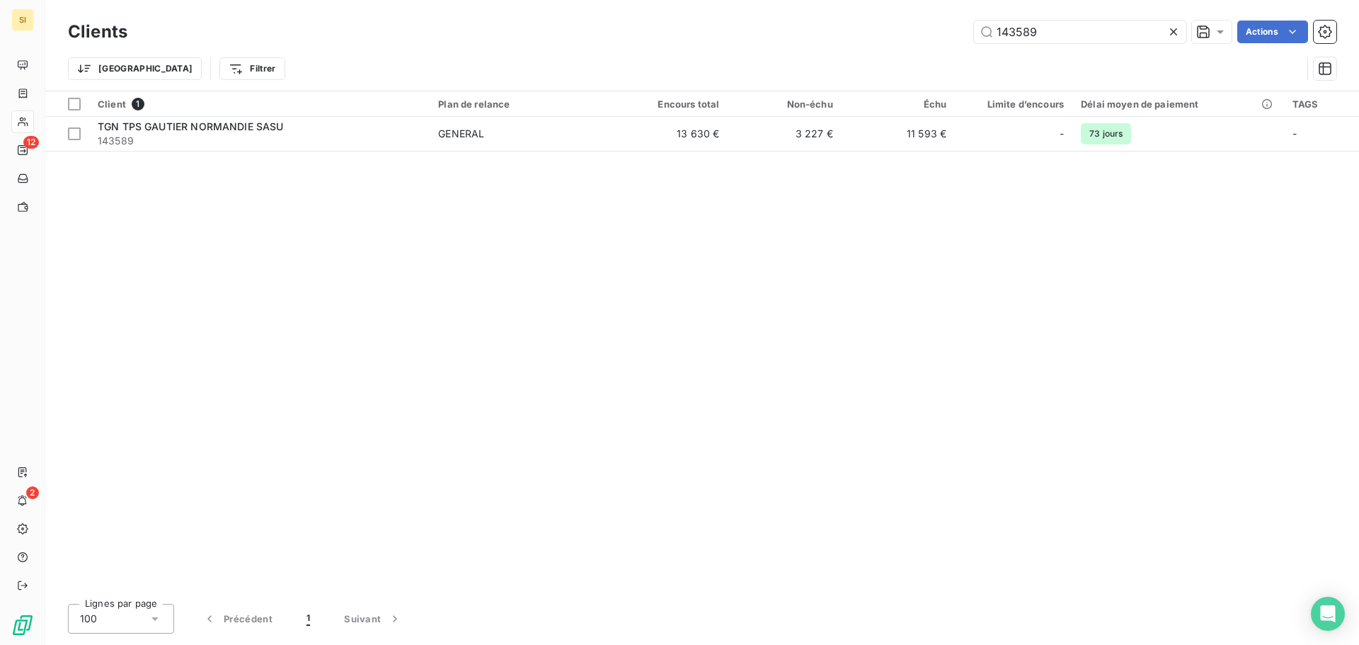
drag, startPoint x: 1045, startPoint y: 28, endPoint x: 868, endPoint y: 14, distance: 177.5
click at [875, 19] on div "Clients 143589 Actions" at bounding box center [702, 32] width 1268 height 30
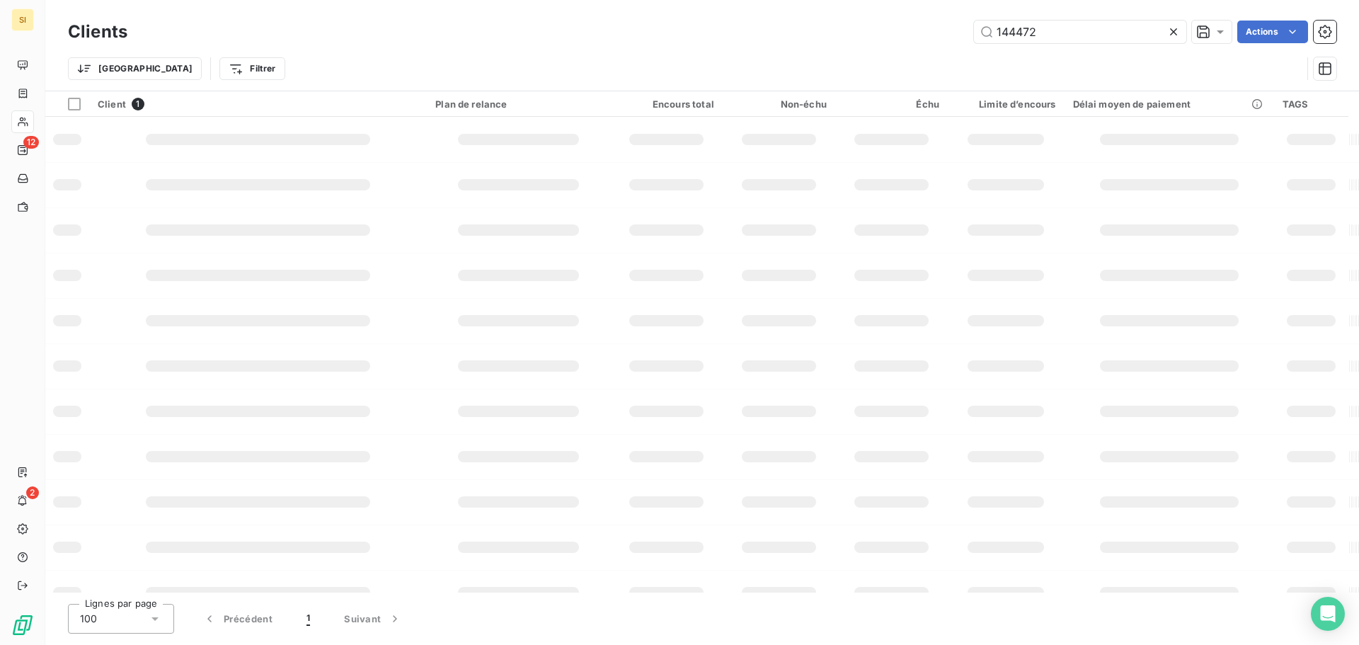
type input "144472"
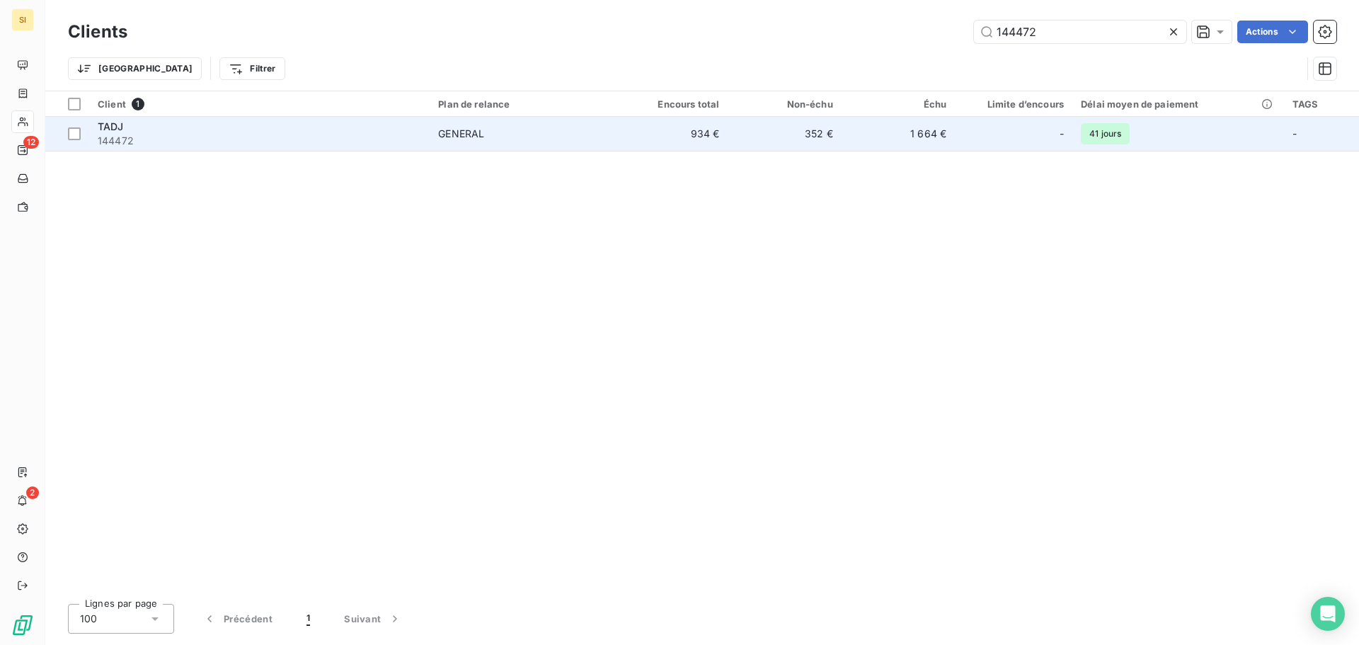
click at [113, 127] on span "TADJ" at bounding box center [111, 126] width 26 height 12
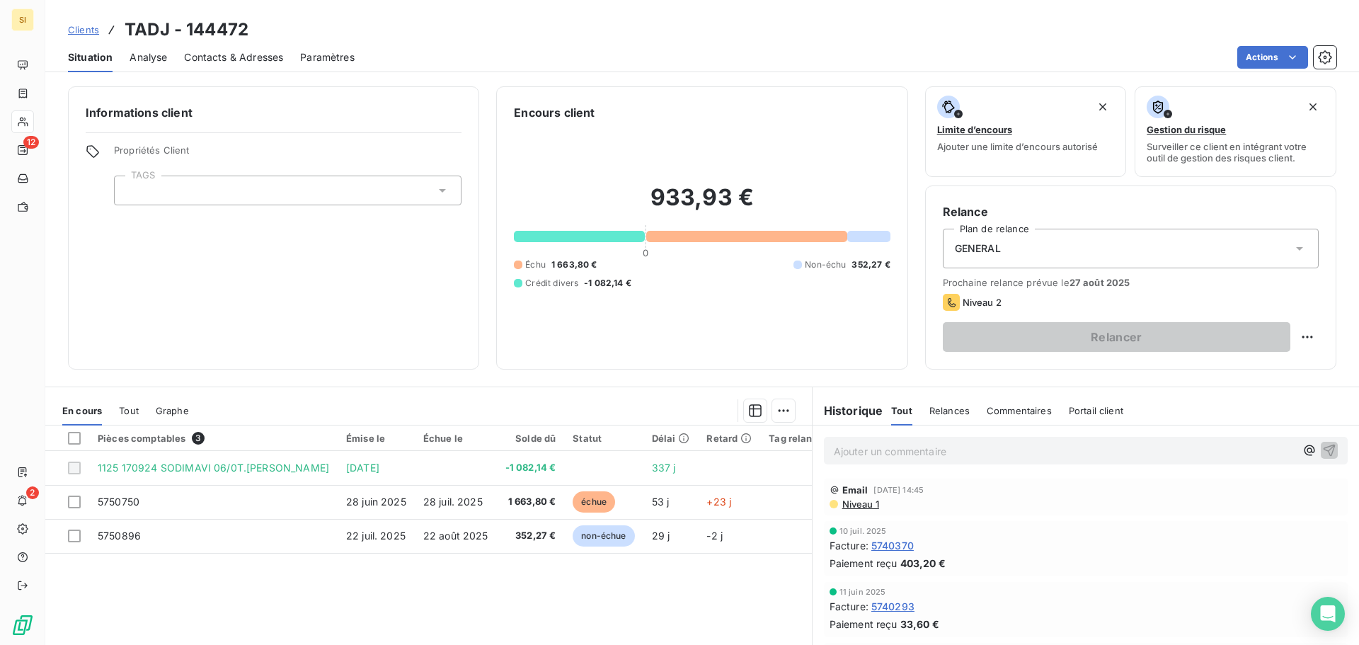
click at [253, 59] on span "Contacts & Adresses" at bounding box center [233, 57] width 99 height 14
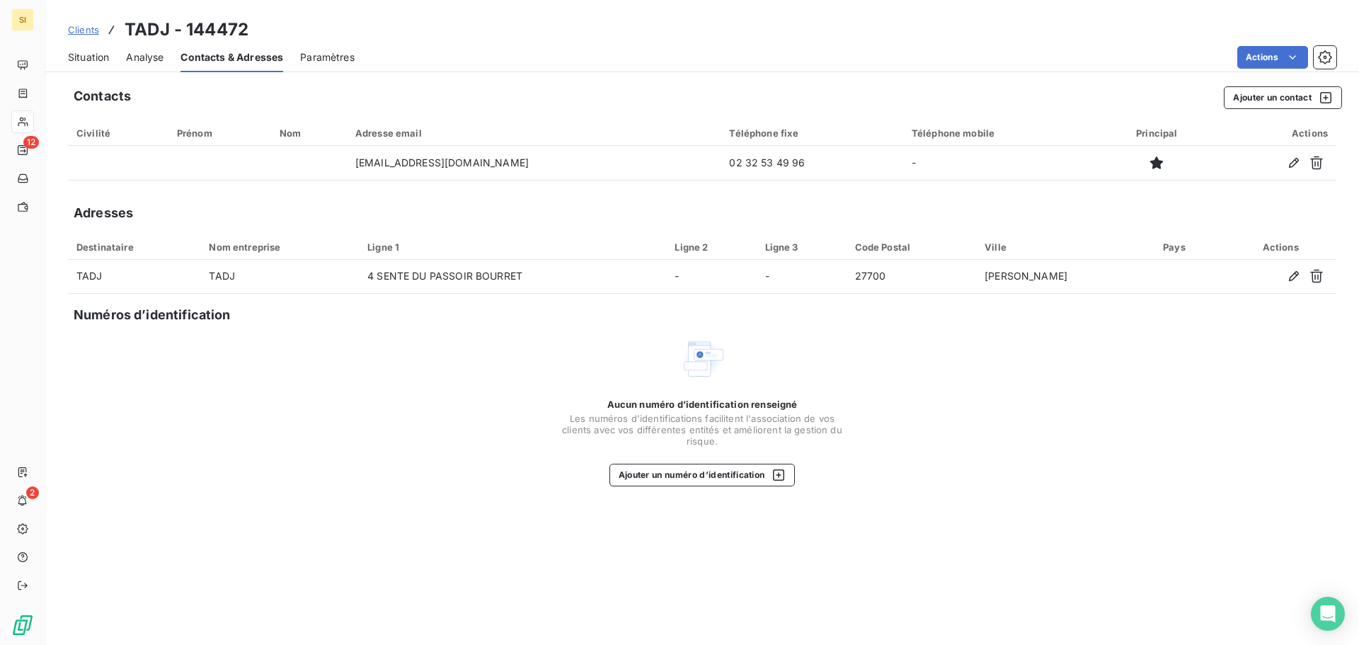
click at [80, 59] on span "Situation" at bounding box center [88, 57] width 41 height 14
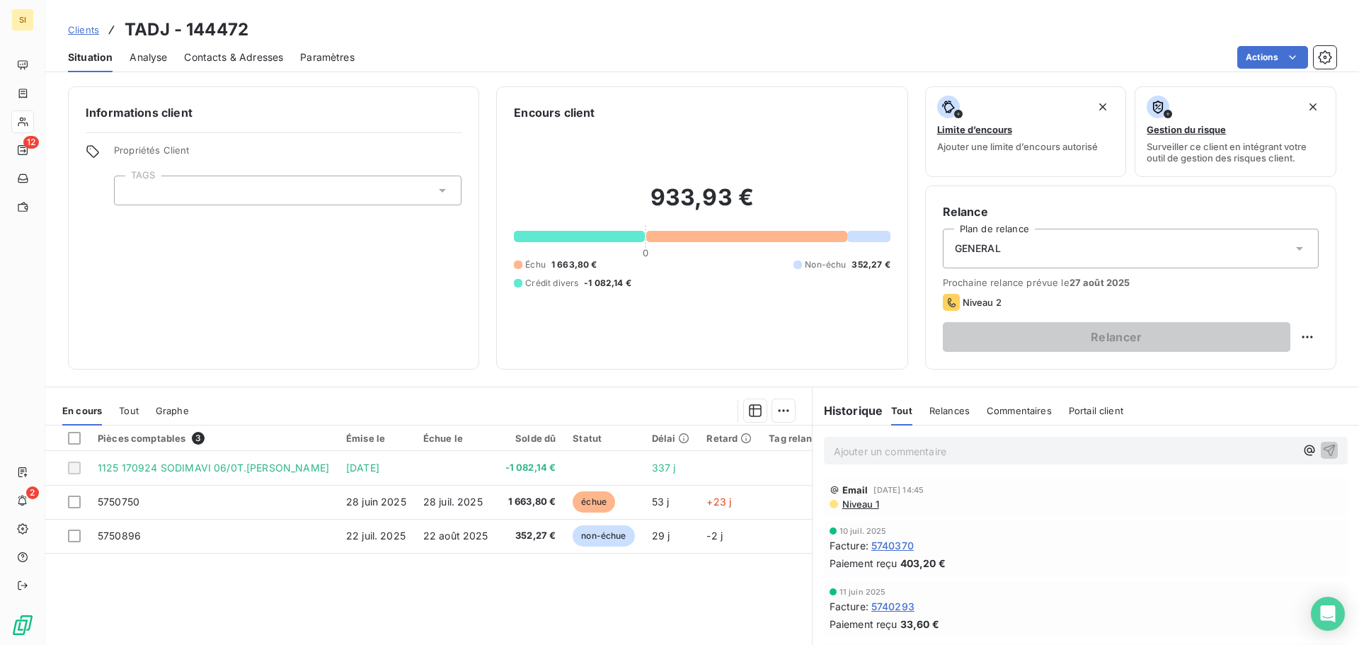
click at [861, 457] on p "Ajouter un commentaire ﻿" at bounding box center [1064, 451] width 461 height 18
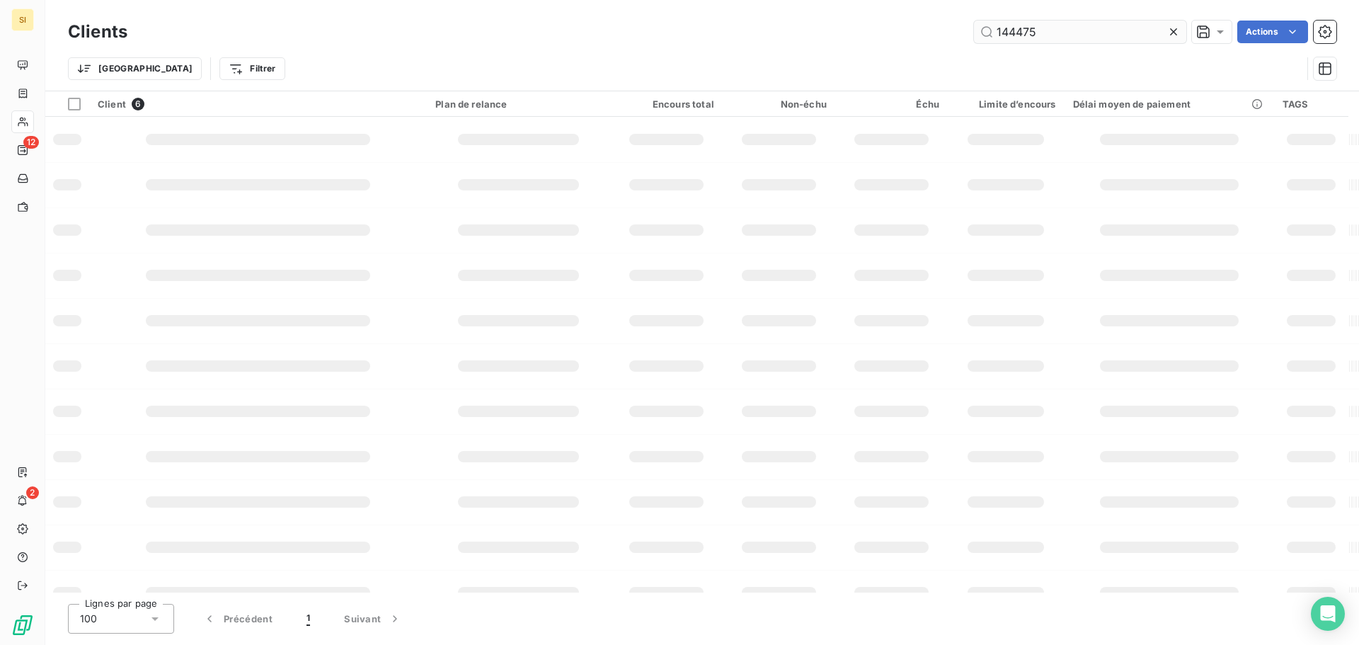
type input "144475"
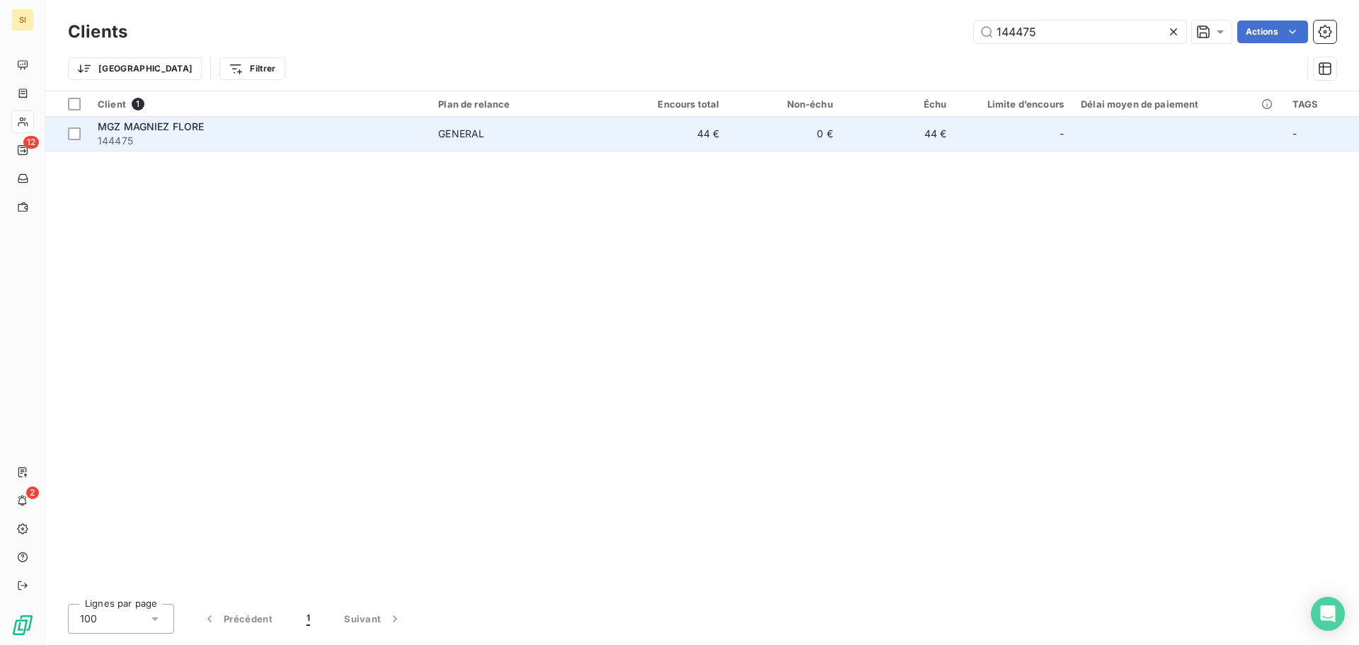
click at [151, 126] on span "MGZ MAGNIEZ FLORE" at bounding box center [151, 126] width 107 height 12
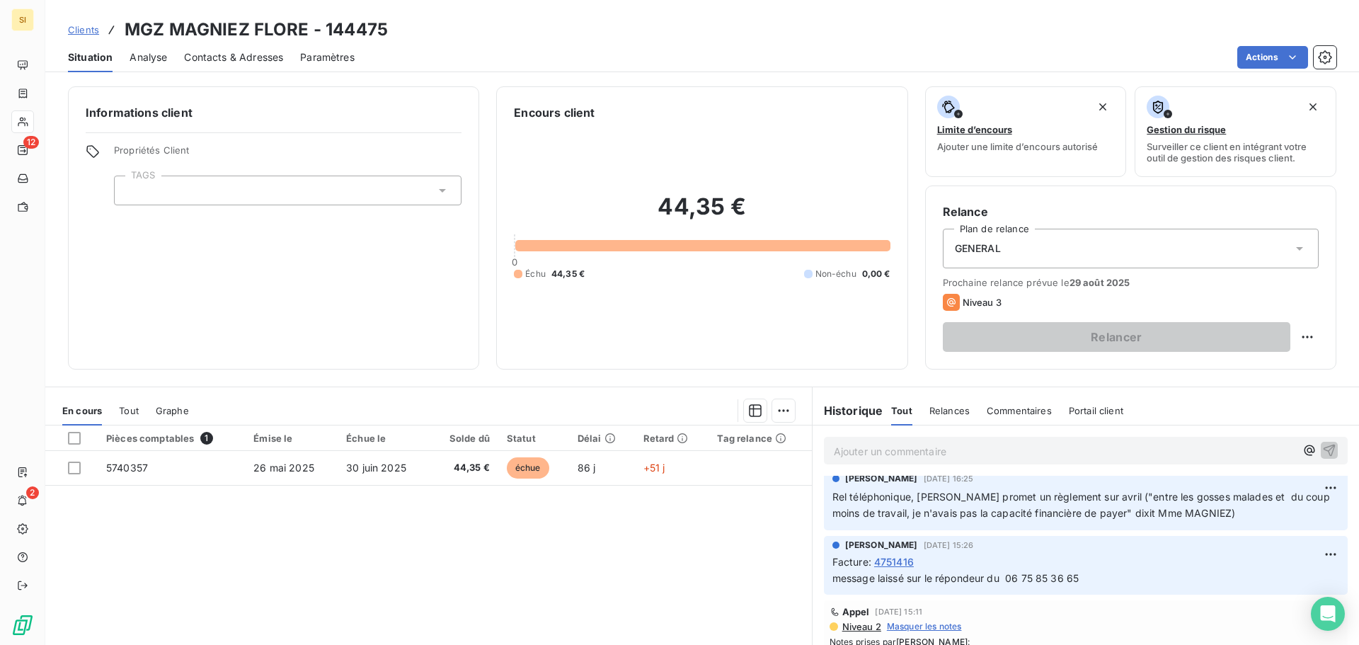
scroll to position [212, 0]
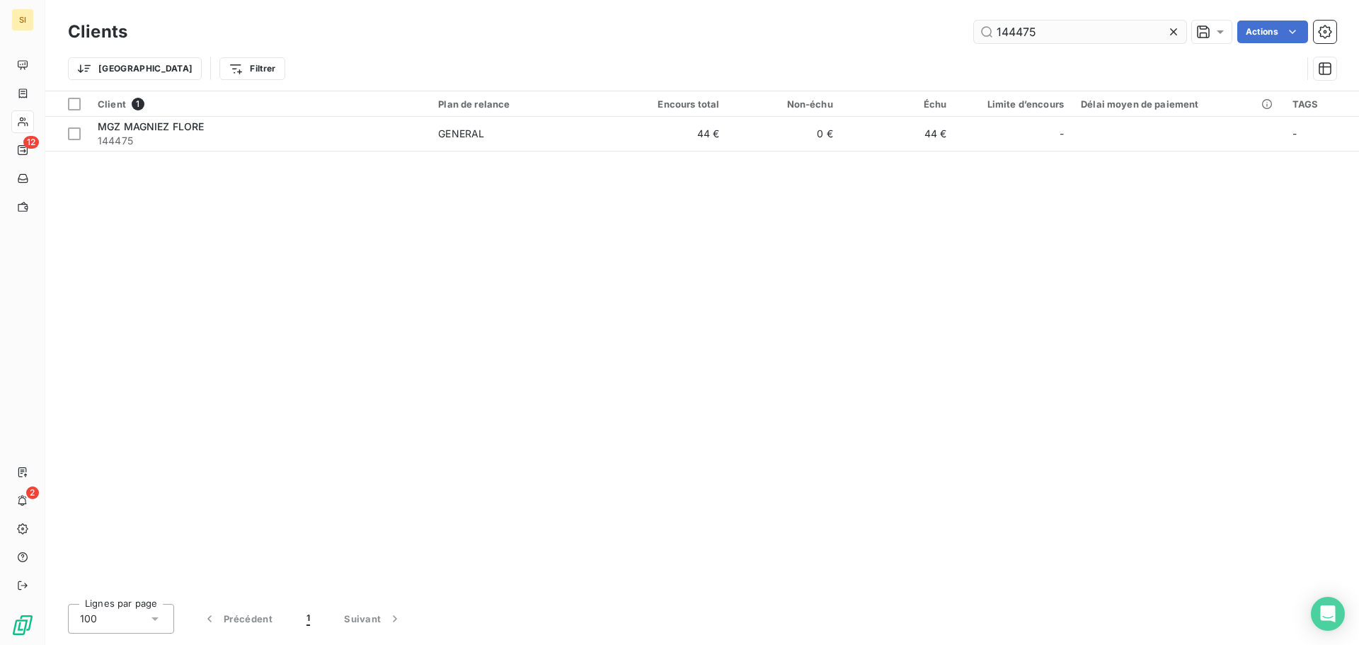
click at [1052, 38] on input "144475" at bounding box center [1080, 32] width 212 height 23
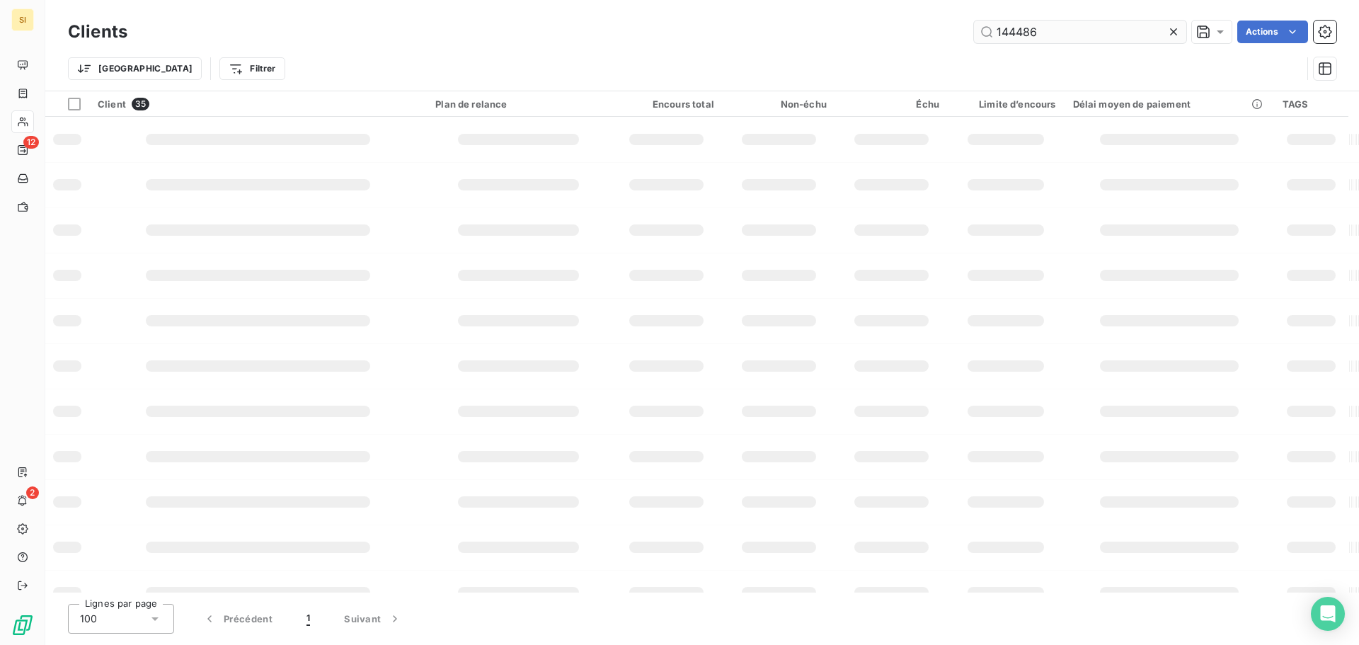
type input "144486"
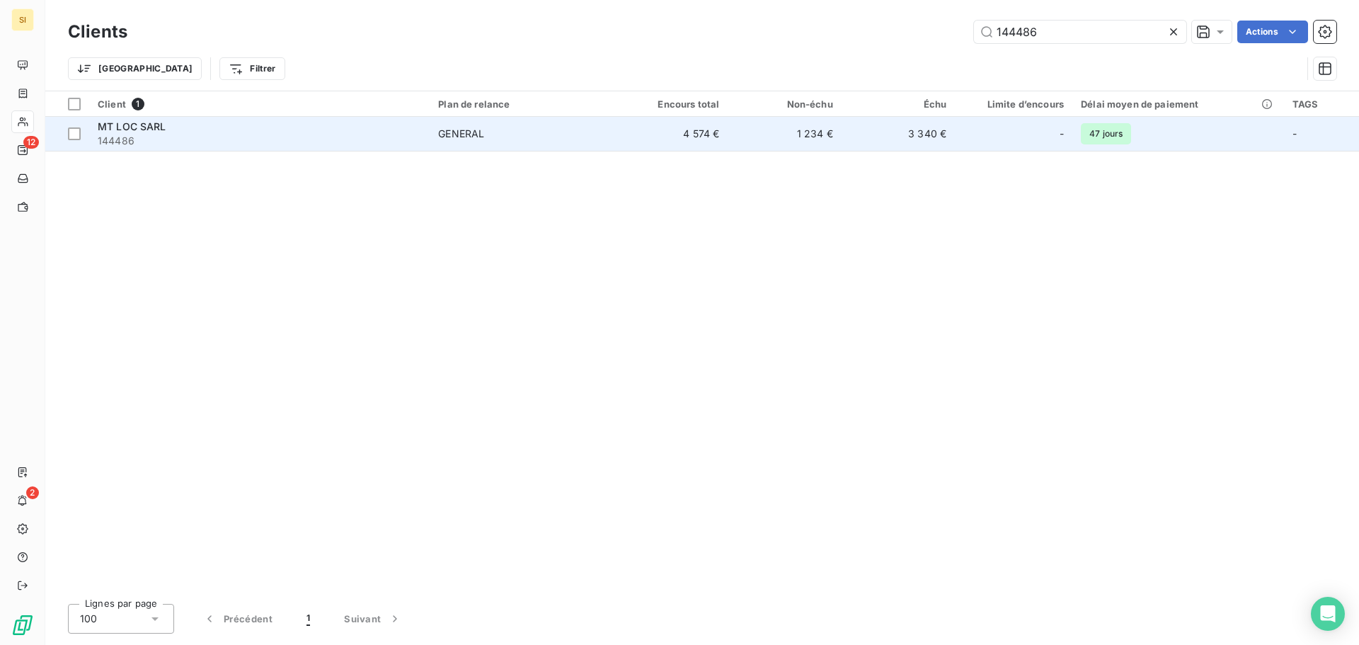
click at [134, 135] on span "144486" at bounding box center [259, 141] width 323 height 14
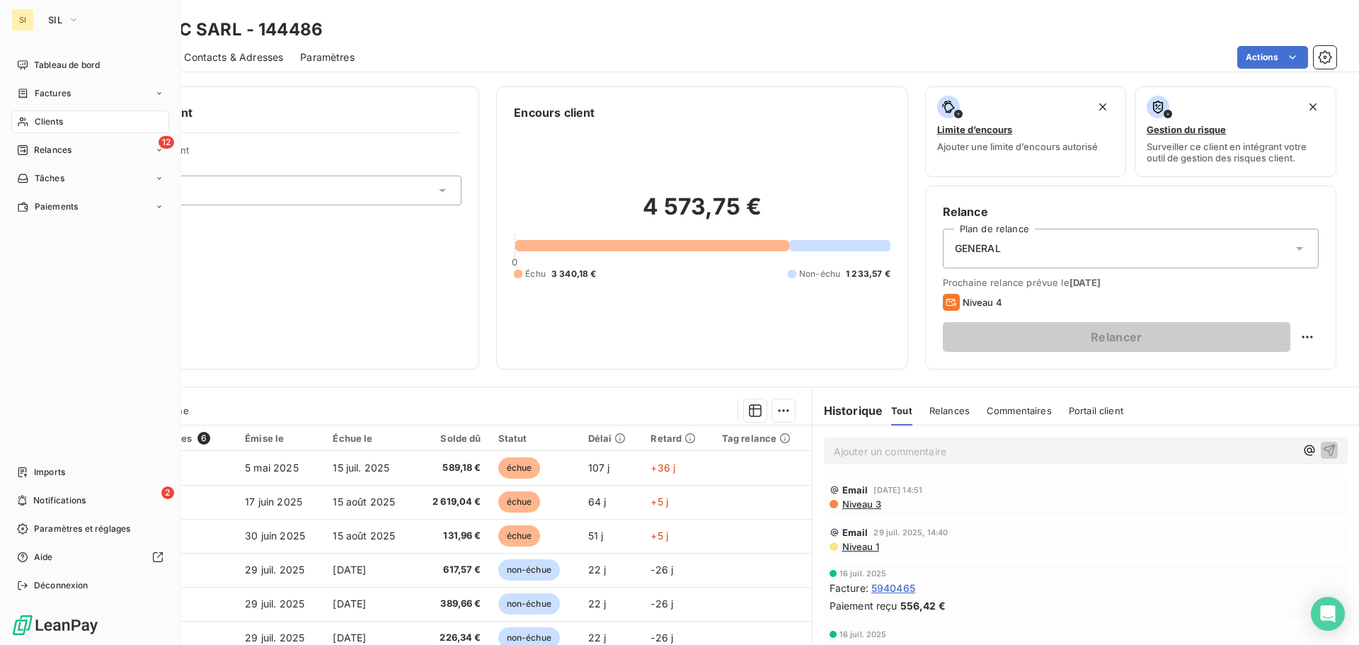
click at [35, 120] on span "Clients" at bounding box center [49, 121] width 28 height 13
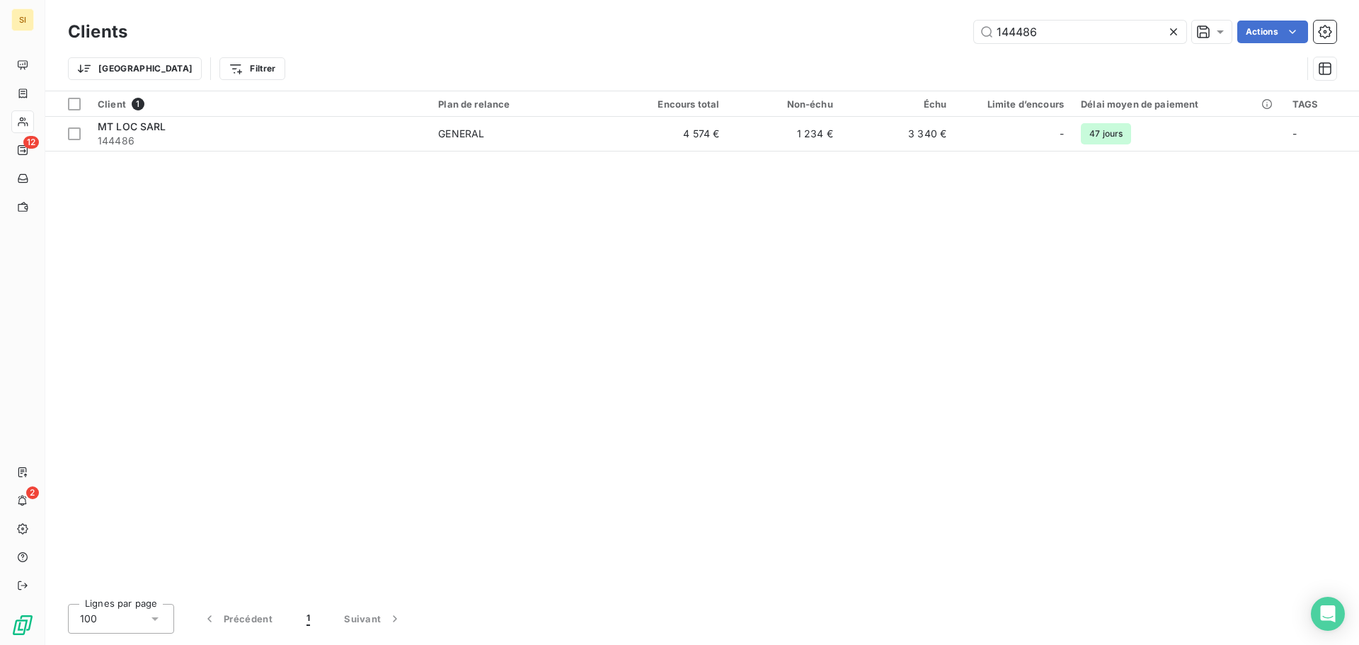
drag, startPoint x: 993, startPoint y: 33, endPoint x: 880, endPoint y: 33, distance: 112.5
click at [880, 33] on div "144486 Actions" at bounding box center [740, 32] width 1192 height 23
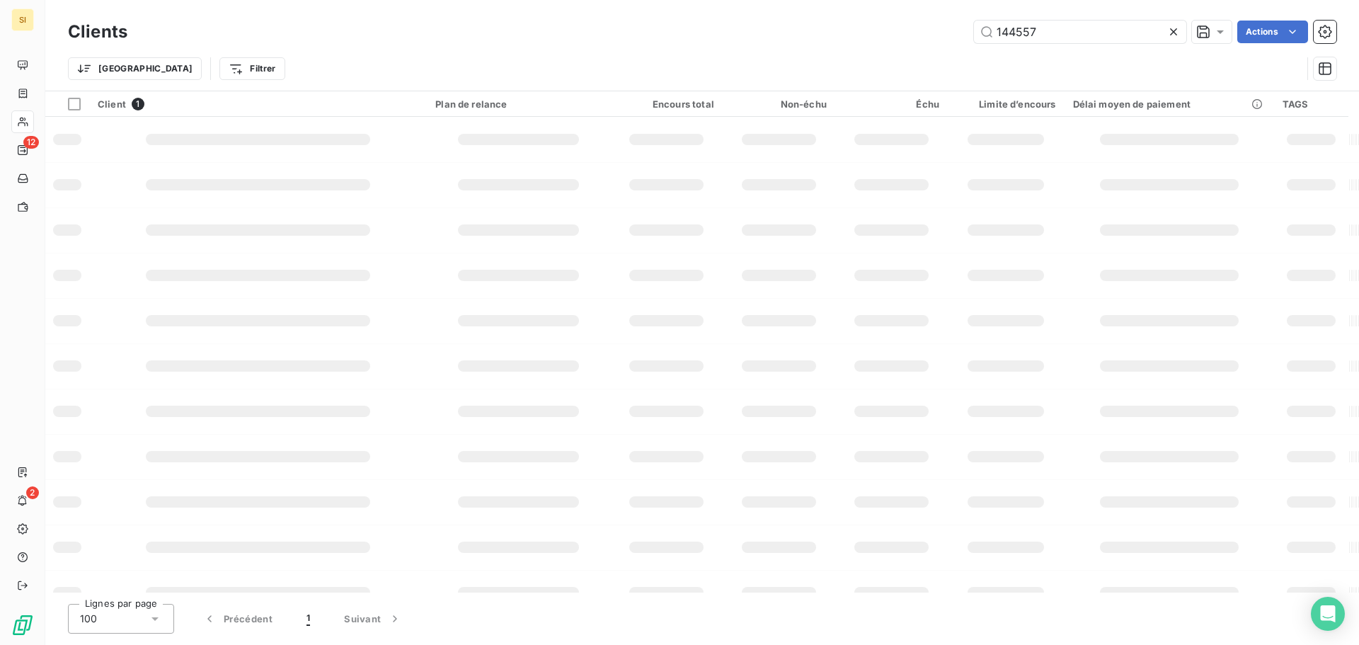
type input "144557"
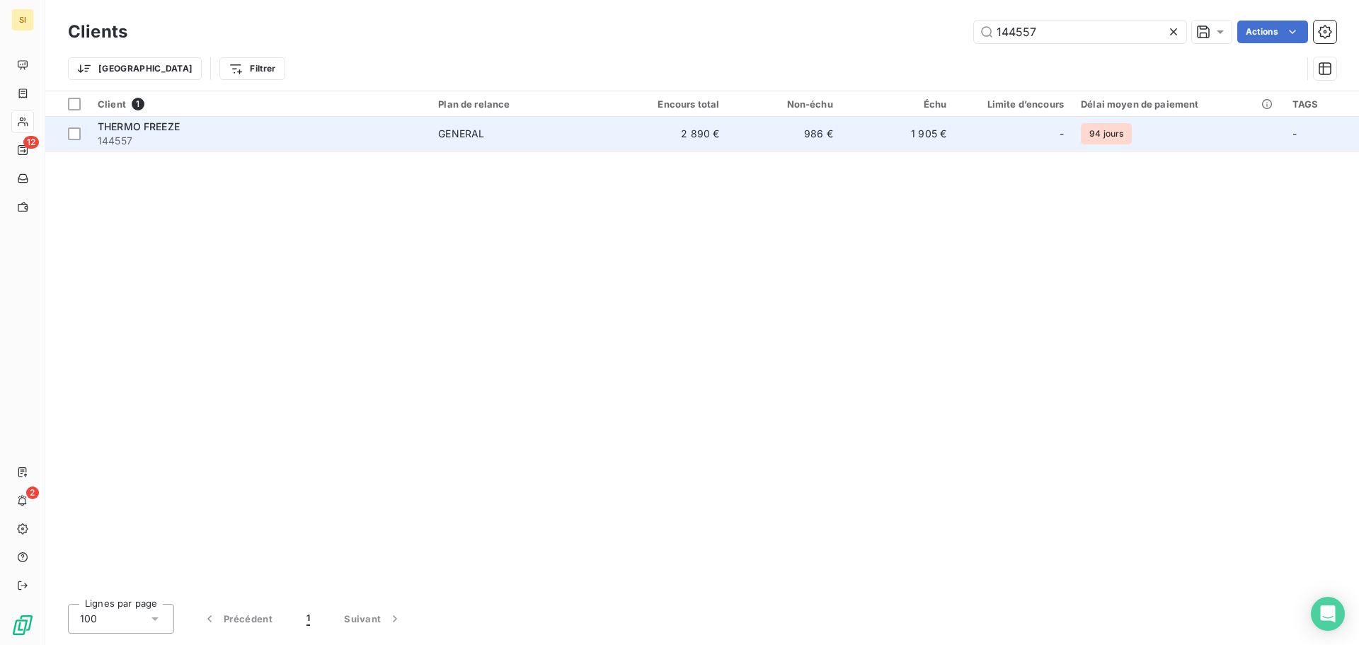
click at [121, 125] on span "THERMO FREEZE" at bounding box center [139, 126] width 82 height 12
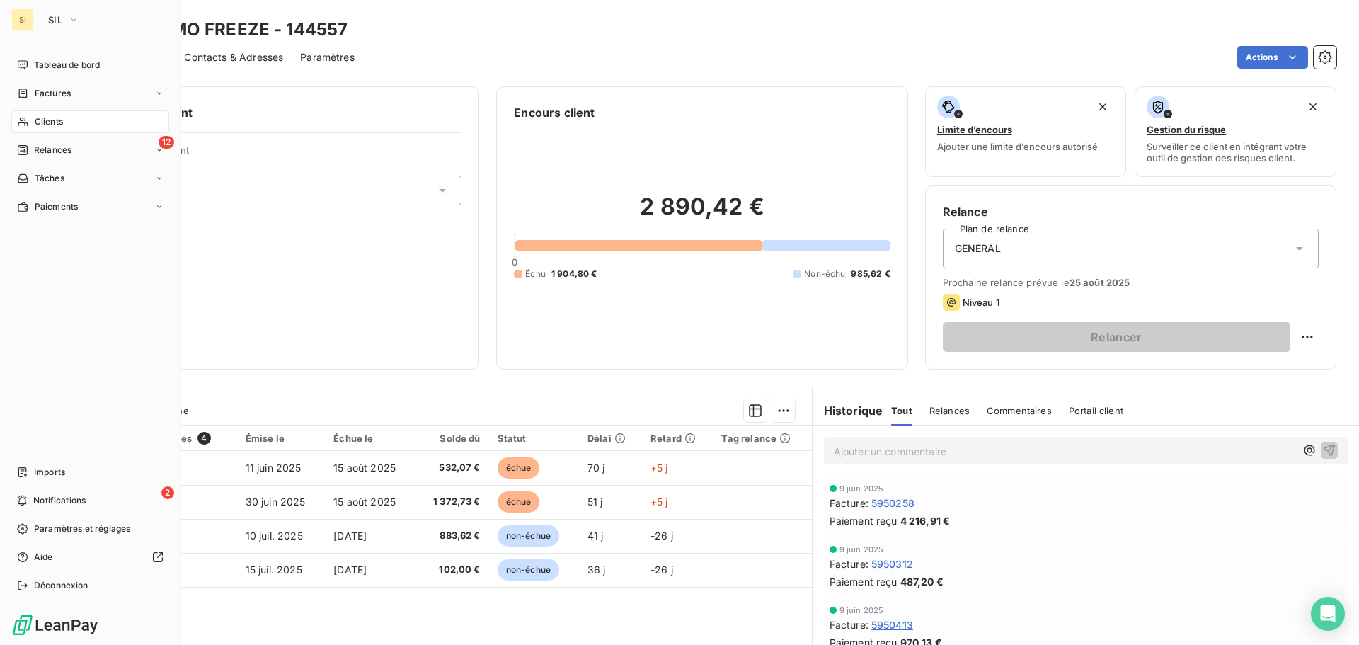
drag, startPoint x: 51, startPoint y: 117, endPoint x: 156, endPoint y: 78, distance: 112.7
click at [51, 117] on span "Clients" at bounding box center [49, 121] width 28 height 13
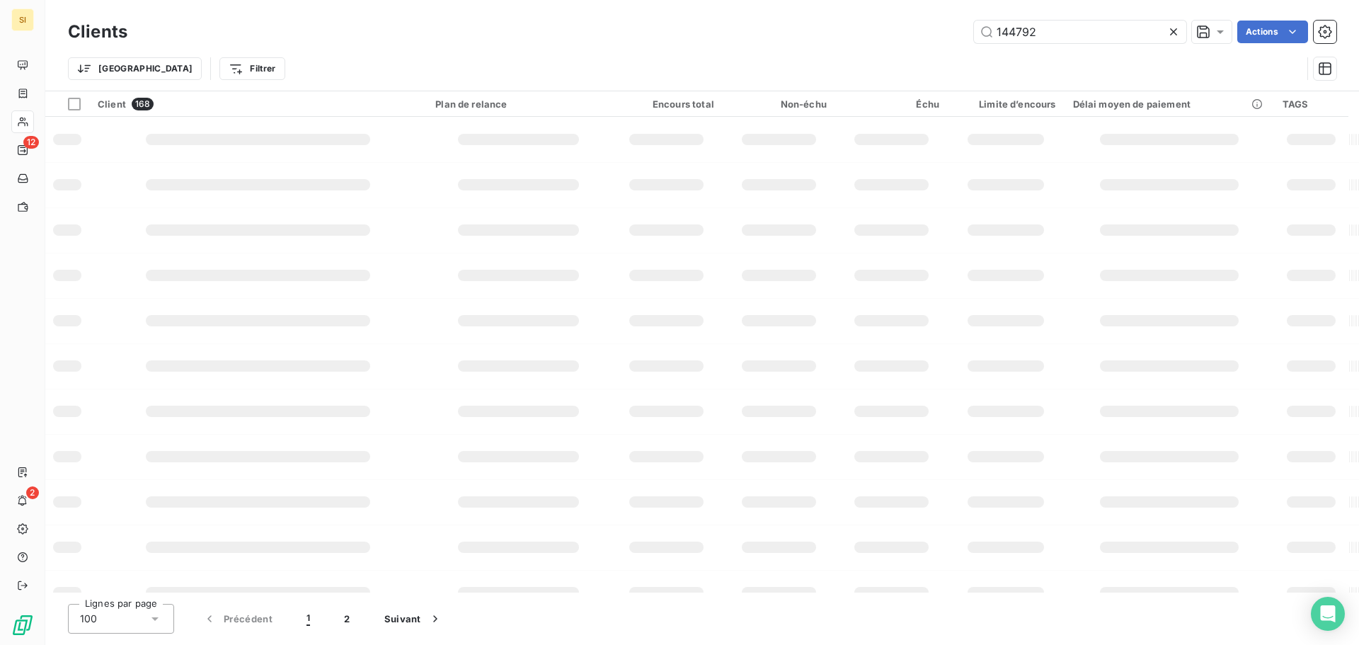
type input "144792"
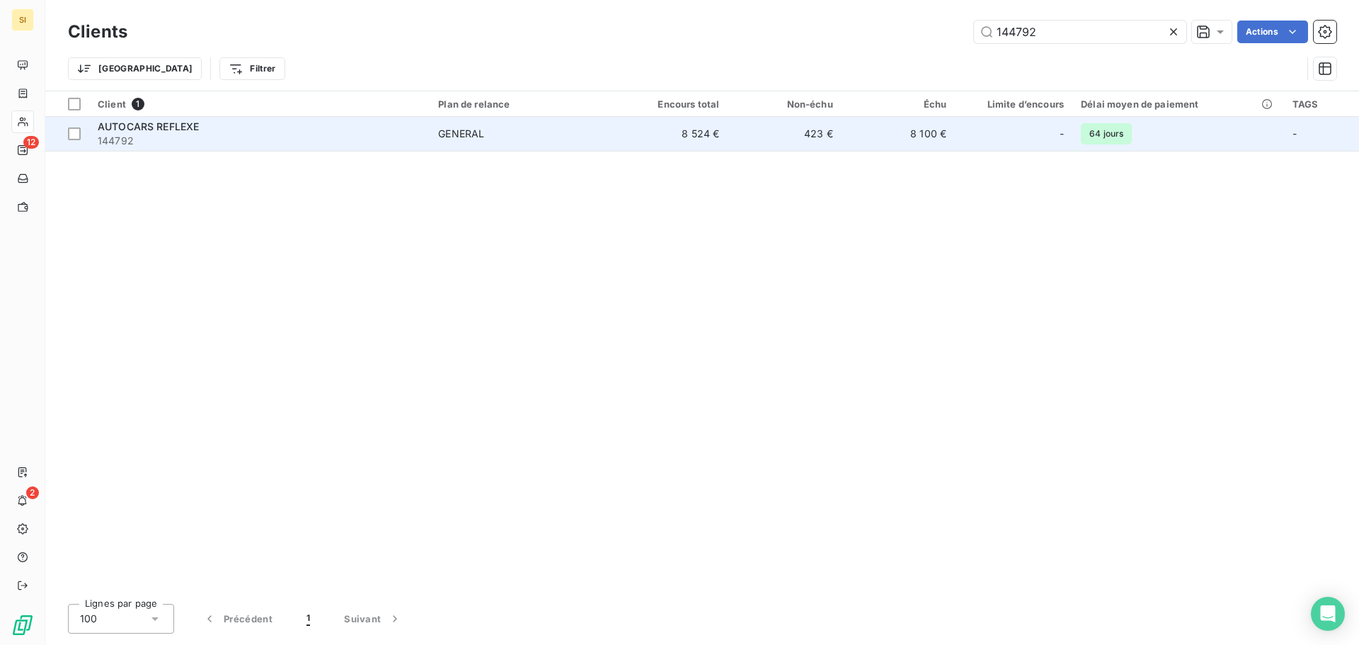
click at [127, 131] on span "AUTOCARS REFLEXE" at bounding box center [148, 126] width 101 height 12
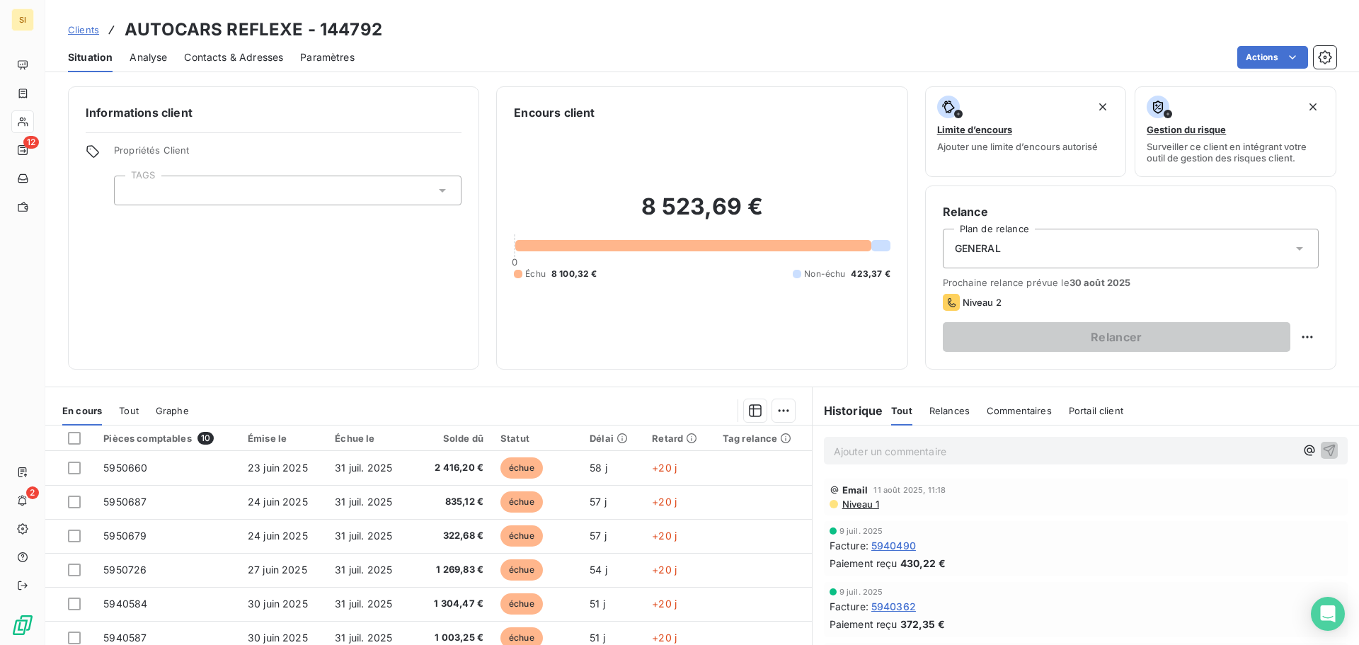
click at [234, 60] on span "Contacts & Adresses" at bounding box center [233, 57] width 99 height 14
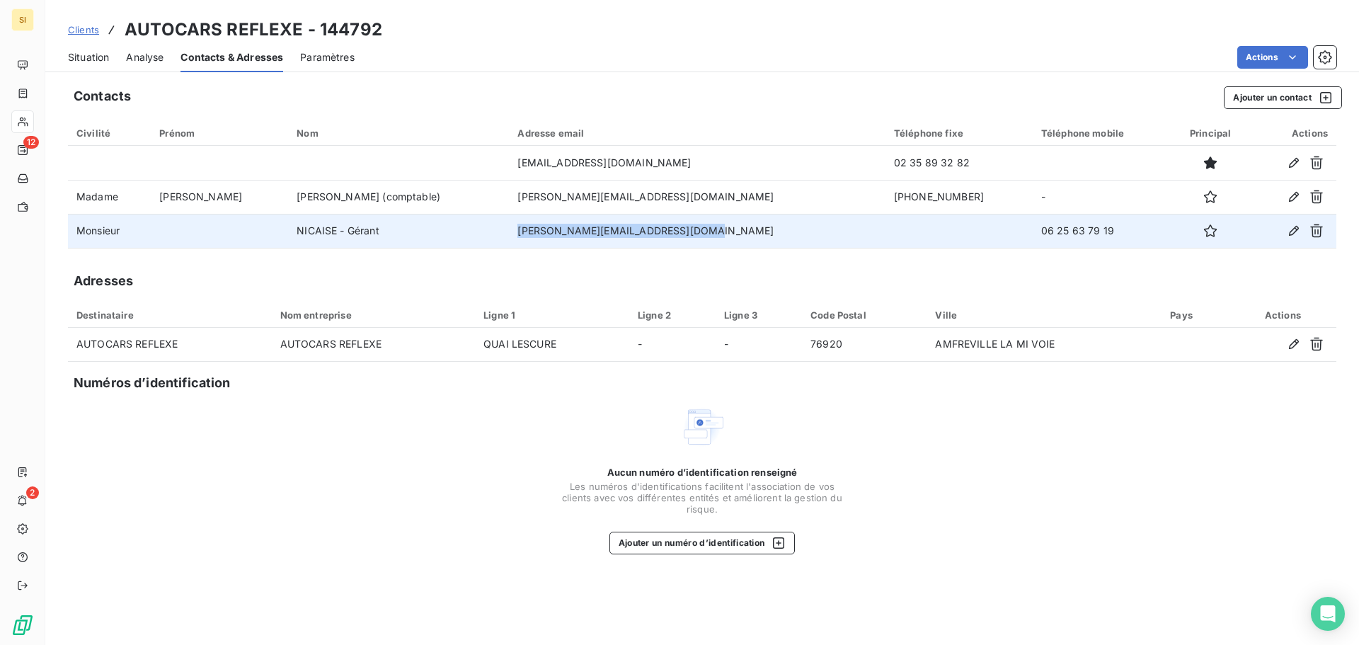
drag, startPoint x: 694, startPoint y: 226, endPoint x: 509, endPoint y: 220, distance: 184.8
click at [509, 220] on td "david.nicaise@reflexe-voyages.com" at bounding box center [697, 231] width 377 height 34
copy td "david.nicaise@reflexe-voyages.com"
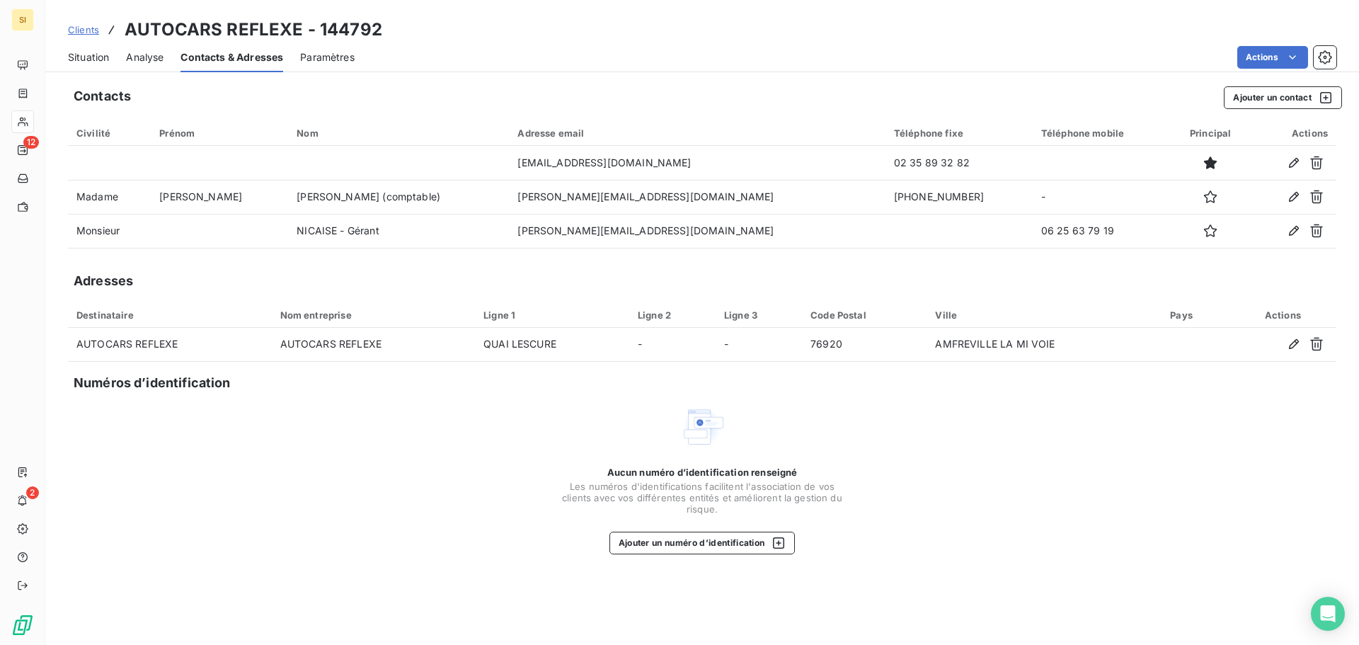
click at [56, 53] on div "Situation Analyse Contacts & Adresses Paramètres Actions" at bounding box center [702, 57] width 1314 height 30
click at [69, 52] on span "Situation" at bounding box center [88, 57] width 41 height 14
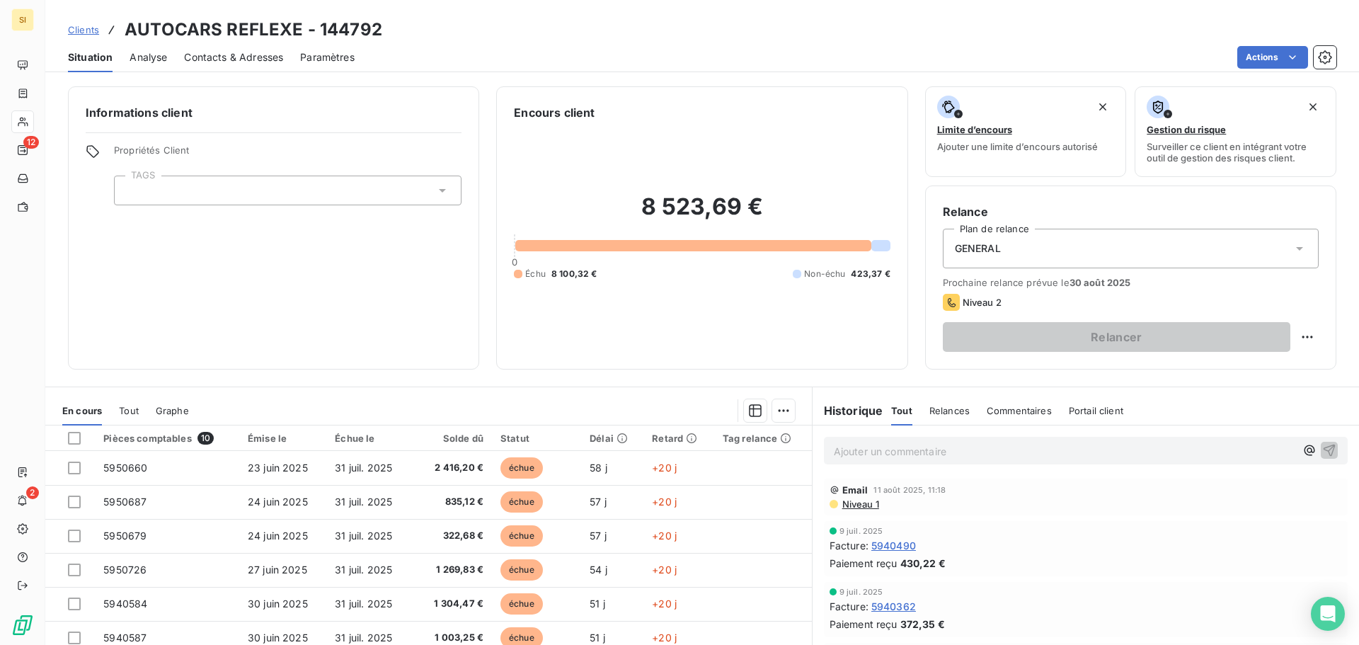
click at [863, 449] on p "Ajouter un commentaire ﻿" at bounding box center [1064, 451] width 461 height 18
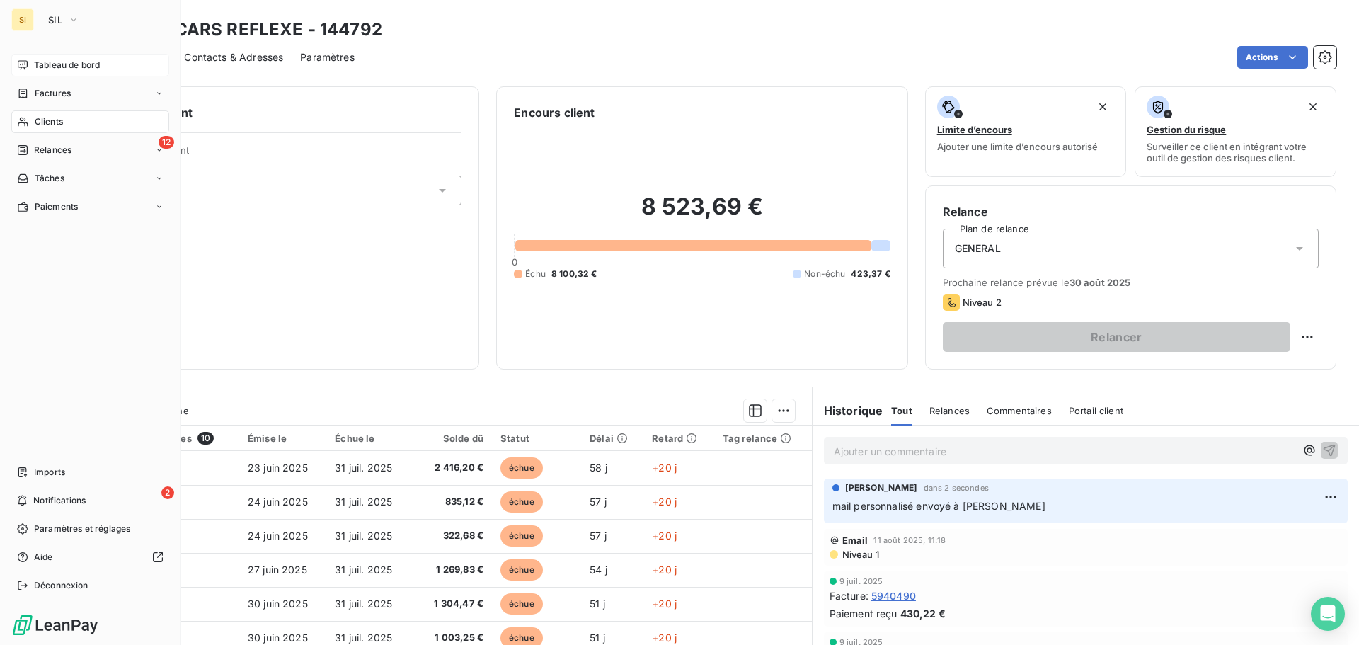
click at [42, 64] on span "Tableau de bord" at bounding box center [67, 65] width 66 height 13
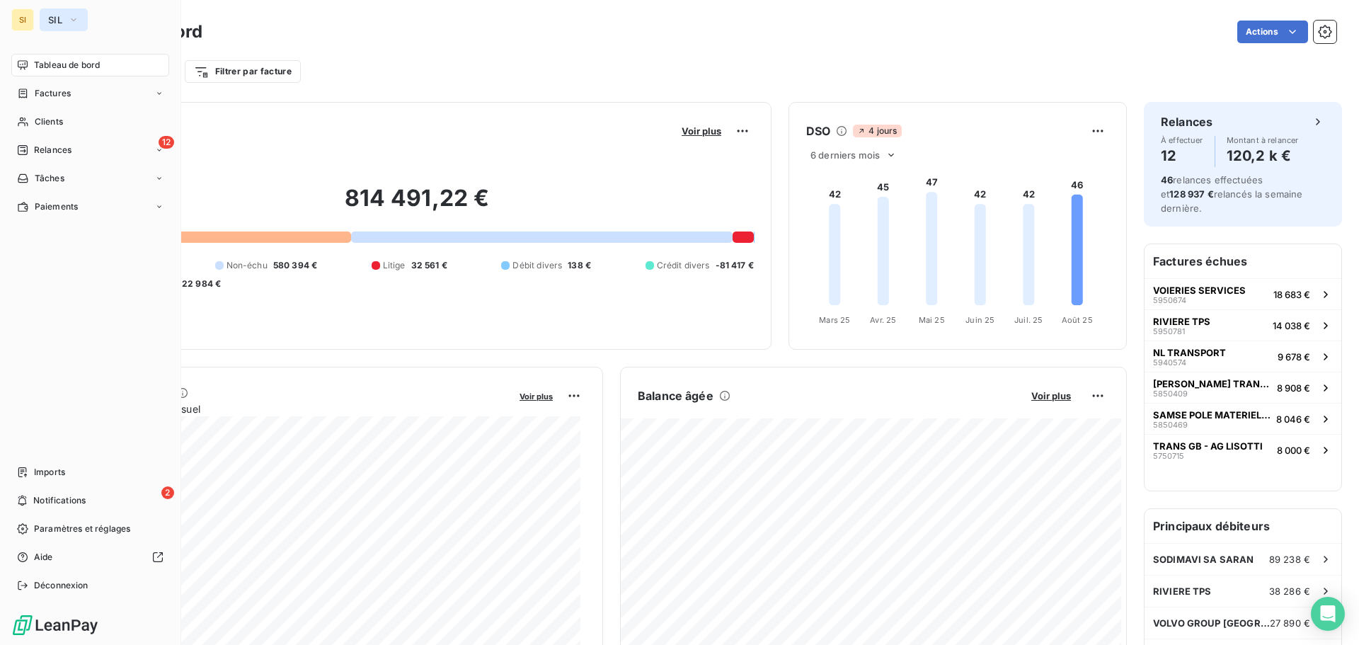
click at [56, 27] on button "SIL" at bounding box center [64, 19] width 48 height 23
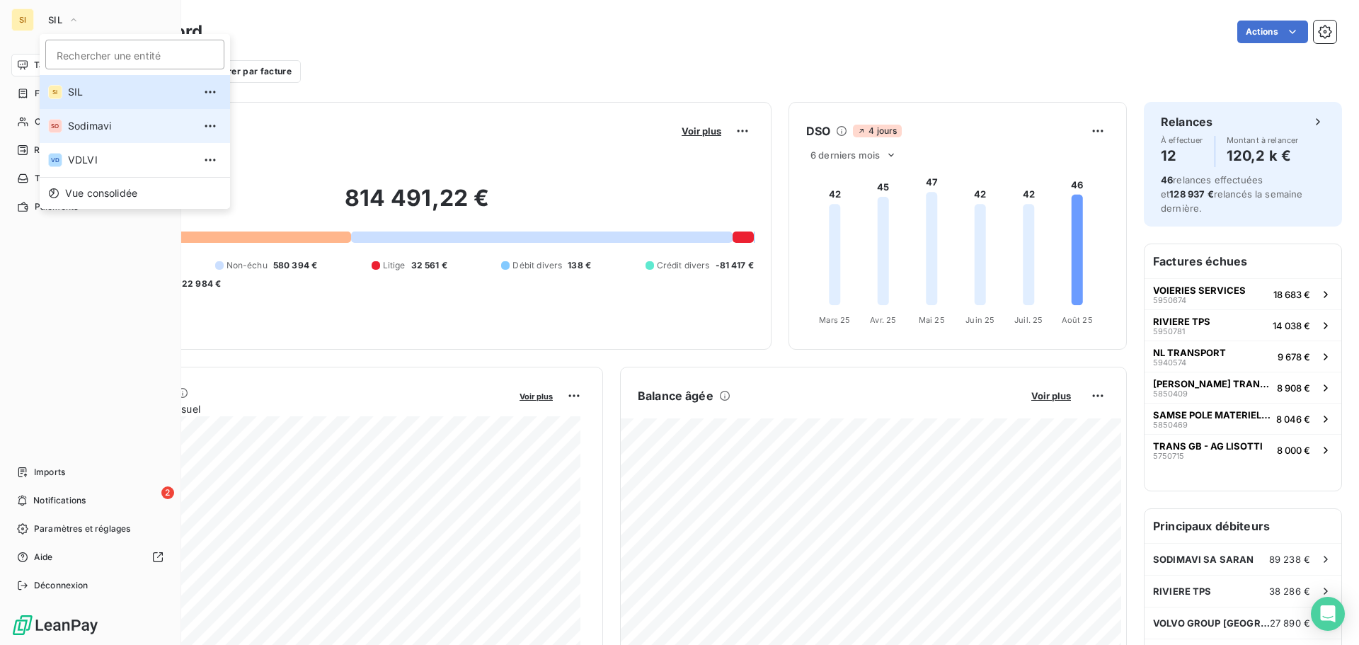
click at [78, 124] on span "Sodimavi" at bounding box center [130, 126] width 125 height 14
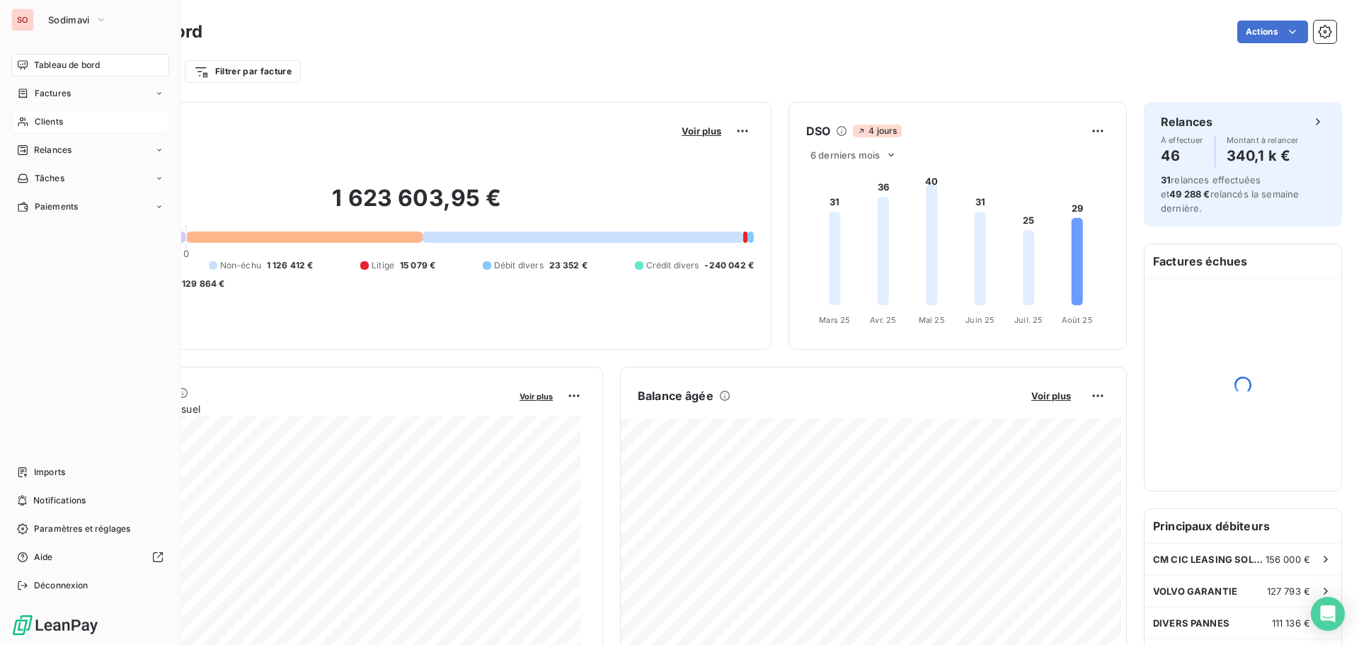
click at [25, 119] on icon at bounding box center [23, 121] width 10 height 9
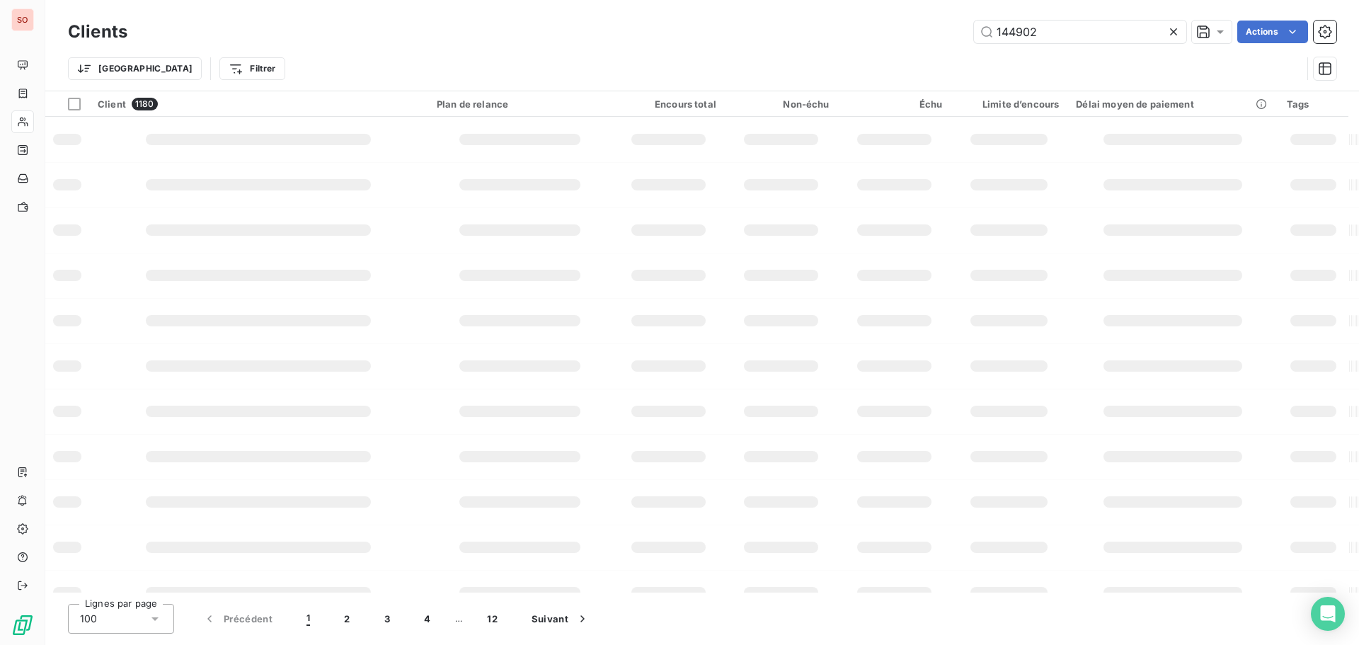
type input "144902"
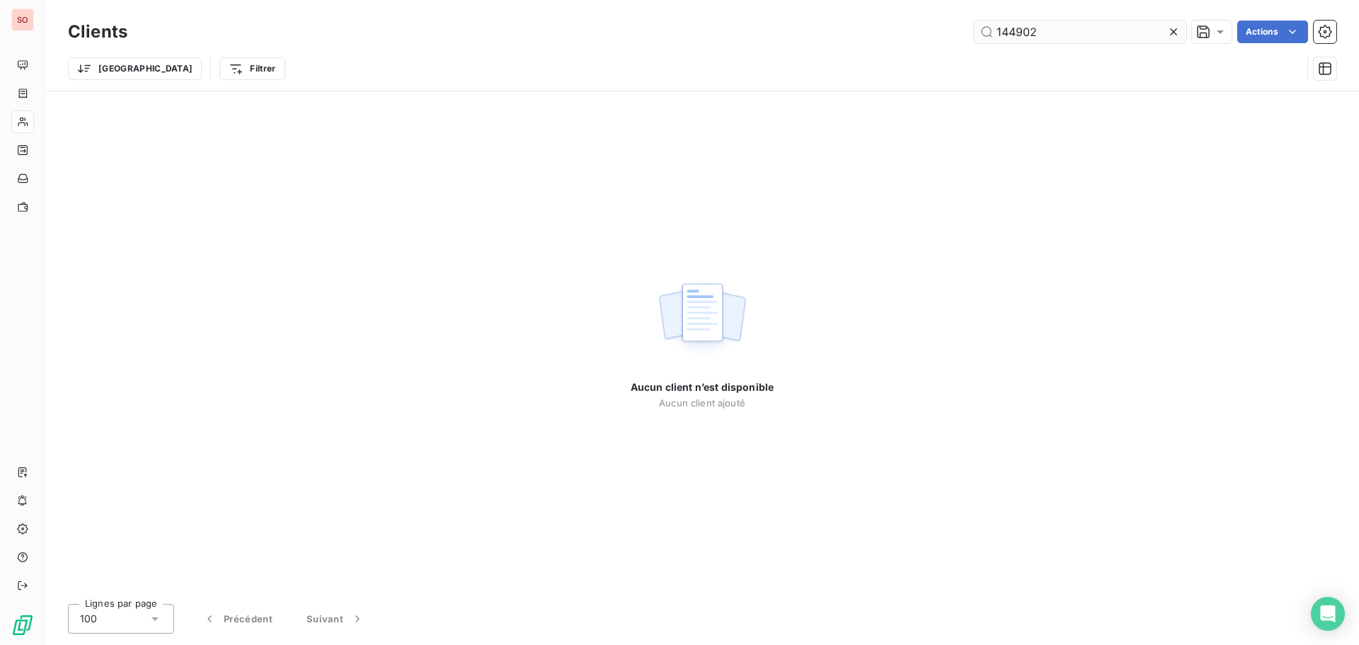
drag, startPoint x: 1173, startPoint y: 35, endPoint x: 1119, endPoint y: 33, distance: 53.8
click at [1172, 35] on icon at bounding box center [1173, 32] width 14 height 14
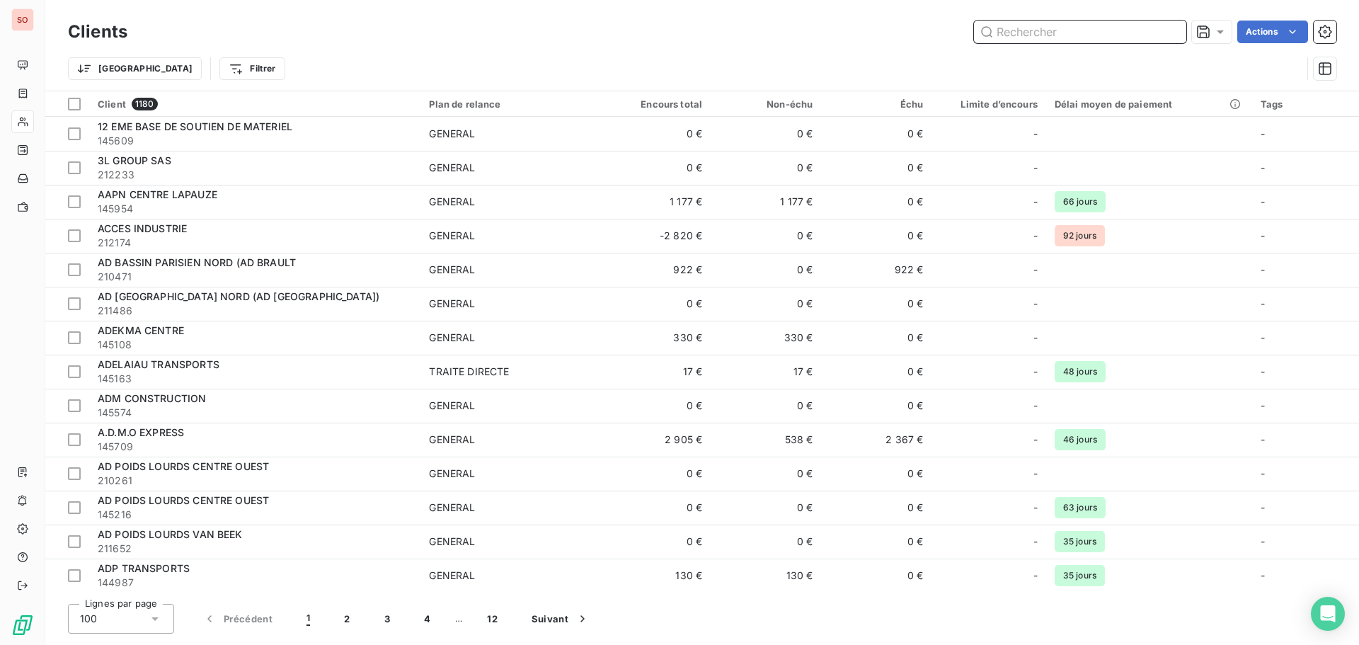
click at [1024, 30] on input "text" at bounding box center [1080, 32] width 212 height 23
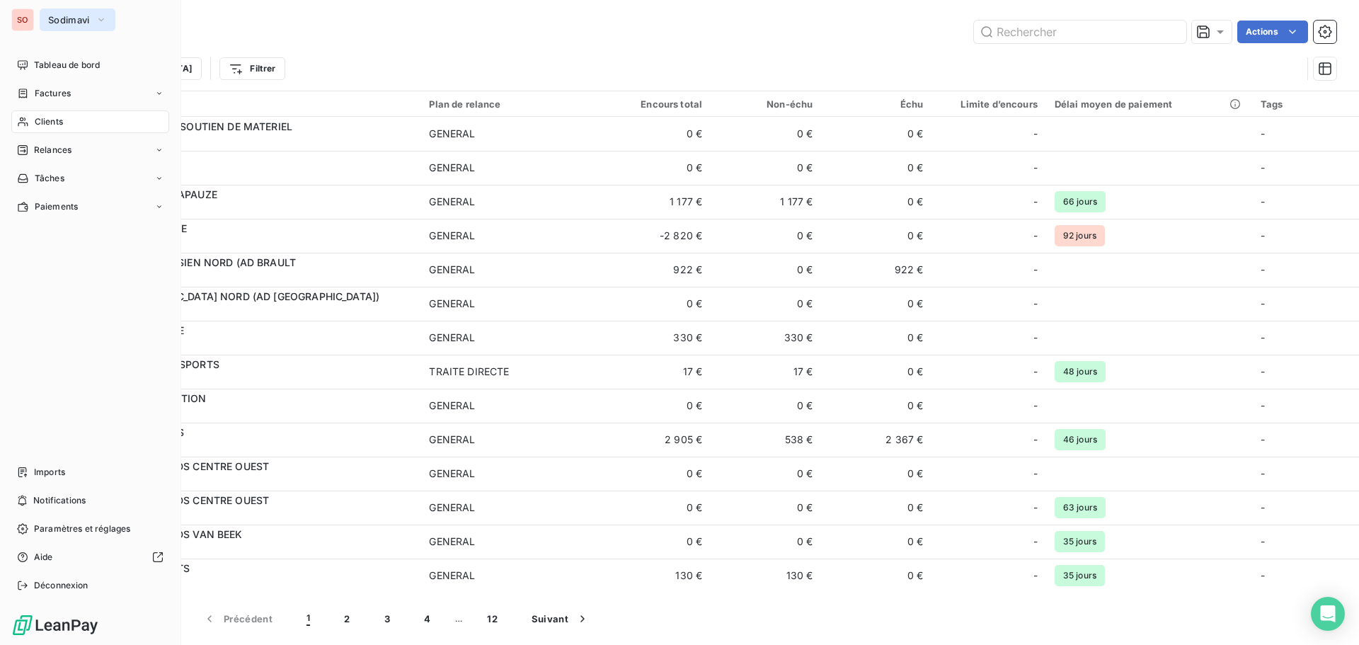
click at [54, 13] on button "Sodimavi" at bounding box center [78, 19] width 76 height 23
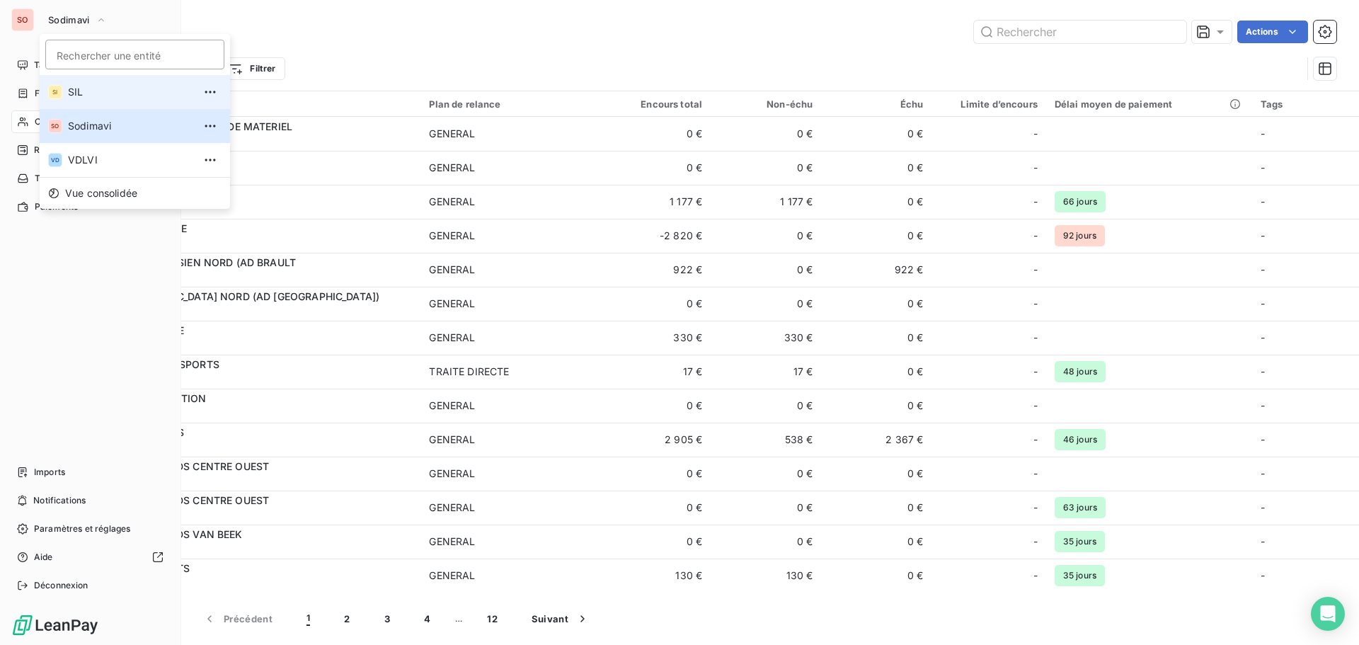
click at [80, 96] on span "SIL" at bounding box center [130, 92] width 125 height 14
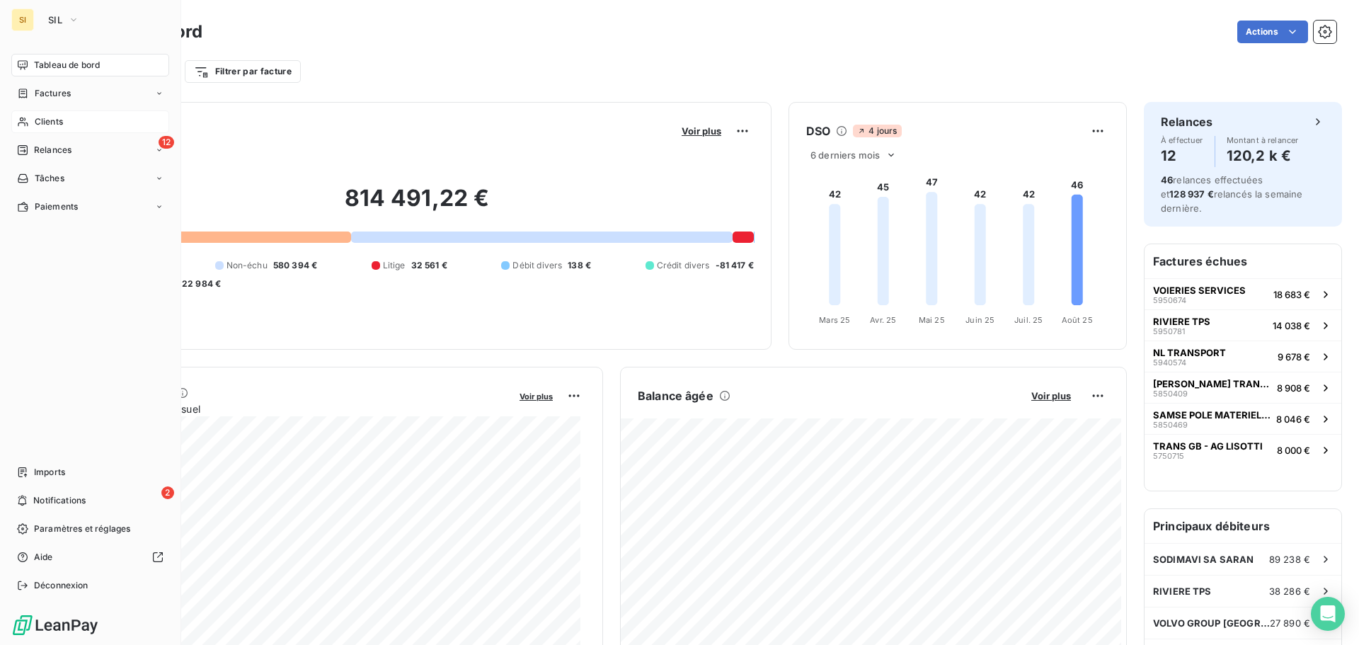
click at [33, 120] on div "Clients" at bounding box center [90, 121] width 158 height 23
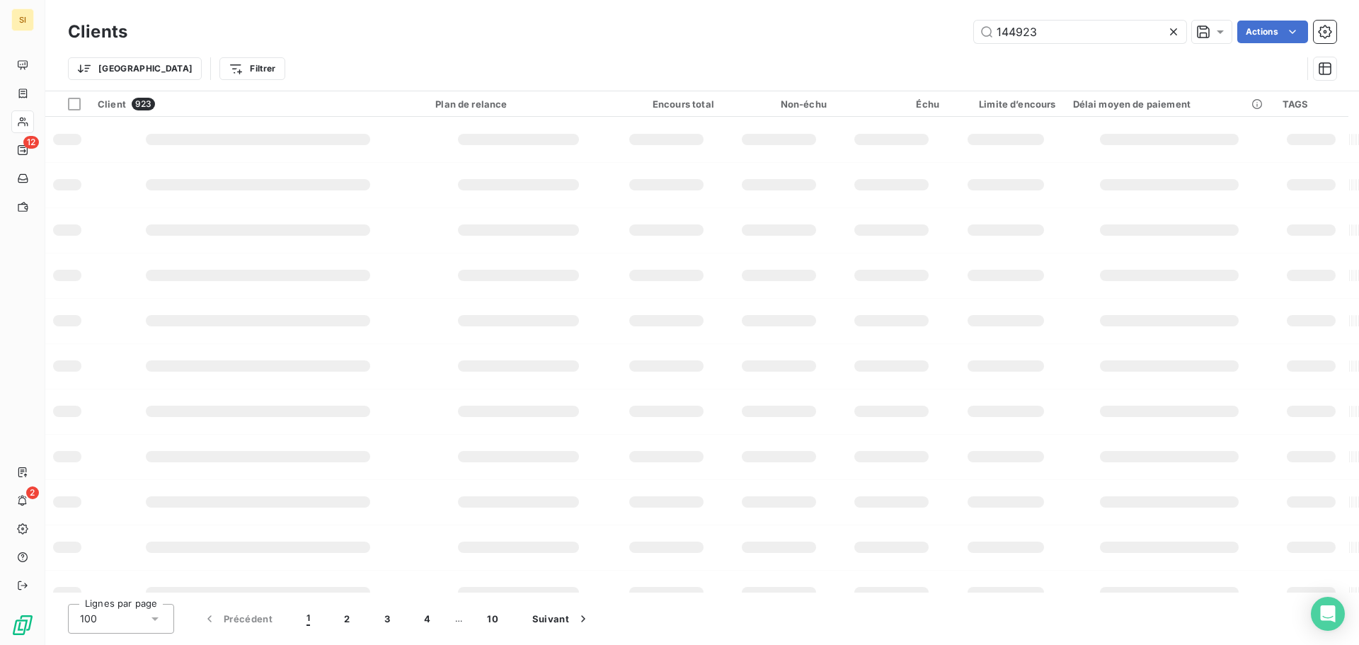
type input "144923"
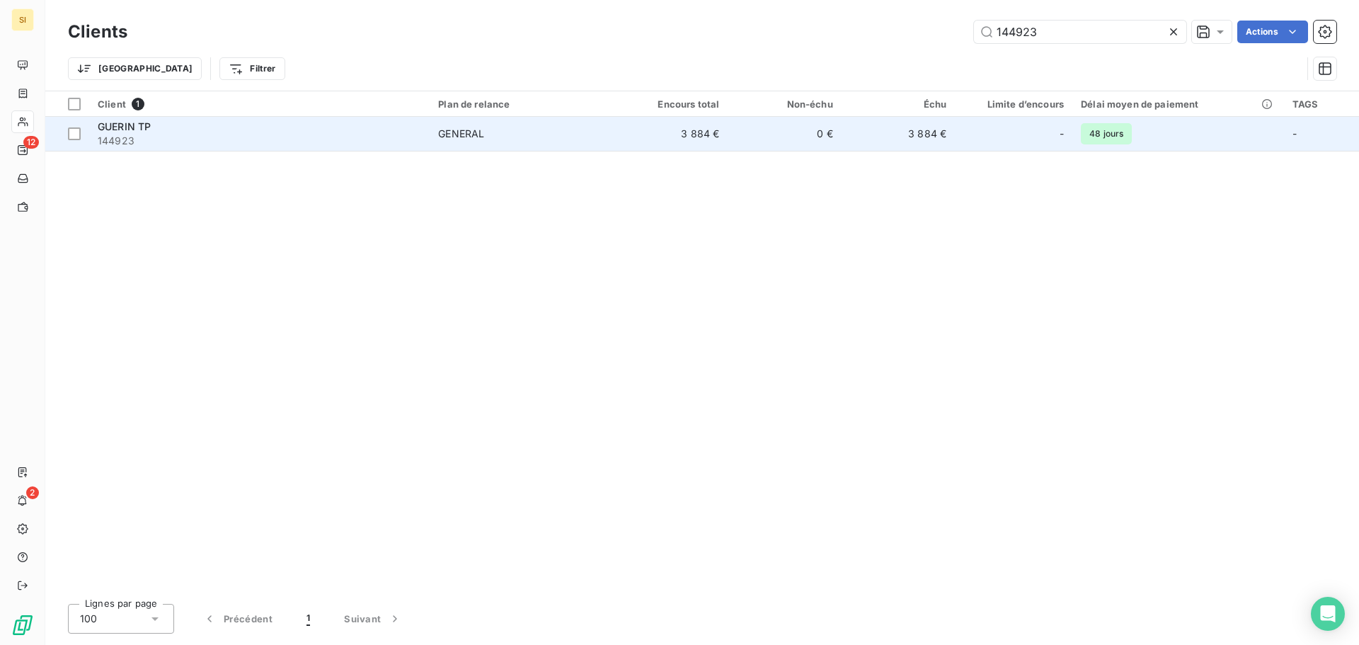
click at [106, 134] on span "144923" at bounding box center [259, 141] width 323 height 14
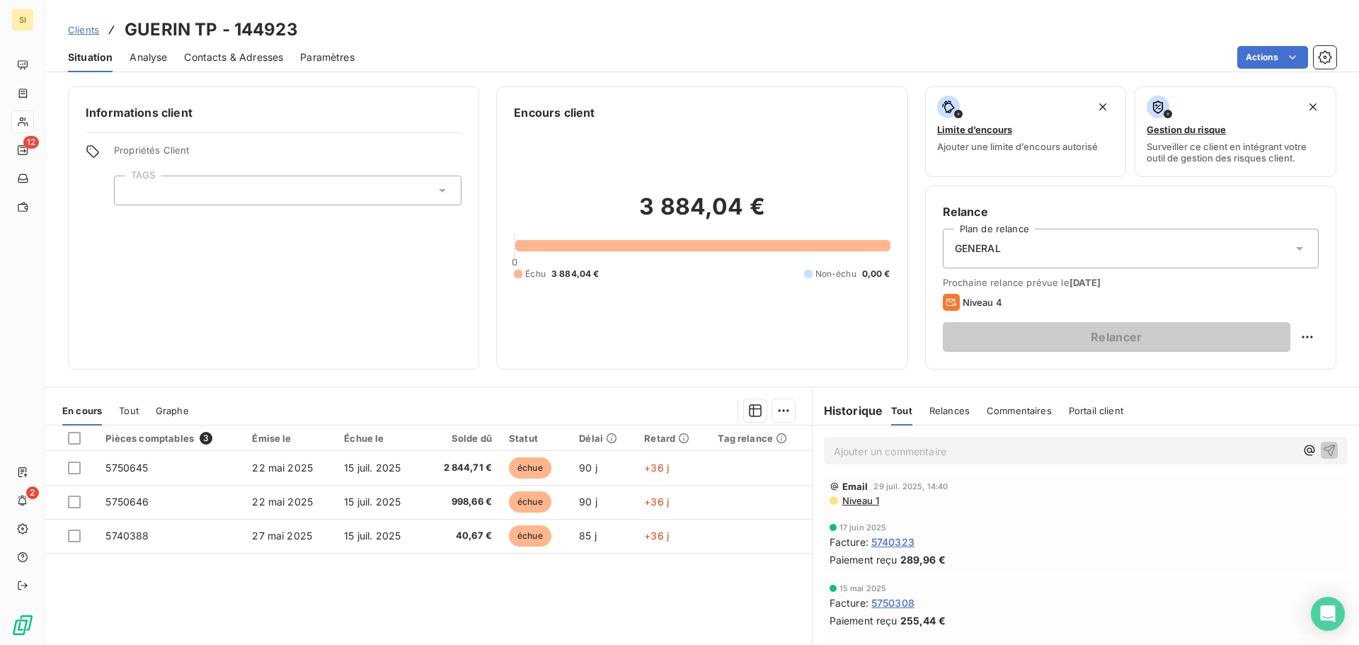
scroll to position [71, 0]
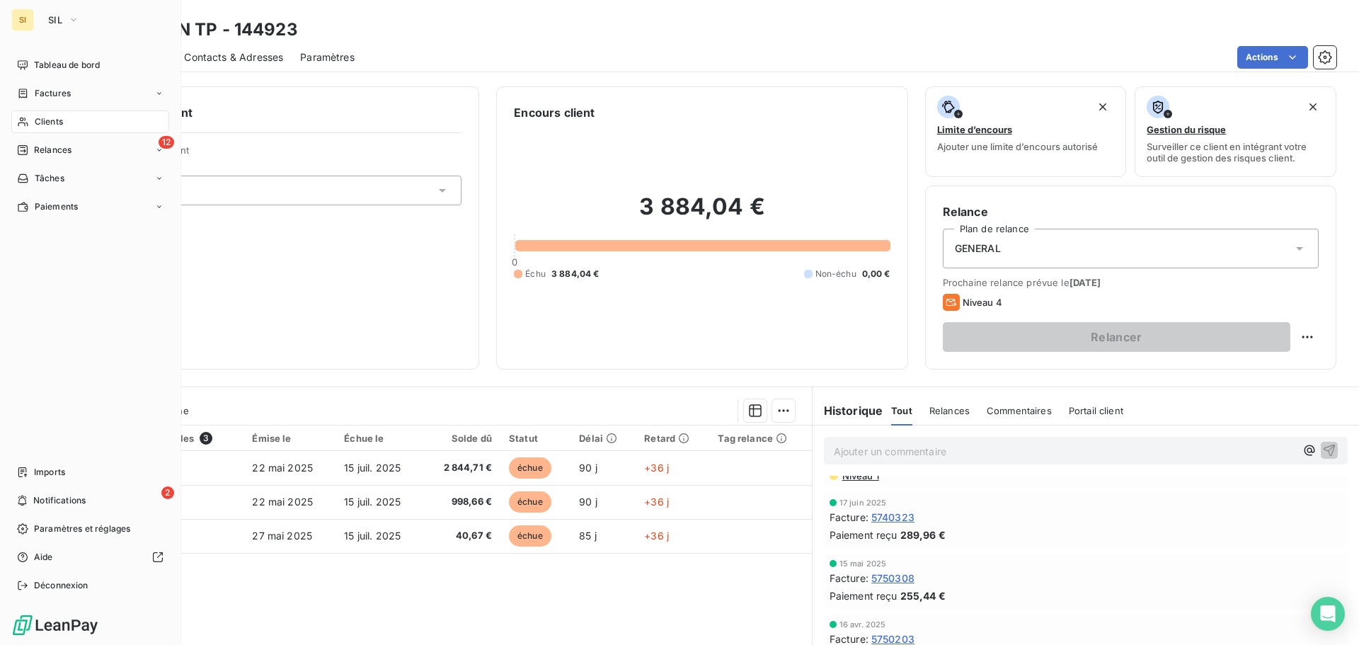
click at [49, 120] on span "Clients" at bounding box center [49, 121] width 28 height 13
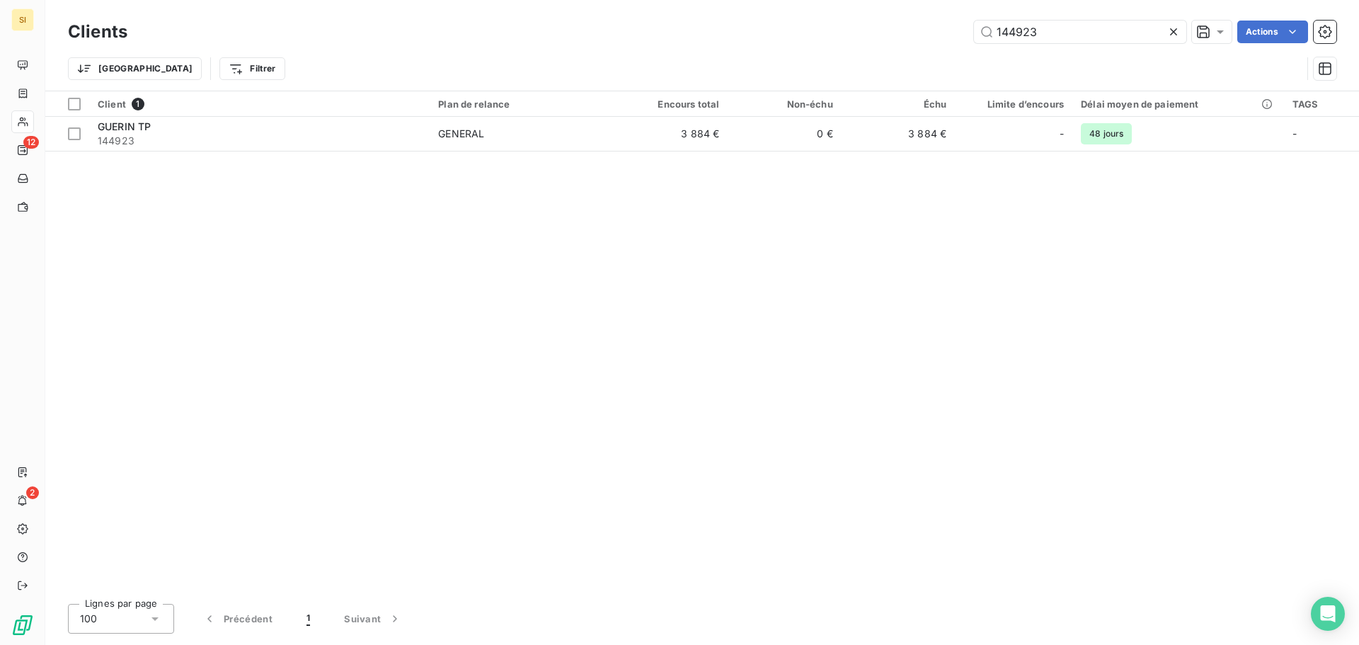
drag, startPoint x: 1071, startPoint y: 36, endPoint x: 892, endPoint y: 13, distance: 180.6
click at [895, 13] on div "Clients 144923 Actions Trier Filtrer" at bounding box center [702, 45] width 1314 height 91
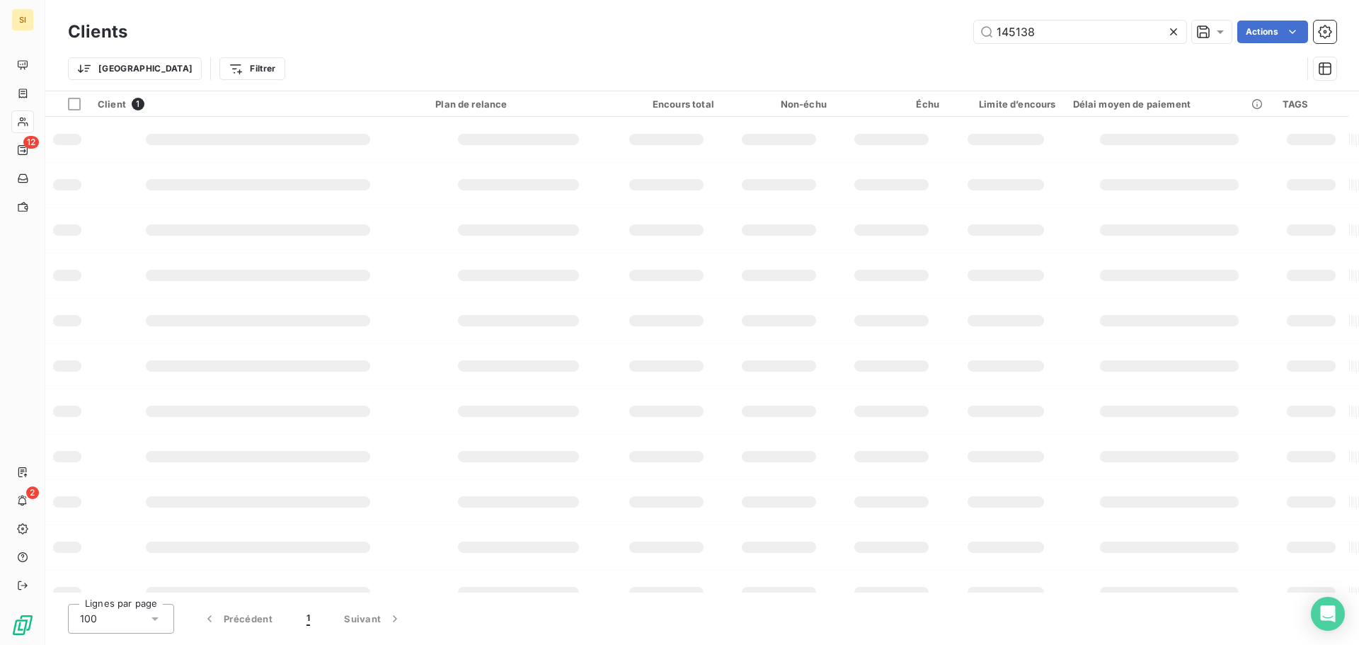
type input "145138"
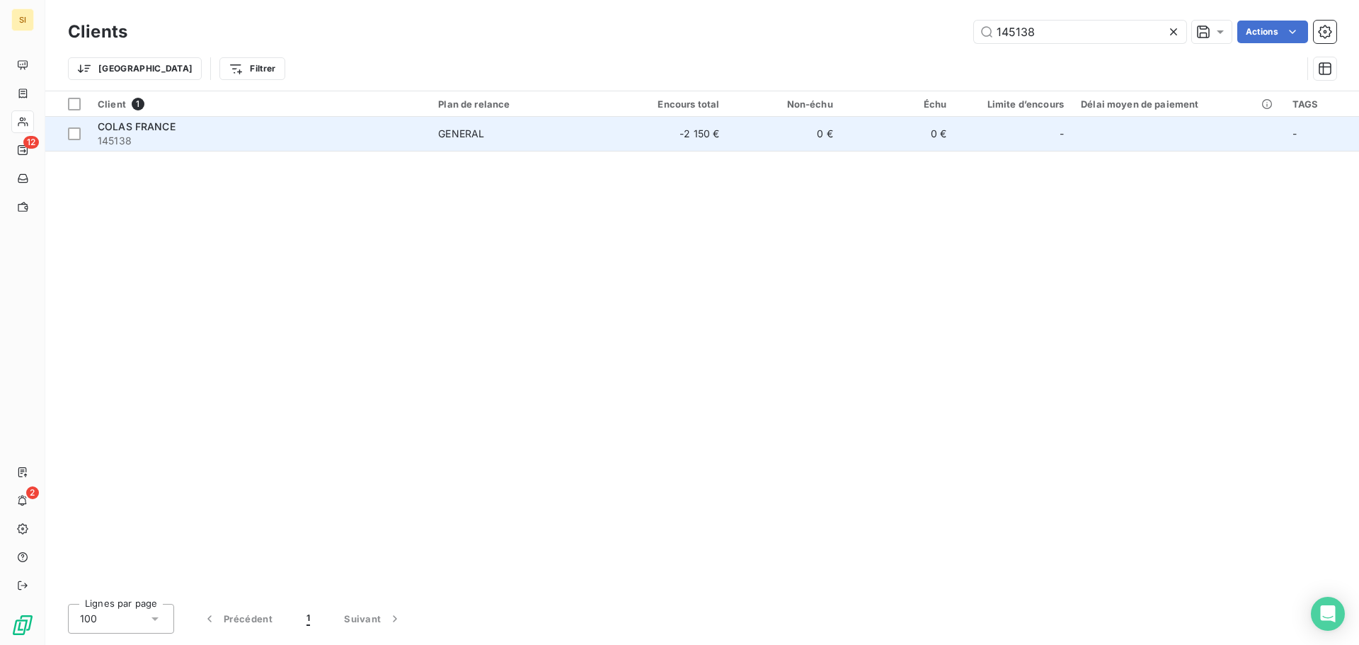
click at [117, 129] on span "COLAS FRANCE" at bounding box center [137, 126] width 78 height 12
